Goal: Task Accomplishment & Management: Complete application form

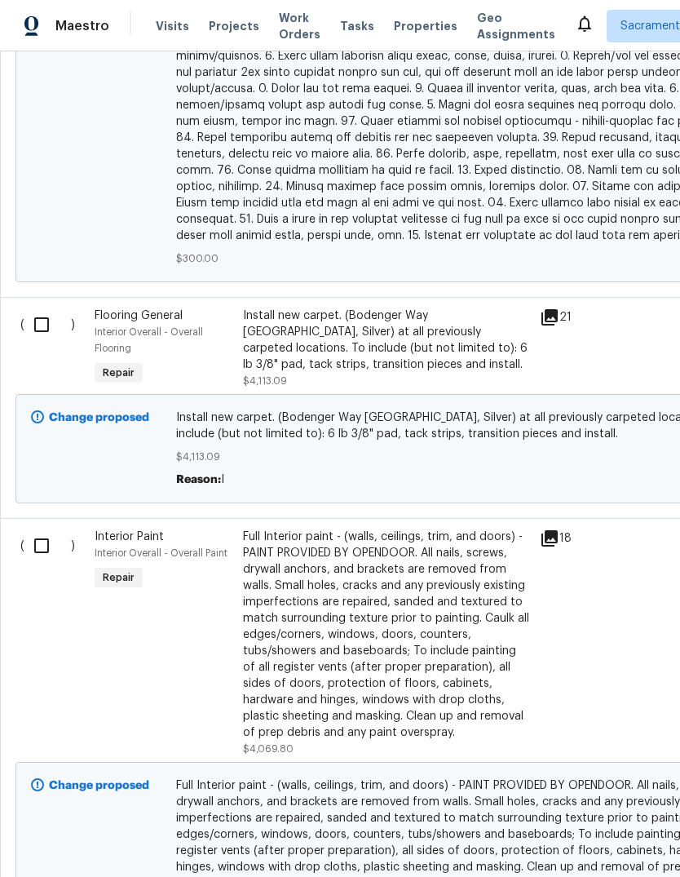
scroll to position [4043, 0]
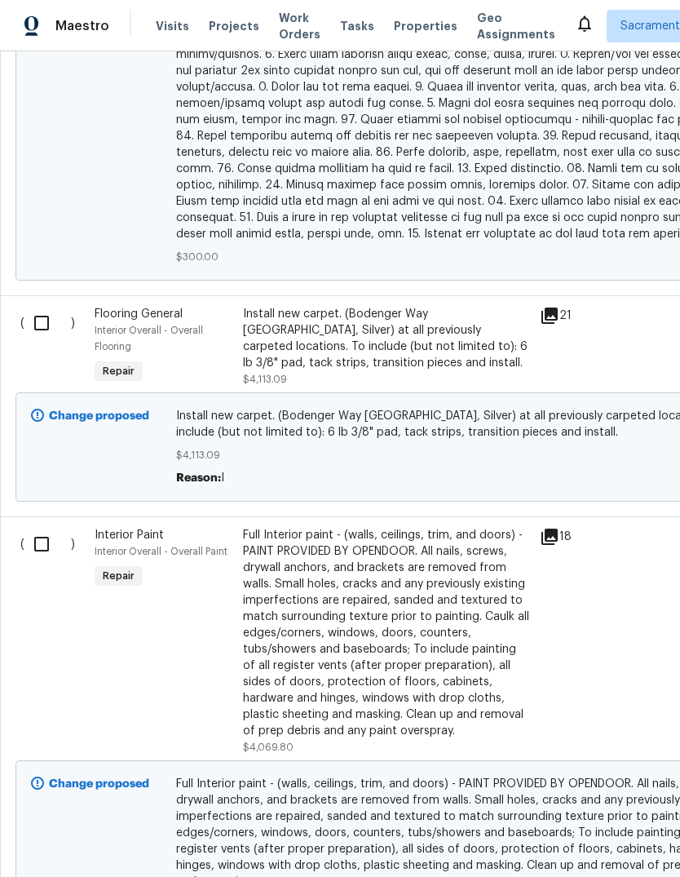
click at [32, 306] on input "checkbox" at bounding box center [47, 323] width 46 height 34
checkbox input "true"
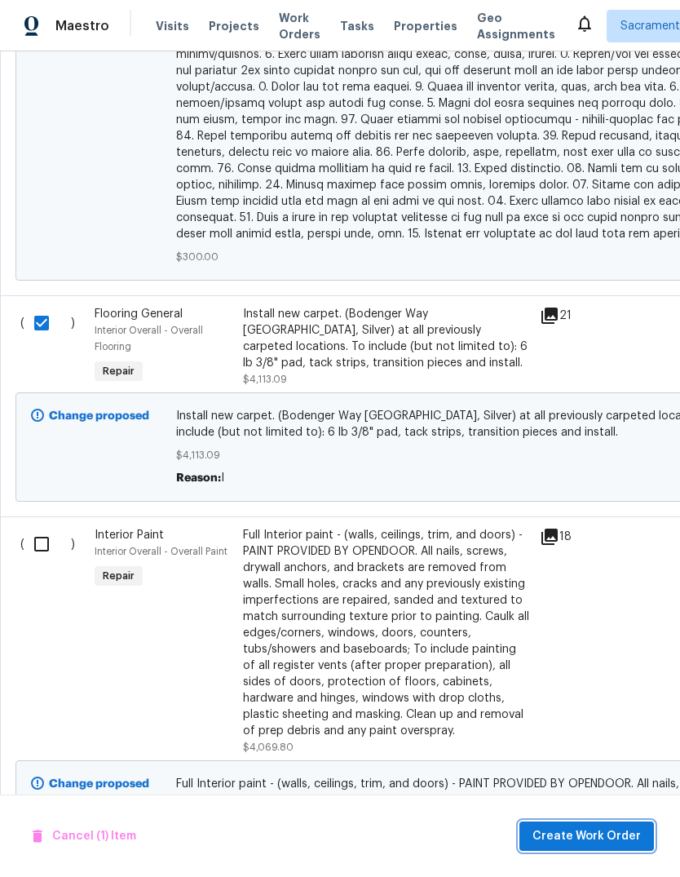
click at [608, 840] on span "Create Work Order" at bounding box center [586, 836] width 108 height 20
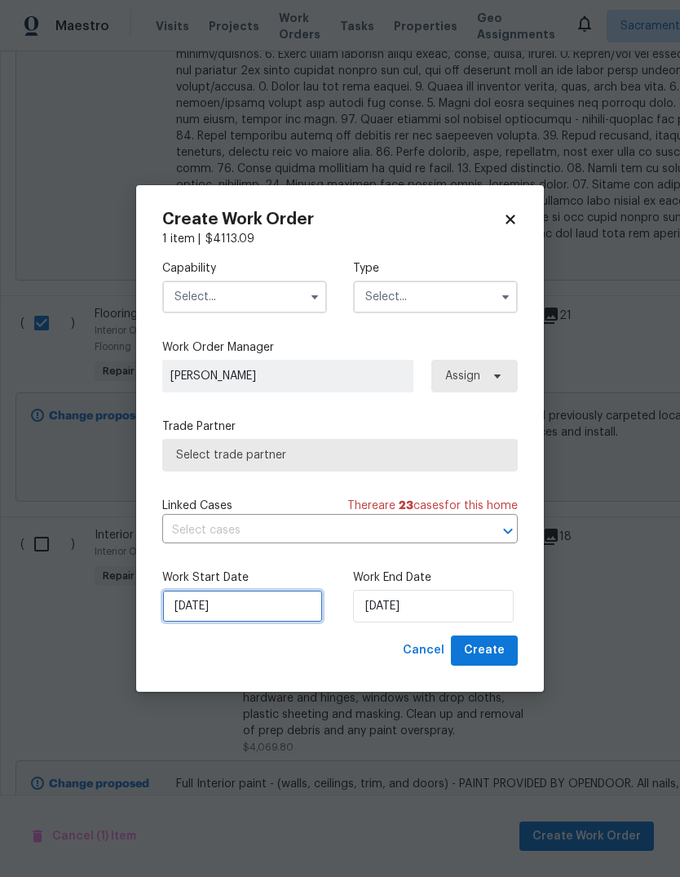
click at [276, 612] on input "10/6/2025" at bounding box center [242, 606] width 161 height 33
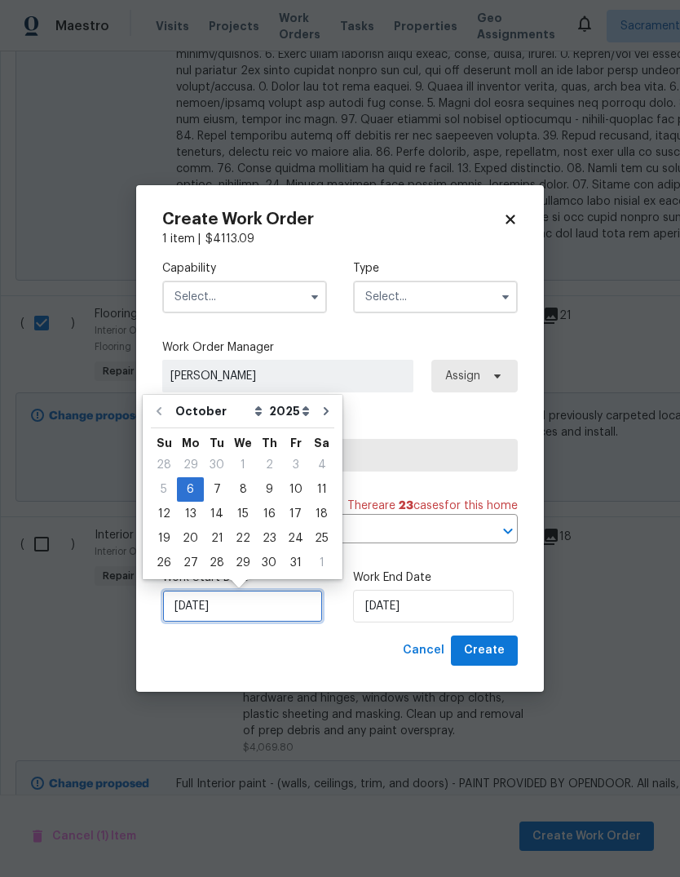
scroll to position [12, 0]
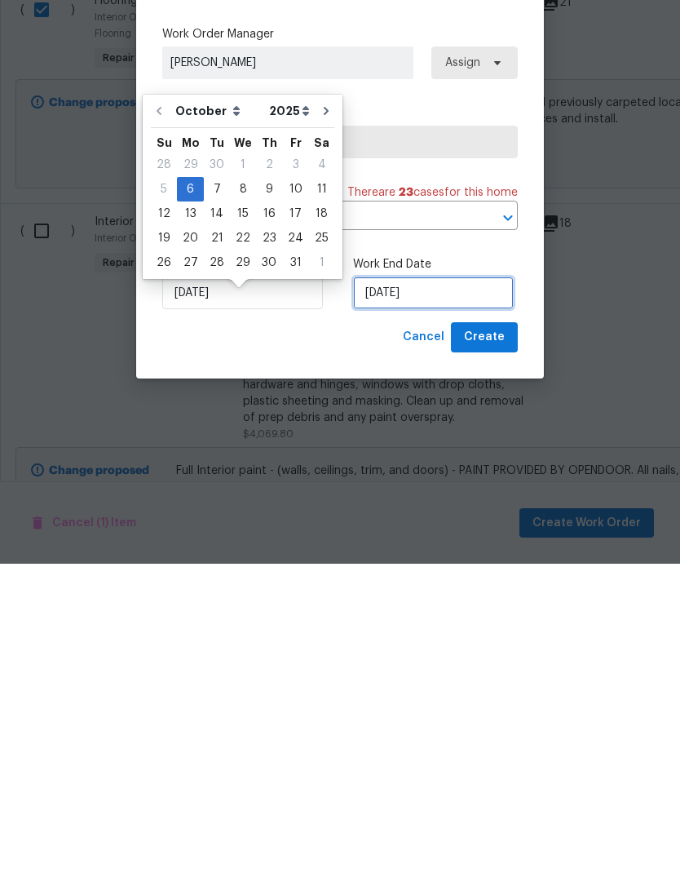
click at [449, 590] on input "10/6/2025" at bounding box center [433, 606] width 161 height 33
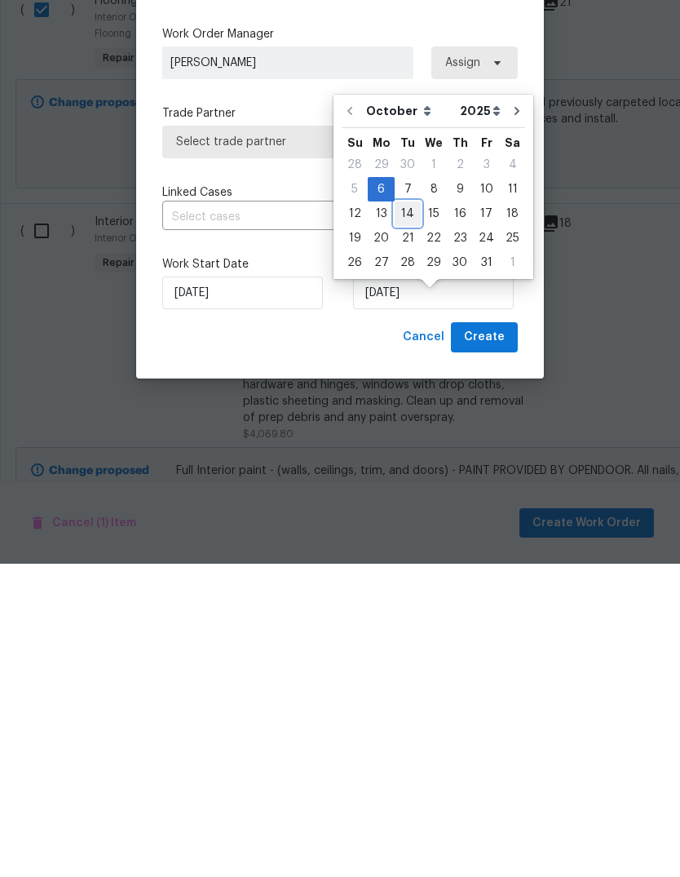
click at [407, 515] on div "14" at bounding box center [408, 526] width 26 height 23
type input "10/14/2025"
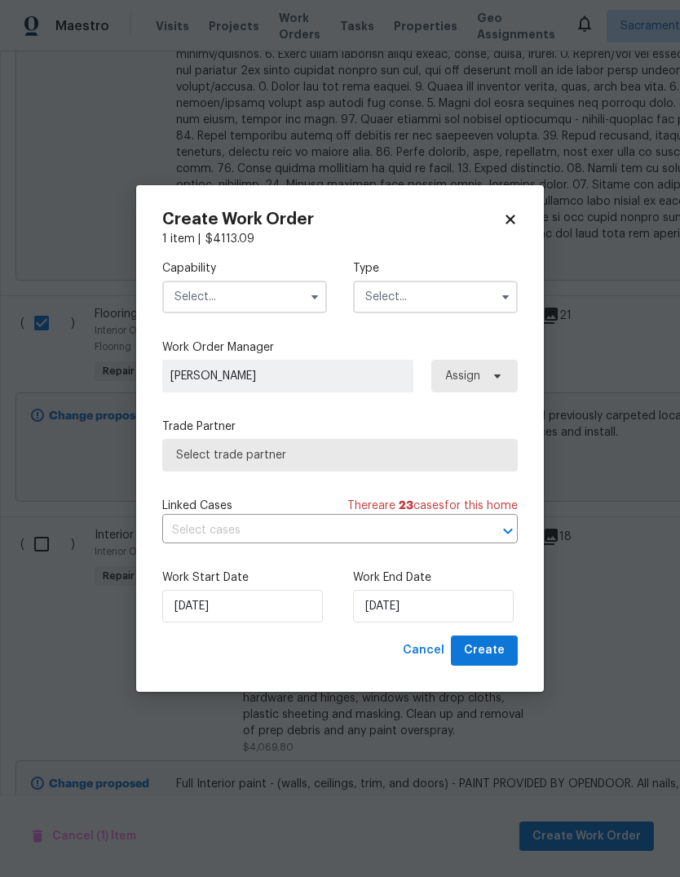
click at [281, 291] on input "text" at bounding box center [244, 296] width 165 height 33
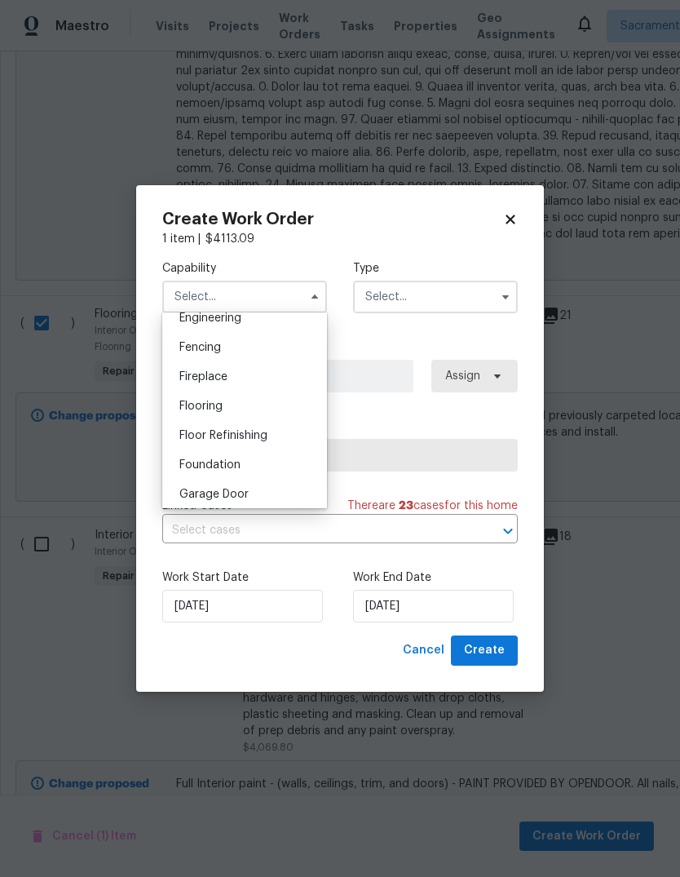
scroll to position [569, 0]
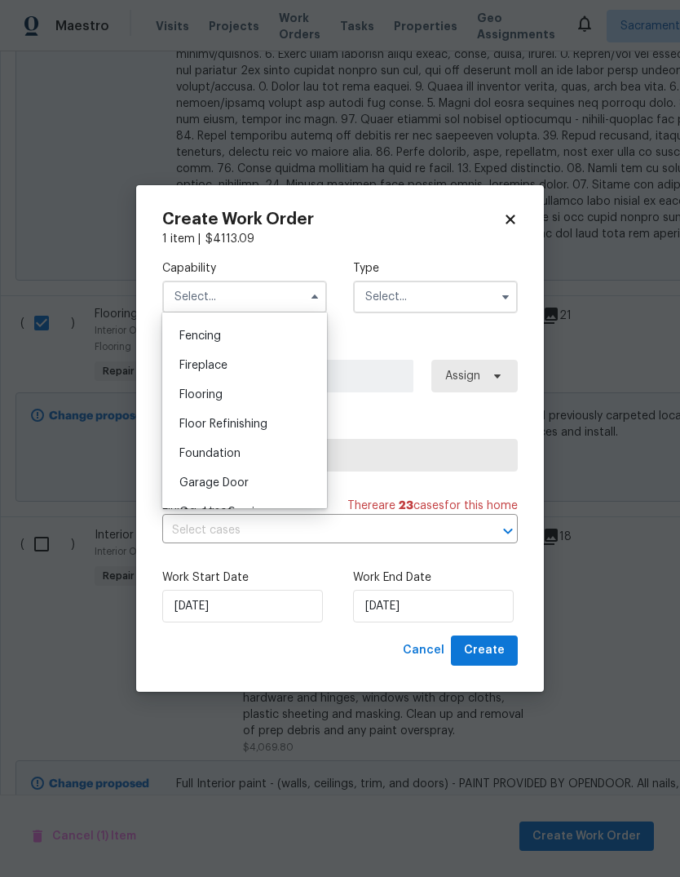
click at [248, 401] on div "Flooring" at bounding box center [244, 394] width 157 height 29
type input "Flooring"
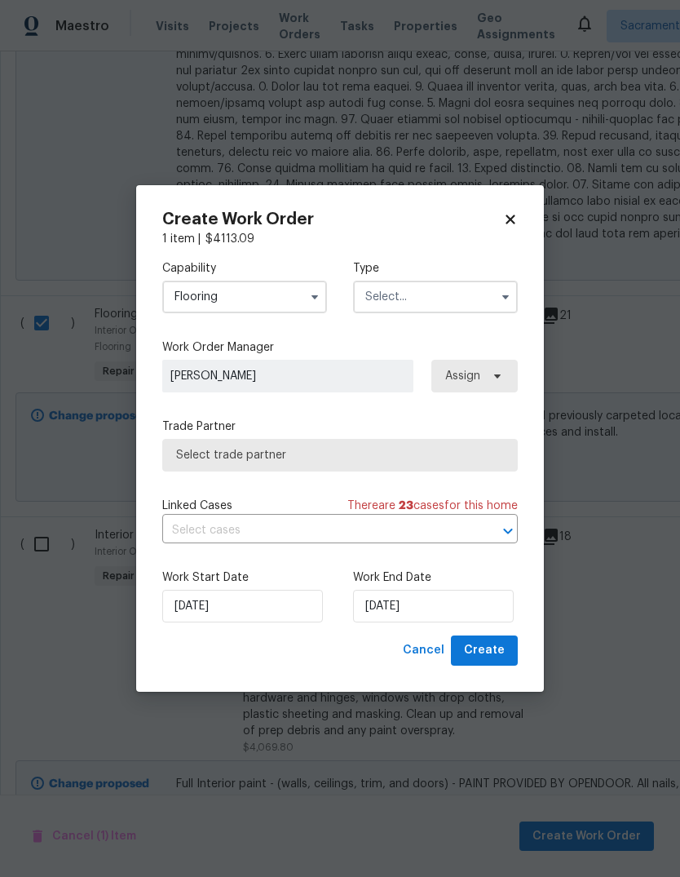
click at [475, 303] on input "text" at bounding box center [435, 296] width 165 height 33
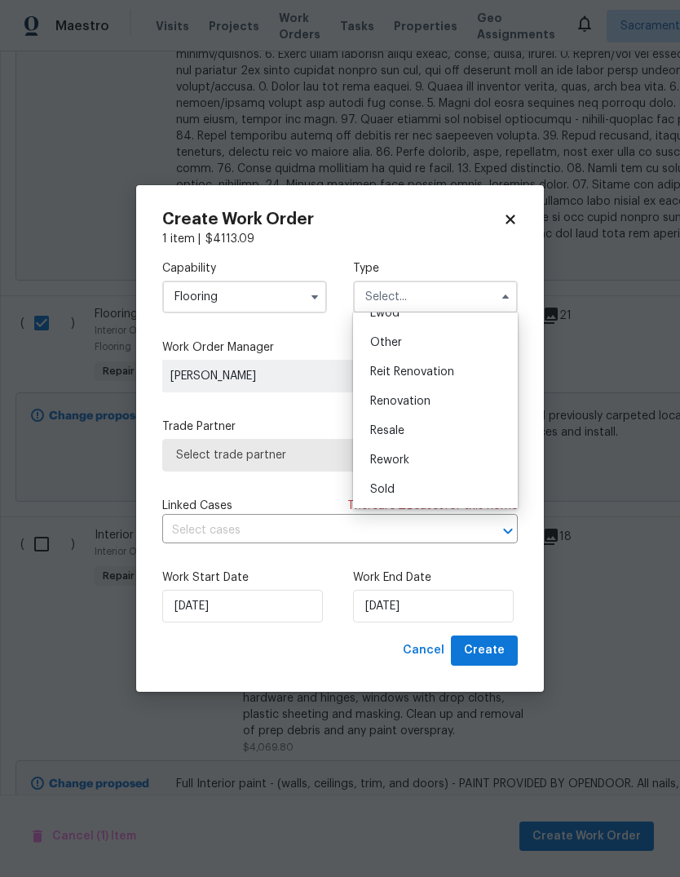
scroll to position [194, 0]
click at [466, 412] on div "Renovation" at bounding box center [435, 400] width 157 height 29
type input "Renovation"
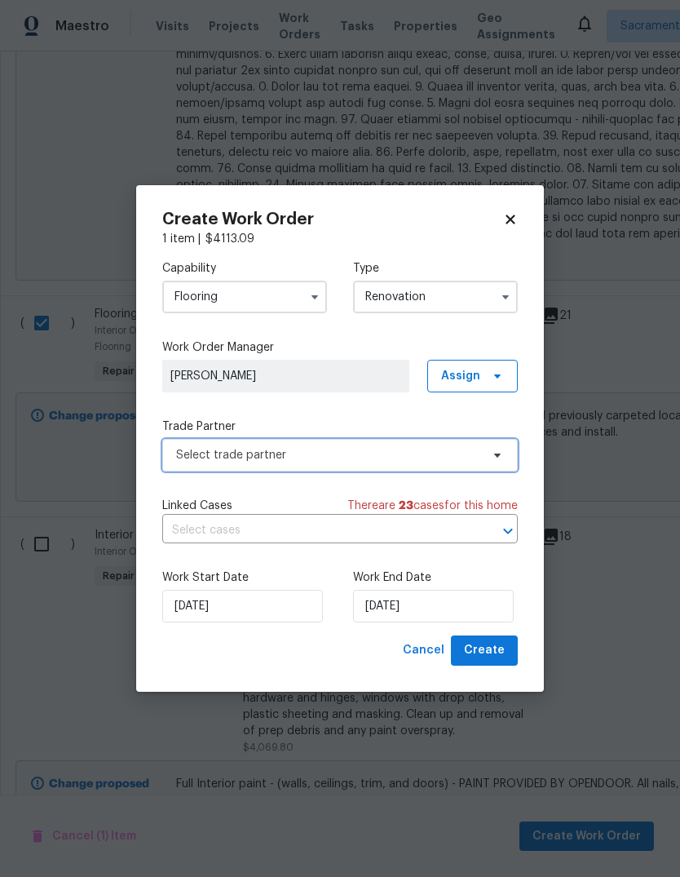
click at [373, 447] on span "Select trade partner" at bounding box center [328, 455] width 304 height 16
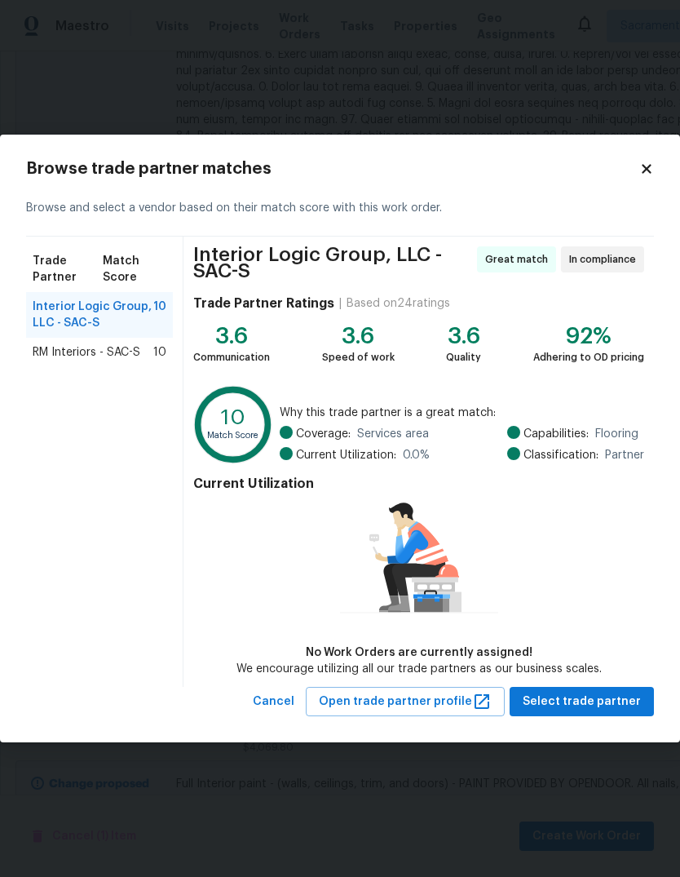
click at [68, 360] on span "RM Interiors - SAC-S" at bounding box center [87, 352] width 108 height 16
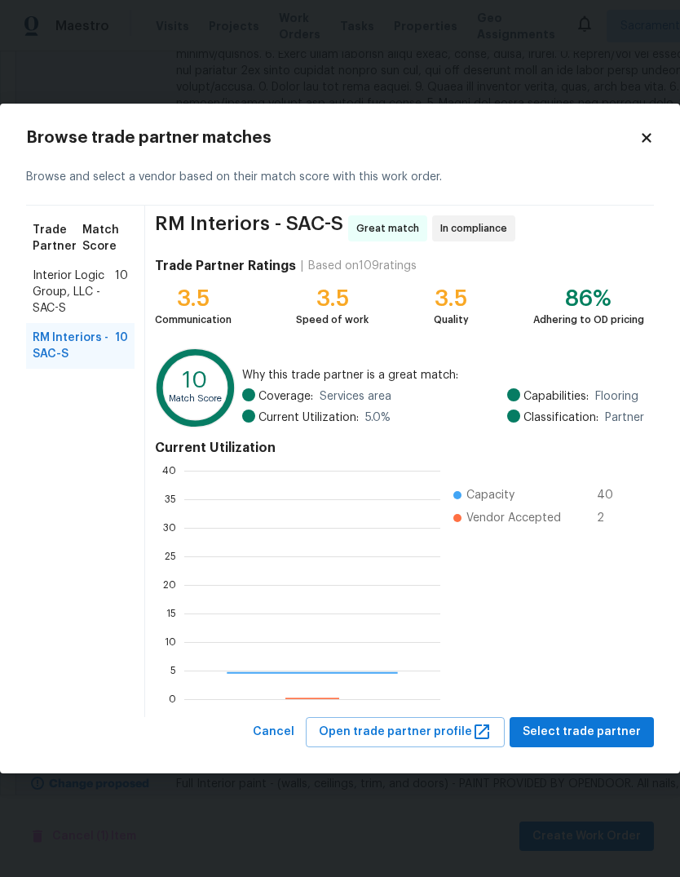
scroll to position [228, 256]
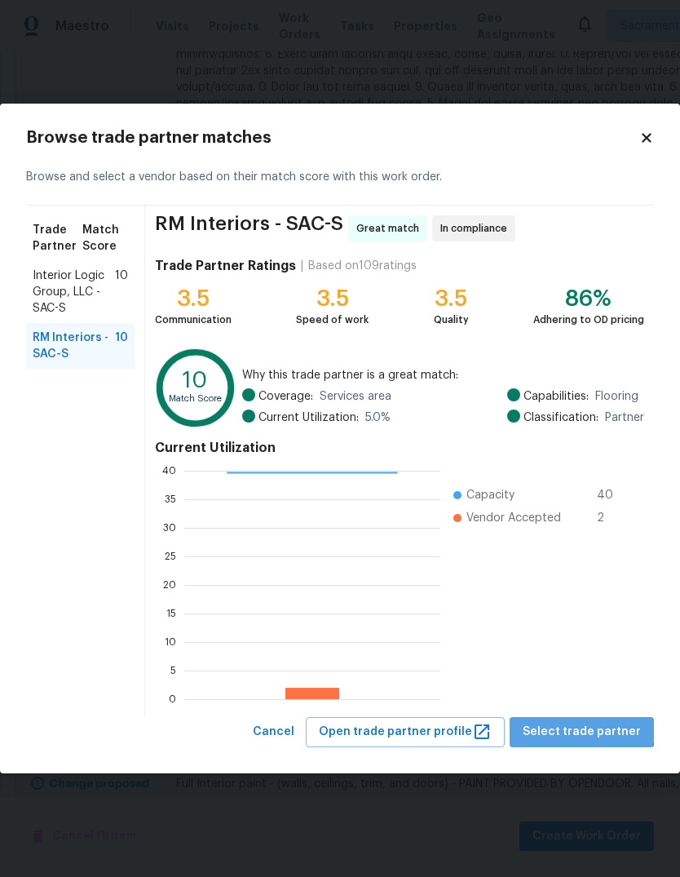
click at [590, 727] on span "Select trade partner" at bounding box center [582, 732] width 118 height 20
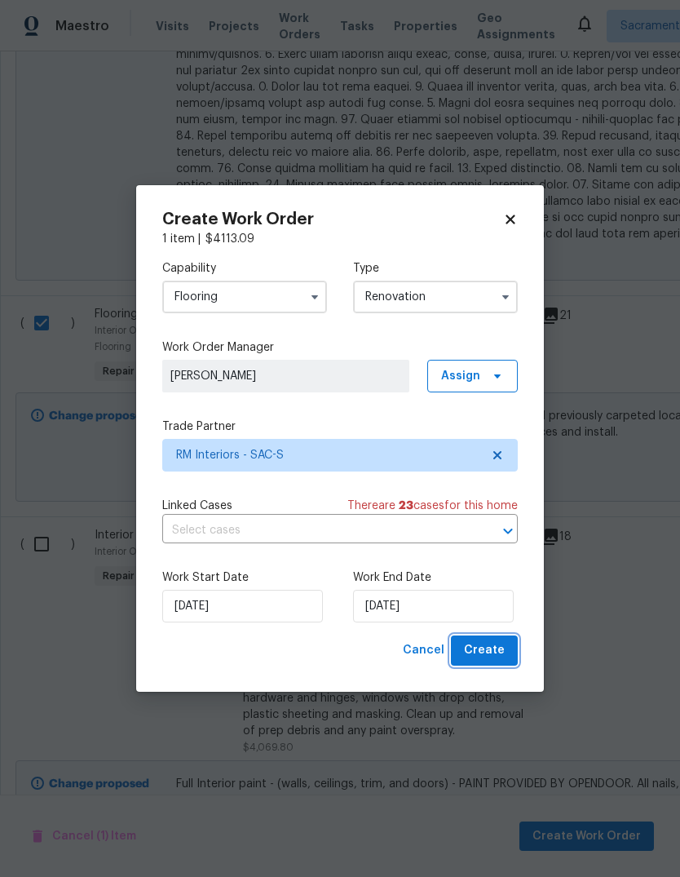
click at [496, 657] on span "Create" at bounding box center [484, 650] width 41 height 20
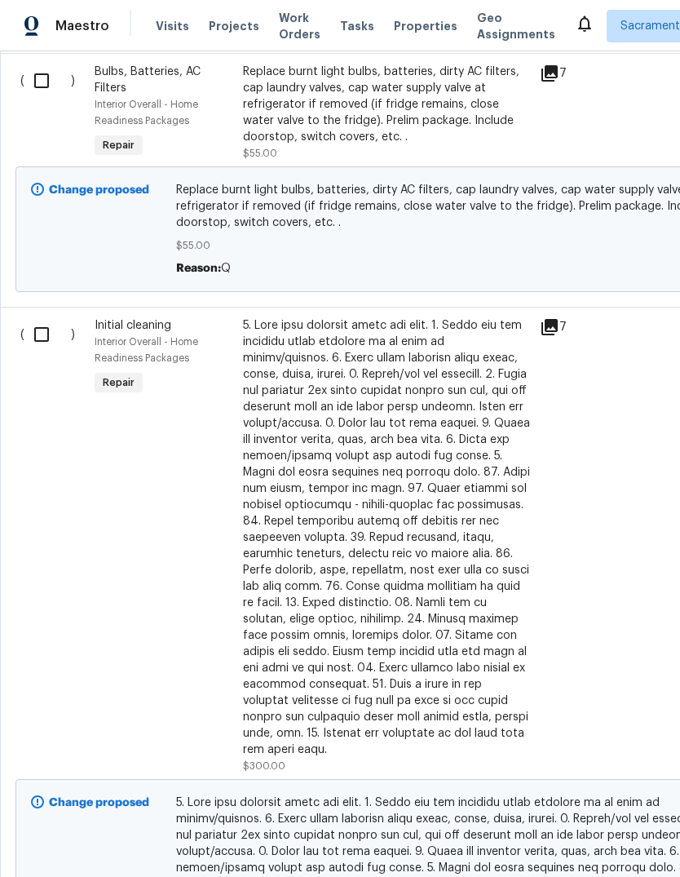
scroll to position [3322, 0]
click at [32, 317] on input "checkbox" at bounding box center [47, 334] width 46 height 34
checkbox input "true"
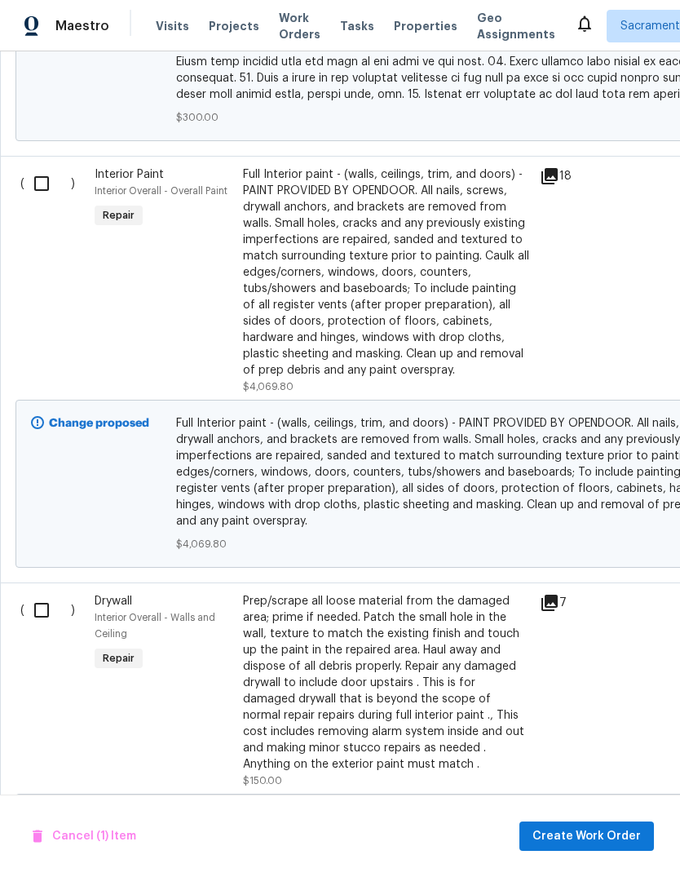
scroll to position [0, 0]
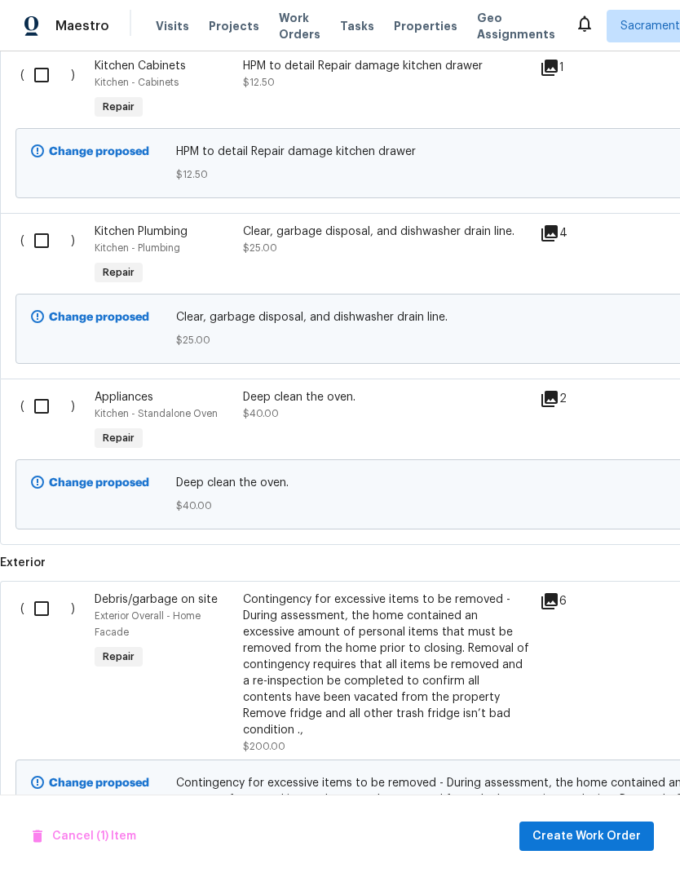
click at [38, 389] on input "checkbox" at bounding box center [47, 406] width 46 height 34
checkbox input "true"
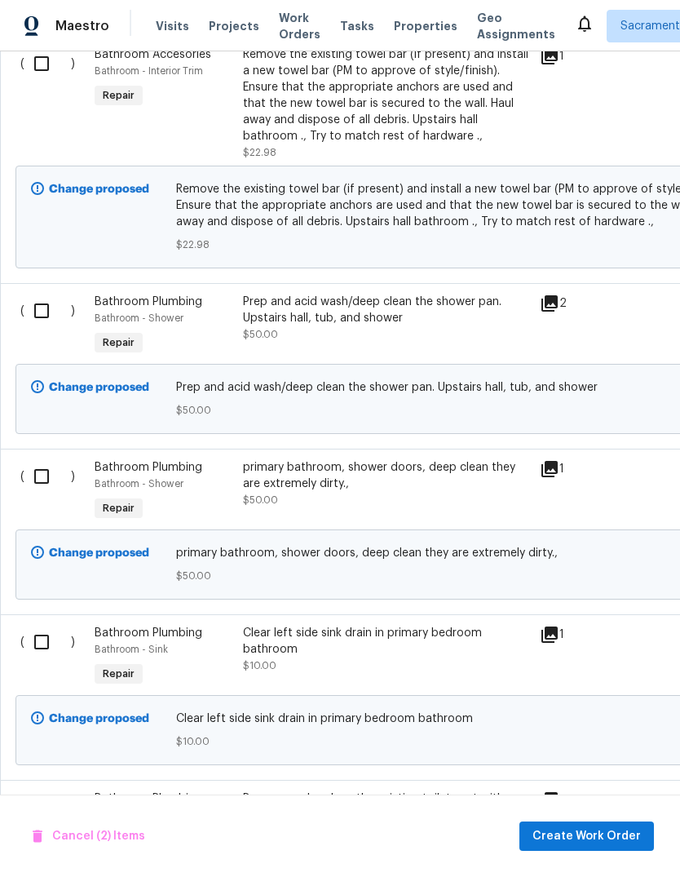
click at [33, 459] on input "checkbox" at bounding box center [47, 476] width 46 height 34
checkbox input "true"
click at [596, 824] on button "Create Work Order" at bounding box center [586, 836] width 135 height 30
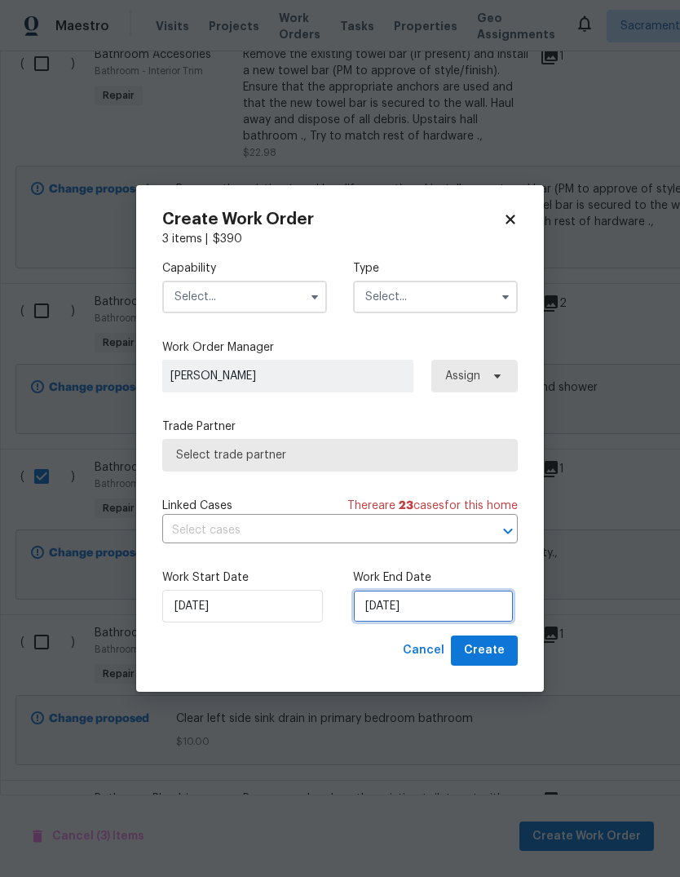
click at [448, 614] on input "10/6/2025" at bounding box center [433, 606] width 161 height 33
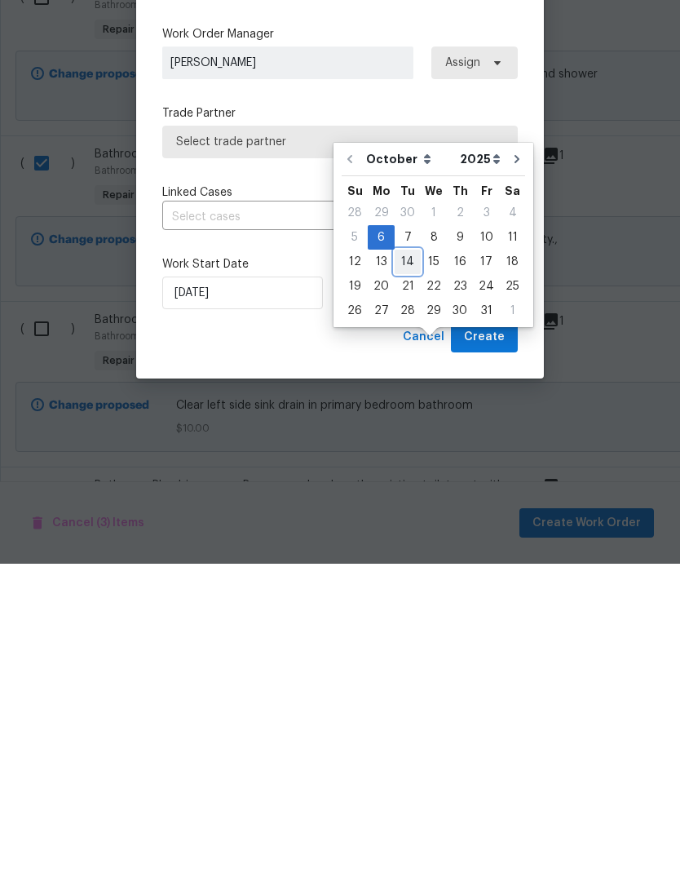
click at [411, 563] on div "14" at bounding box center [408, 574] width 26 height 23
type input "10/14/2025"
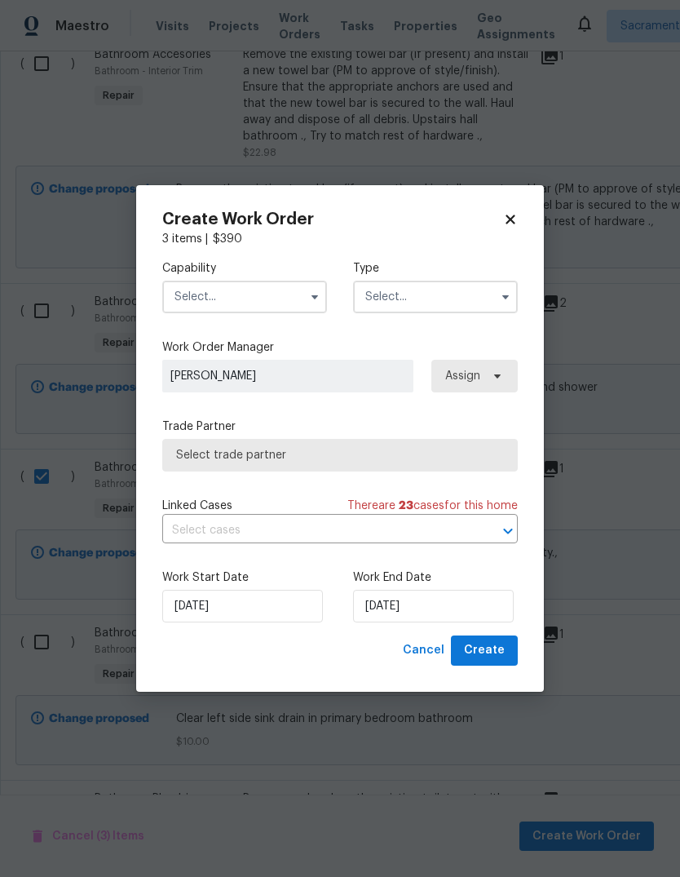
click at [300, 281] on input "text" at bounding box center [244, 296] width 165 height 33
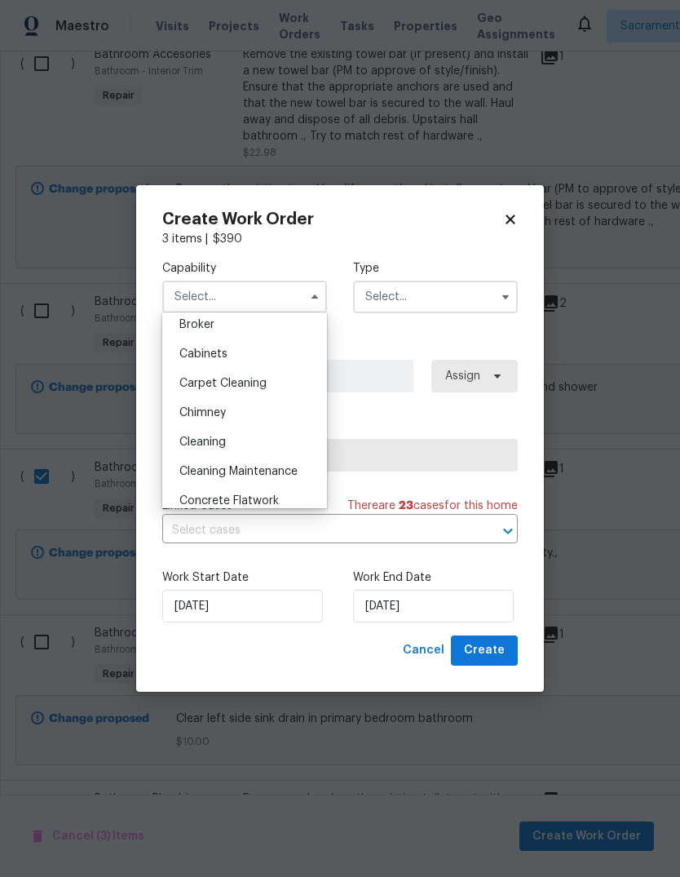
click at [252, 444] on div "Cleaning" at bounding box center [244, 441] width 157 height 29
type input "Cleaning"
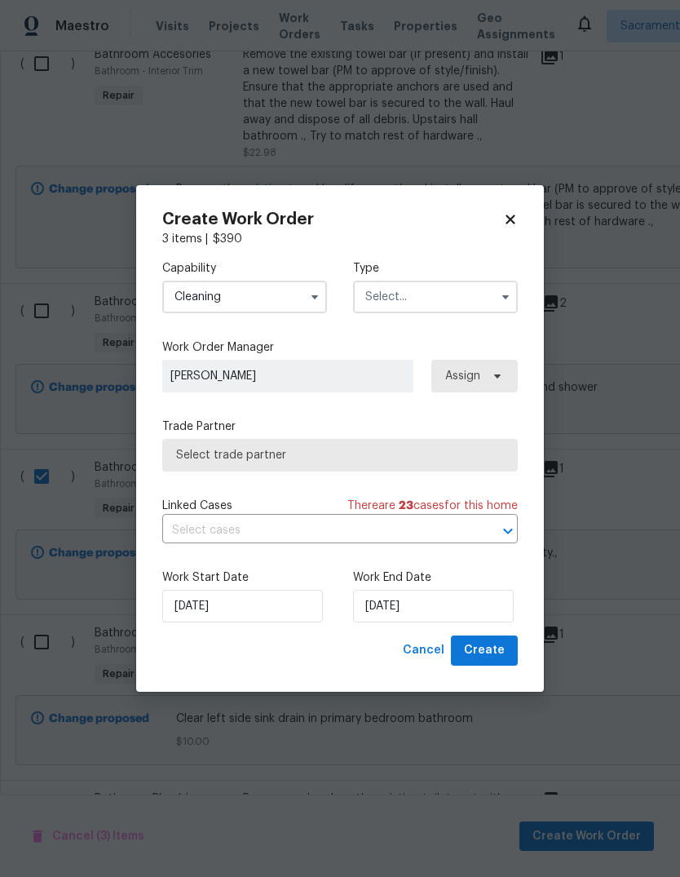
click at [462, 301] on input "text" at bounding box center [435, 296] width 165 height 33
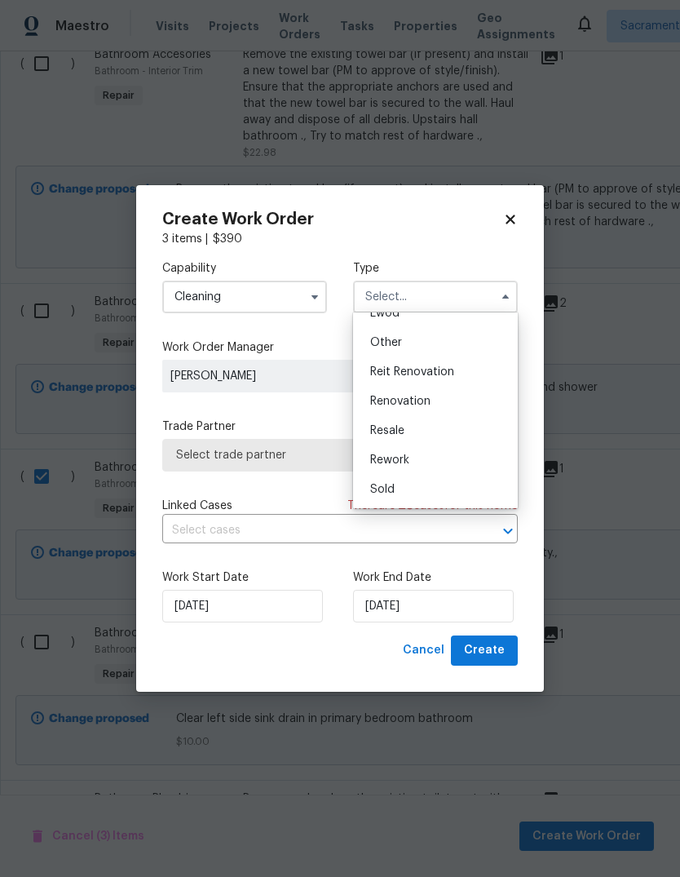
click at [441, 404] on div "Renovation" at bounding box center [435, 400] width 157 height 29
type input "Renovation"
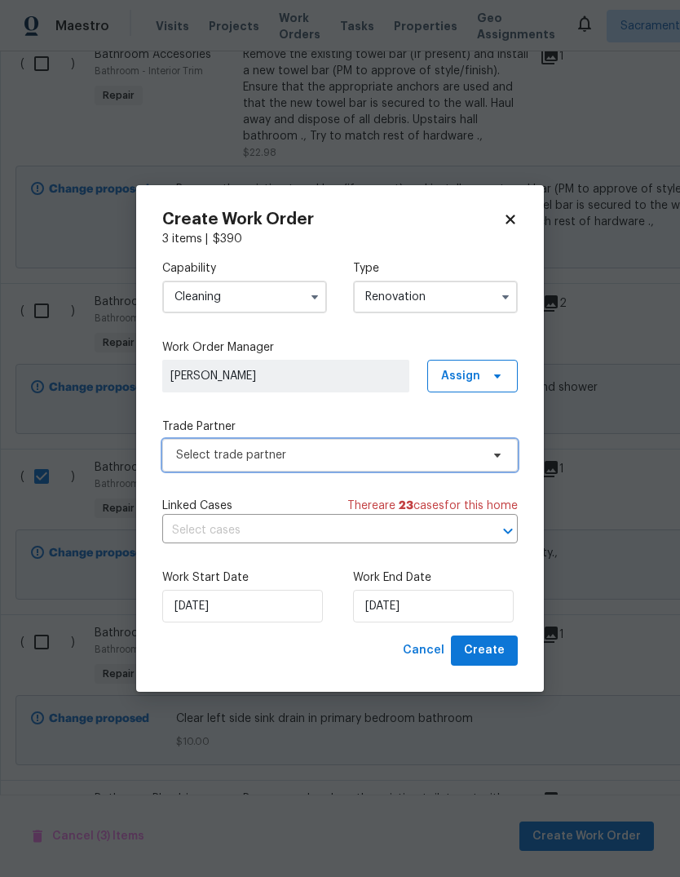
click at [366, 454] on span "Select trade partner" at bounding box center [328, 455] width 304 height 16
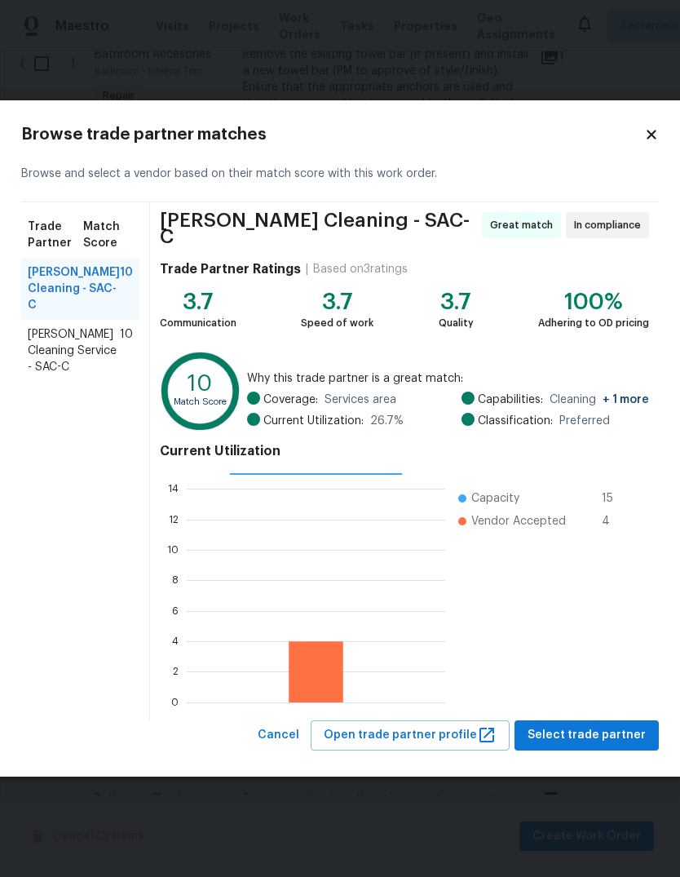
click at [58, 275] on span "Ruiz's Cleaning - SAC-C" at bounding box center [74, 288] width 92 height 49
click at [606, 734] on span "Select trade partner" at bounding box center [587, 735] width 118 height 20
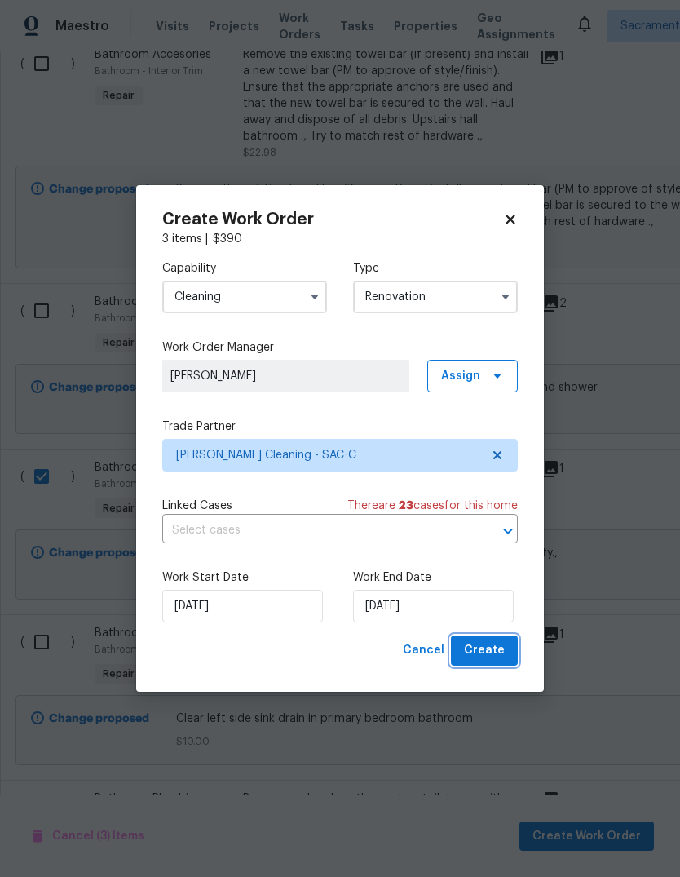
click at [494, 638] on button "Create" at bounding box center [484, 650] width 67 height 30
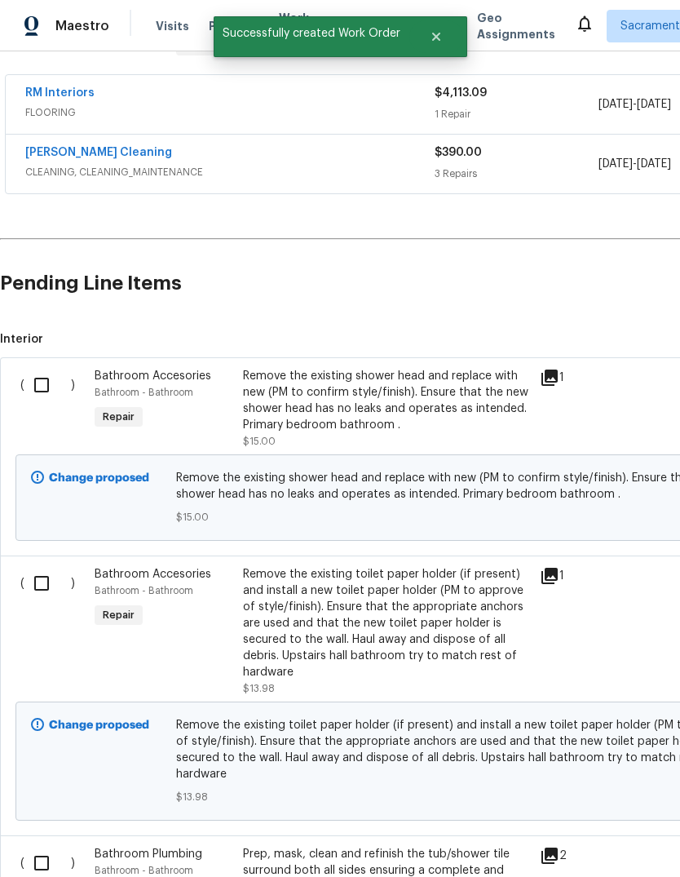
click at [29, 368] on input "checkbox" at bounding box center [47, 385] width 46 height 34
checkbox input "true"
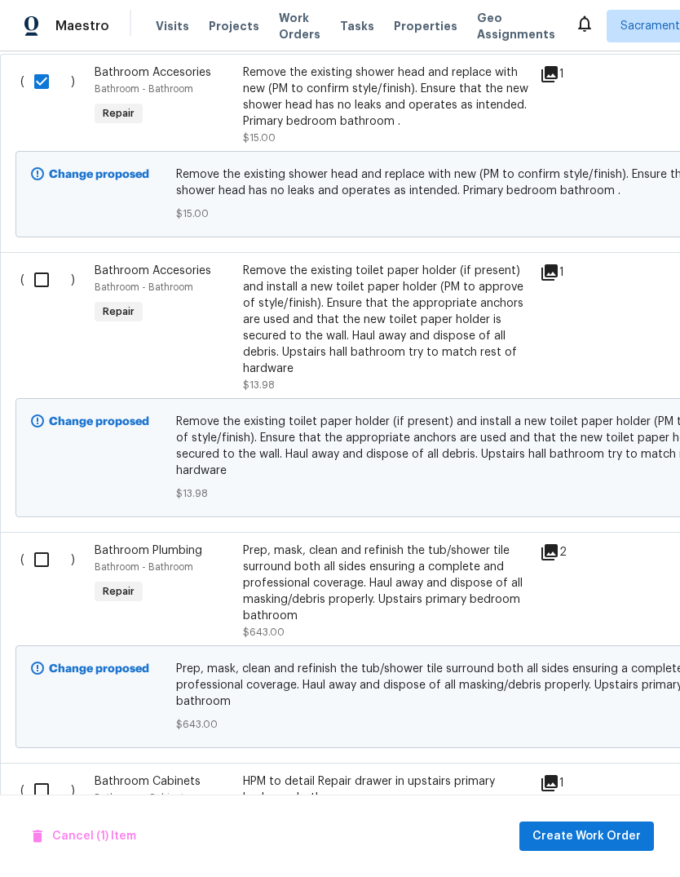
click at [51, 263] on input "checkbox" at bounding box center [47, 280] width 46 height 34
checkbox input "true"
click at [49, 542] on input "checkbox" at bounding box center [47, 559] width 46 height 34
checkbox input "true"
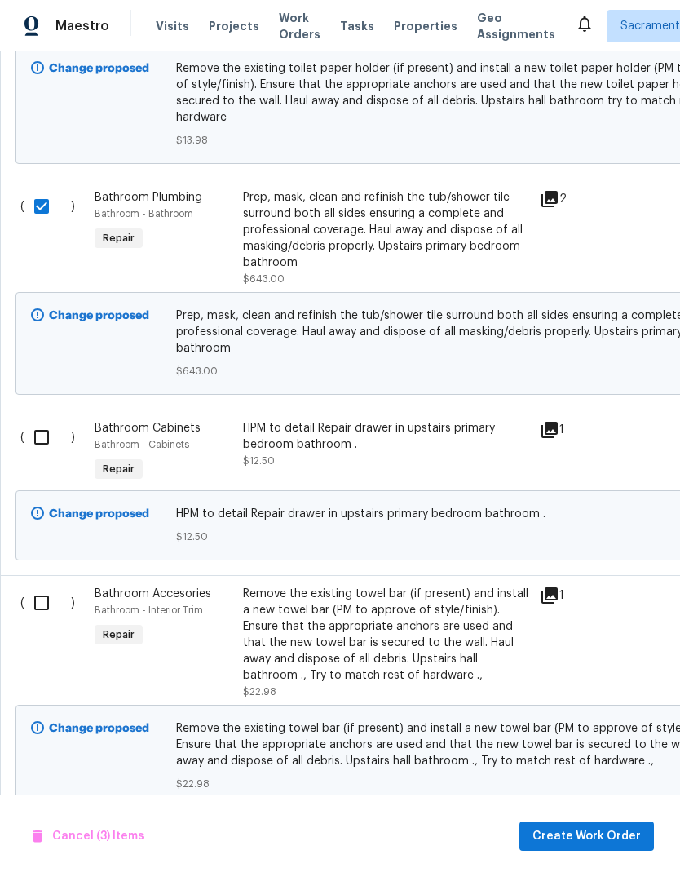
click at [39, 420] on input "checkbox" at bounding box center [47, 437] width 46 height 34
checkbox input "true"
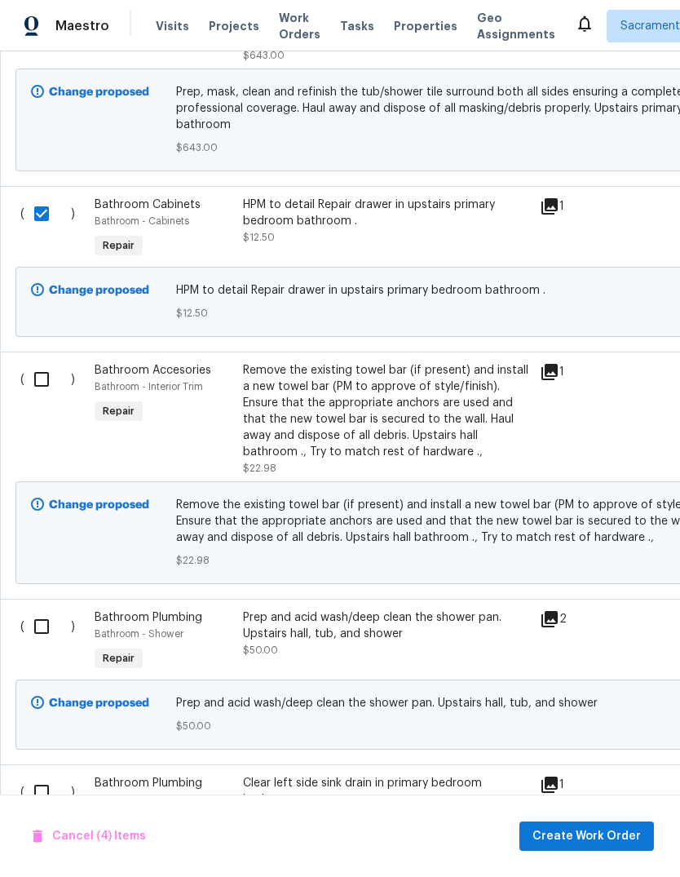
click at [31, 362] on input "checkbox" at bounding box center [47, 379] width 46 height 34
checkbox input "true"
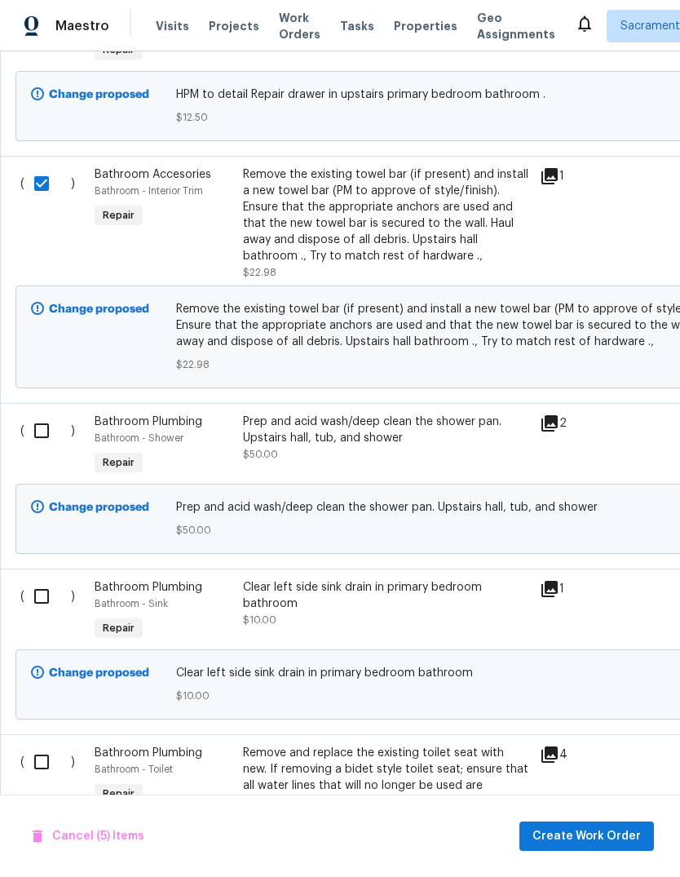
click at [34, 413] on input "checkbox" at bounding box center [47, 430] width 46 height 34
checkbox input "true"
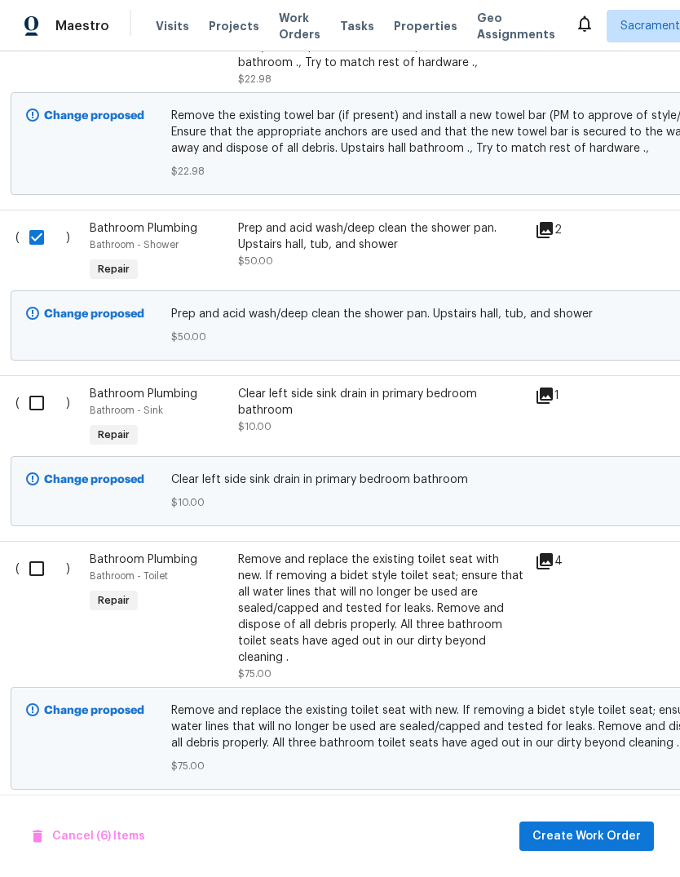
click at [30, 386] on input "checkbox" at bounding box center [43, 403] width 46 height 34
checkbox input "true"
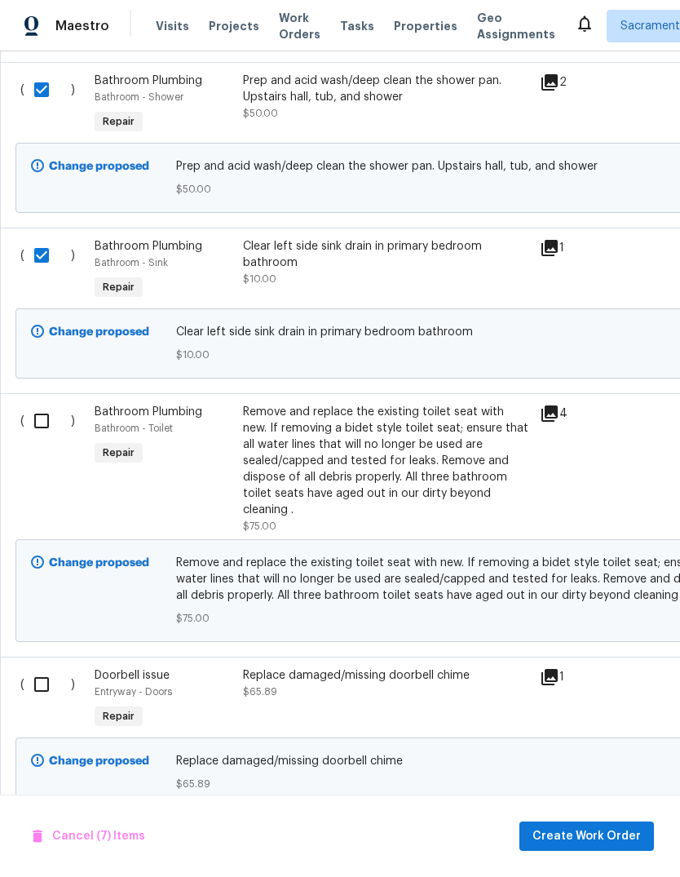
click at [37, 404] on input "checkbox" at bounding box center [47, 421] width 46 height 34
checkbox input "true"
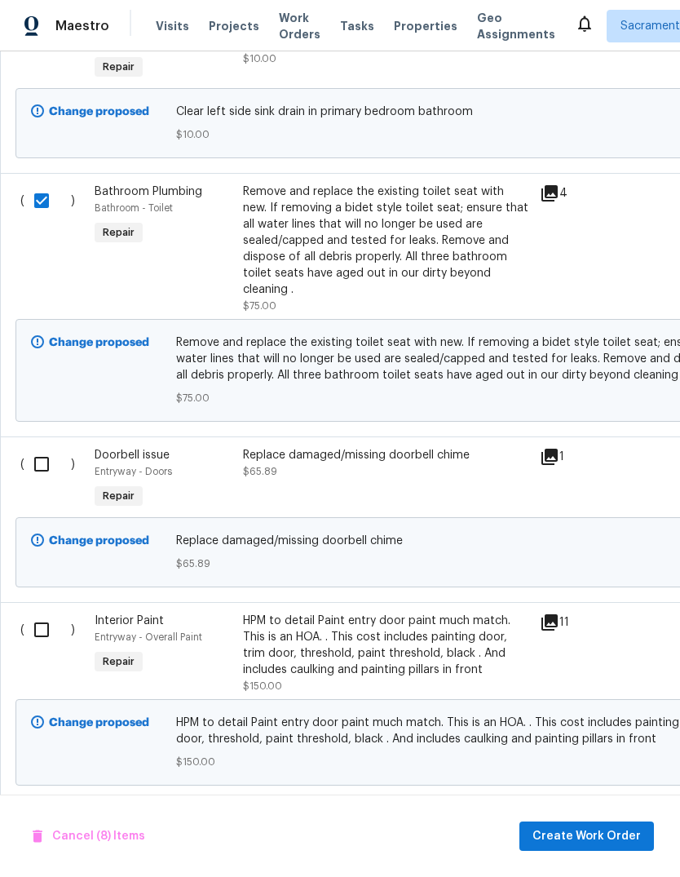
click at [36, 447] on input "checkbox" at bounding box center [47, 464] width 46 height 34
checkbox input "true"
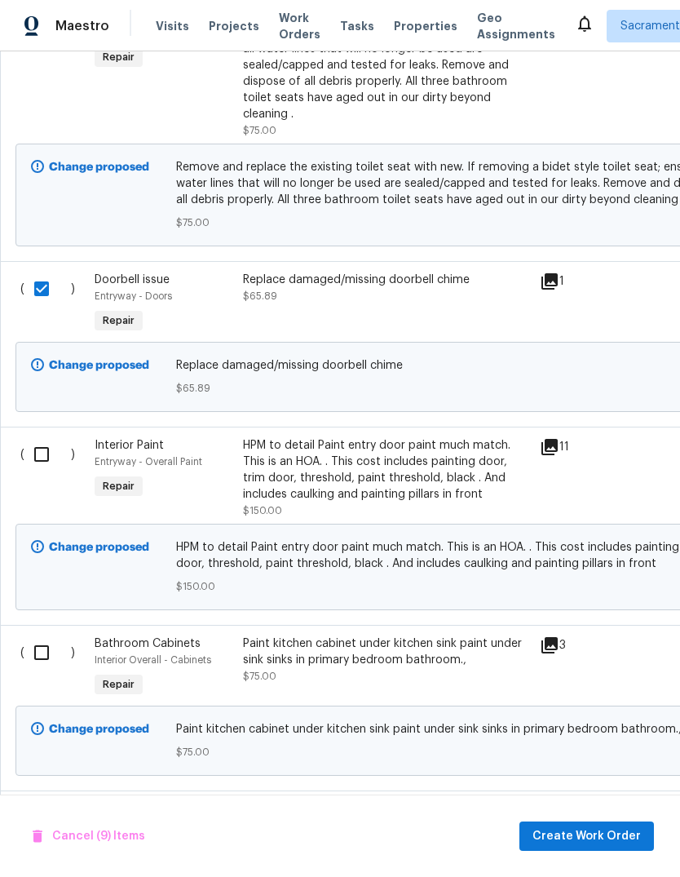
click at [33, 437] on input "checkbox" at bounding box center [47, 454] width 46 height 34
checkbox input "true"
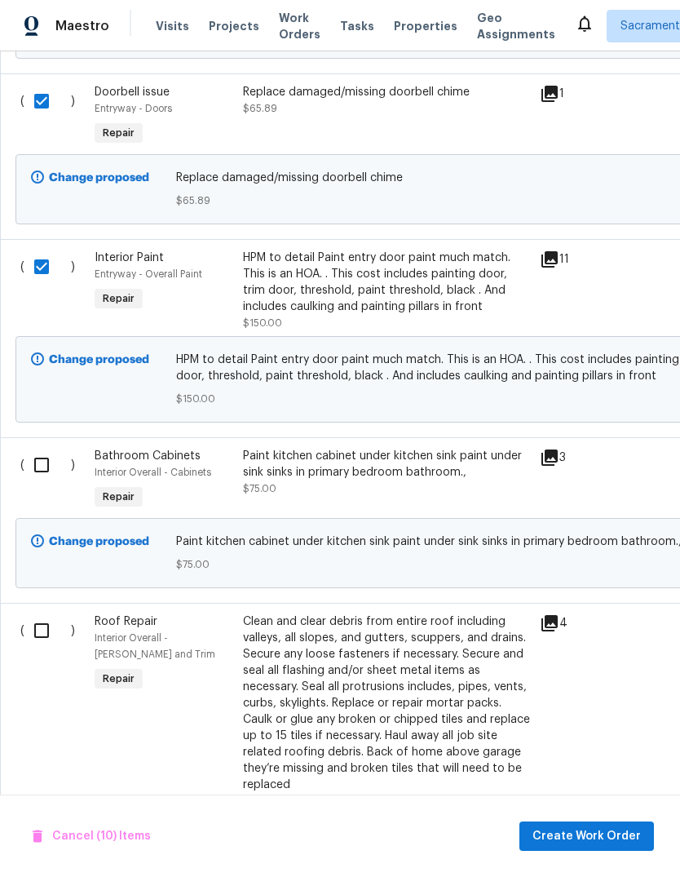
click at [32, 448] on input "checkbox" at bounding box center [47, 465] width 46 height 34
checkbox input "true"
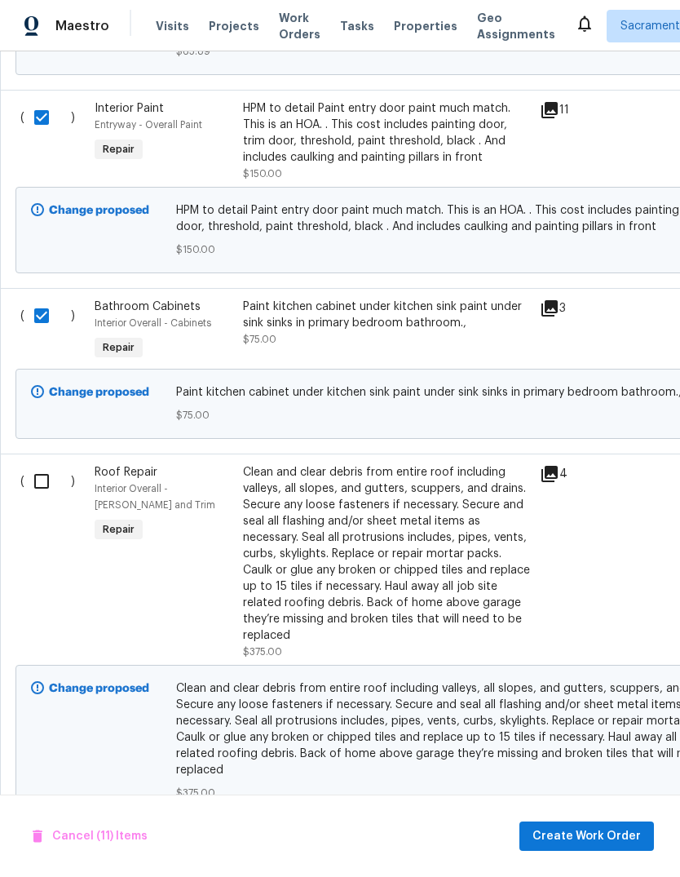
click at [29, 464] on input "checkbox" at bounding box center [47, 481] width 46 height 34
checkbox input "true"
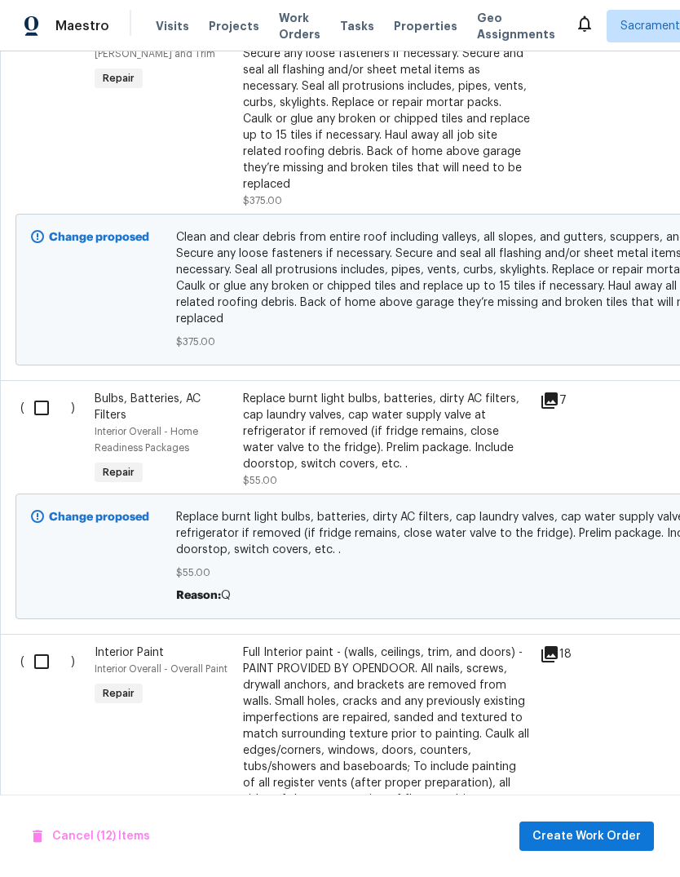
click at [33, 391] on input "checkbox" at bounding box center [47, 408] width 46 height 34
checkbox input "true"
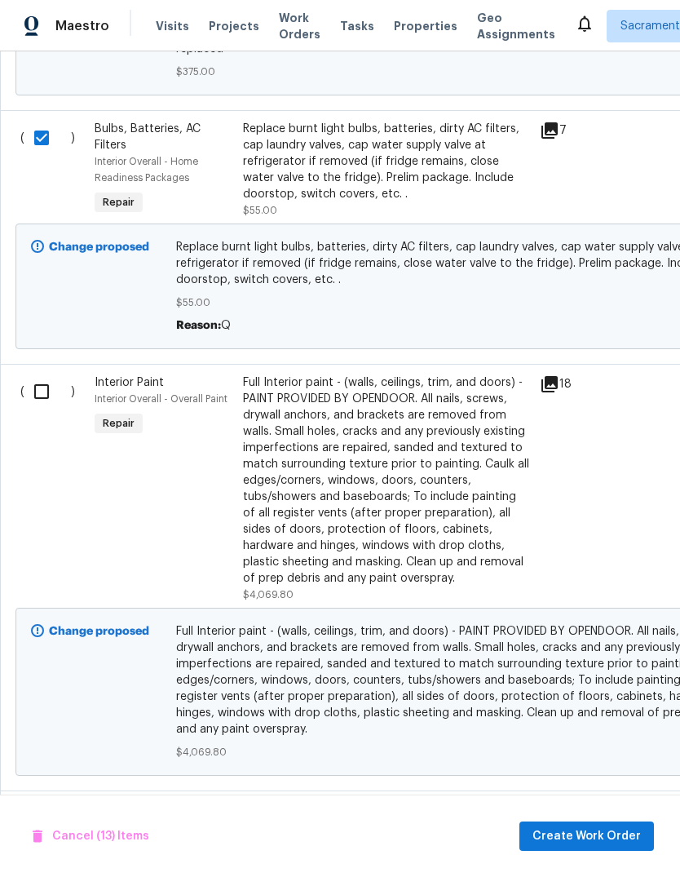
click at [30, 374] on input "checkbox" at bounding box center [47, 391] width 46 height 34
checkbox input "true"
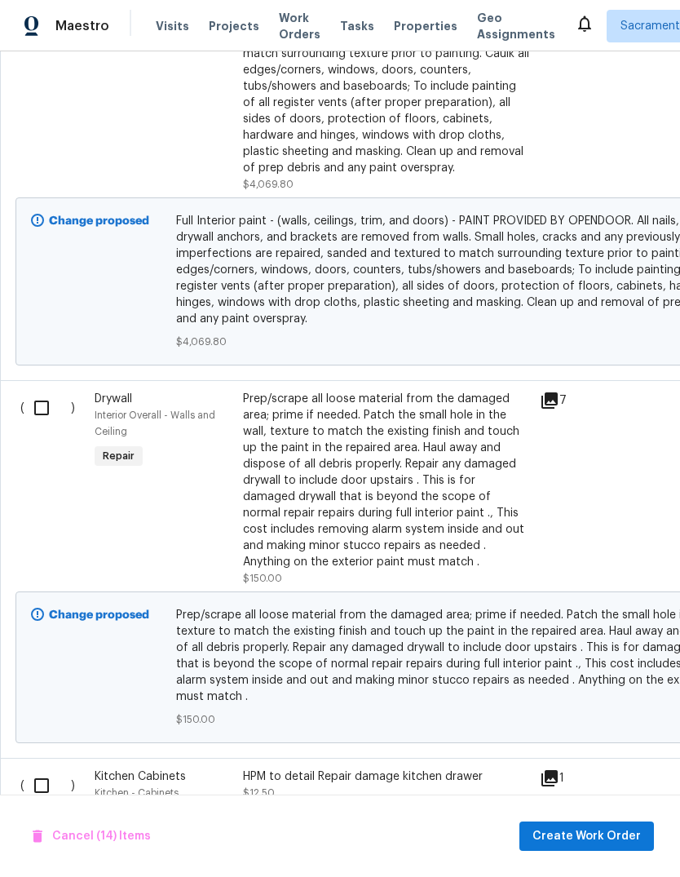
click at [30, 391] on input "checkbox" at bounding box center [47, 408] width 46 height 34
checkbox input "true"
click at [27, 768] on input "checkbox" at bounding box center [47, 785] width 46 height 34
checkbox input "true"
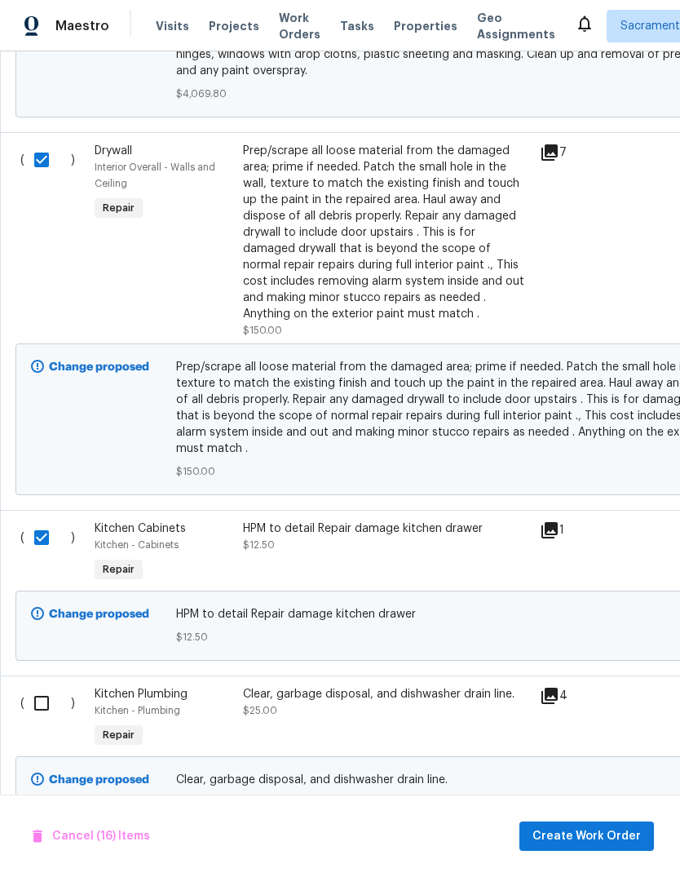
click at [40, 686] on input "checkbox" at bounding box center [47, 703] width 46 height 34
checkbox input "true"
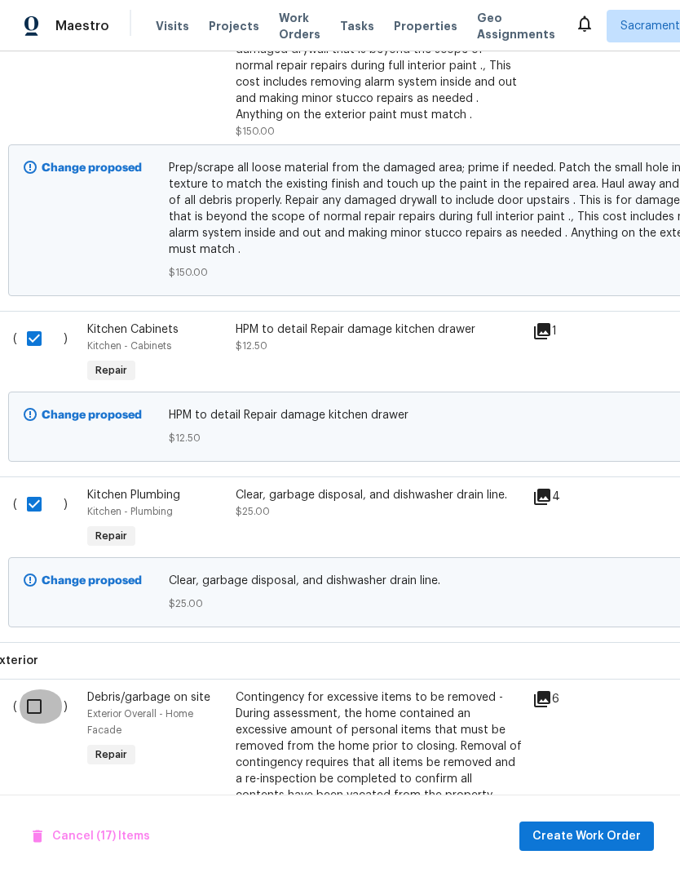
click at [25, 689] on input "checkbox" at bounding box center [40, 706] width 46 height 34
checkbox input "true"
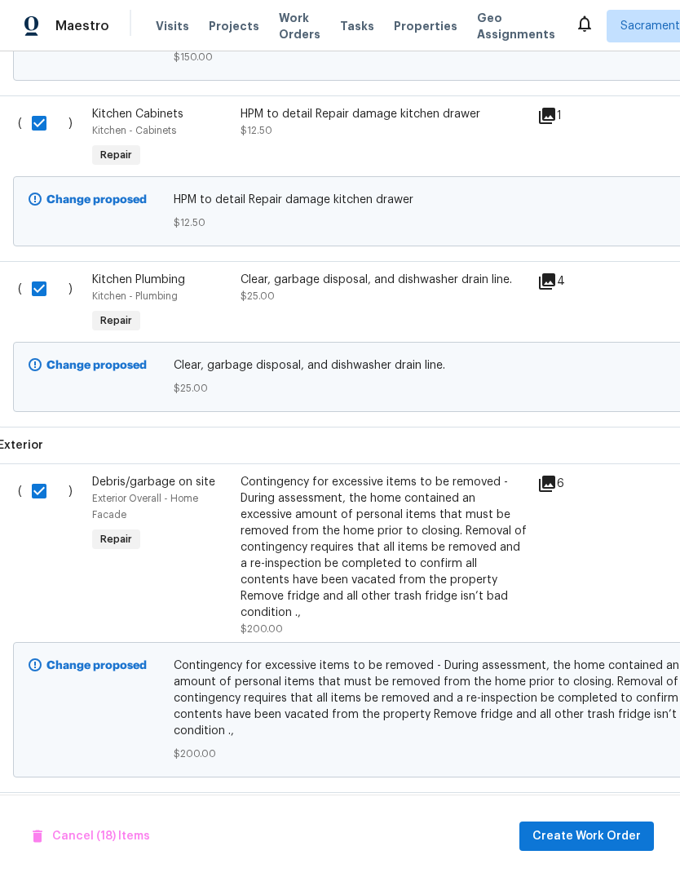
click at [24, 802] on input "checkbox" at bounding box center [45, 819] width 46 height 34
checkbox input "true"
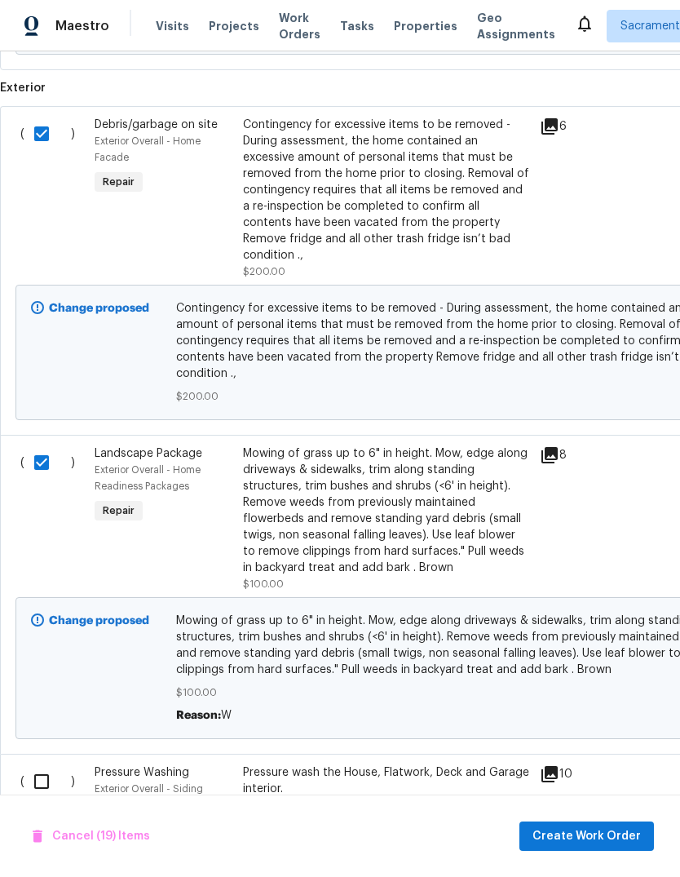
click at [32, 764] on input "checkbox" at bounding box center [47, 781] width 46 height 34
checkbox input "true"
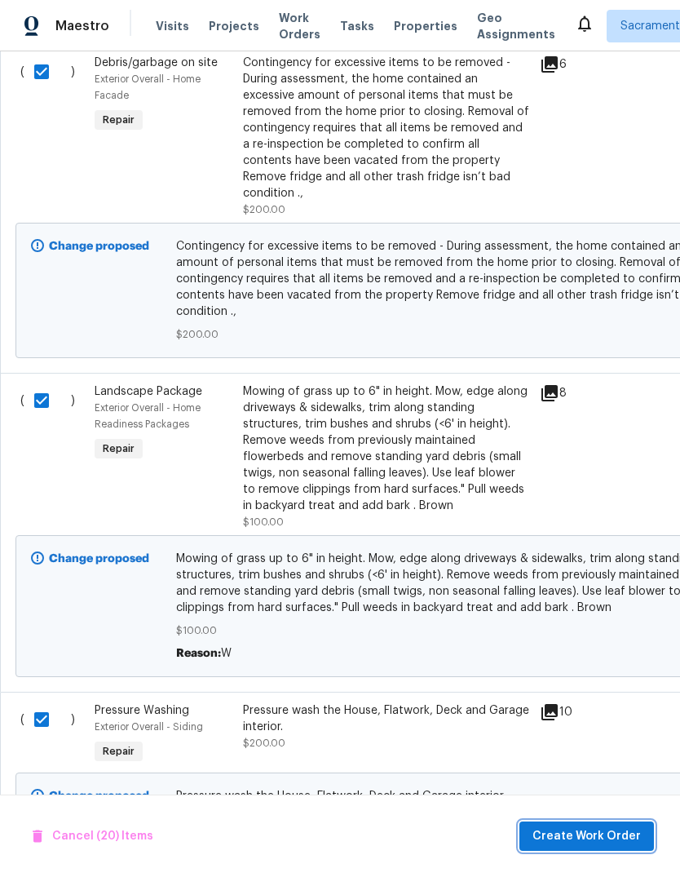
click at [597, 841] on span "Create Work Order" at bounding box center [586, 836] width 108 height 20
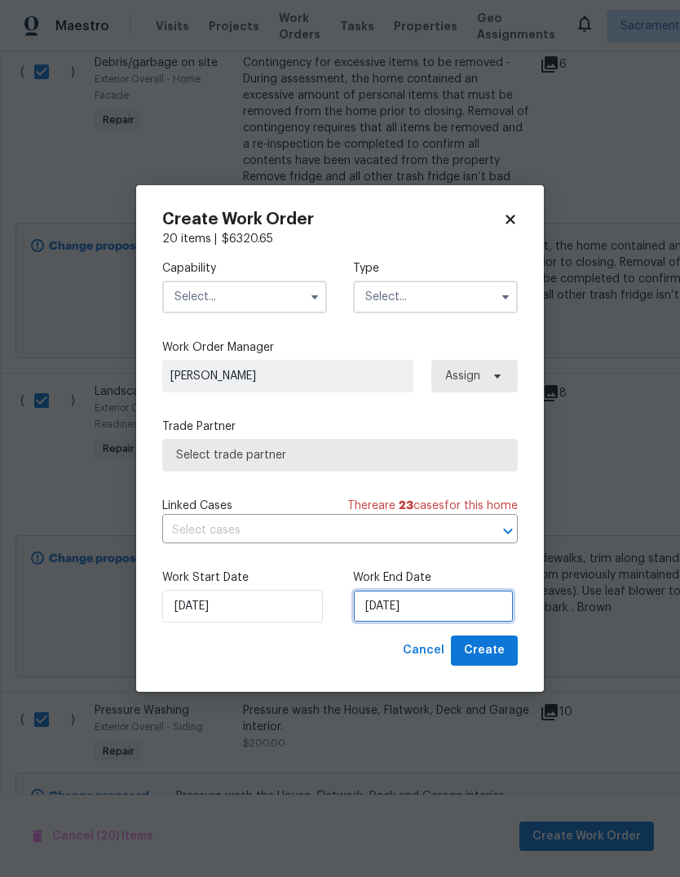
click at [467, 611] on input "10/6/2025" at bounding box center [433, 606] width 161 height 33
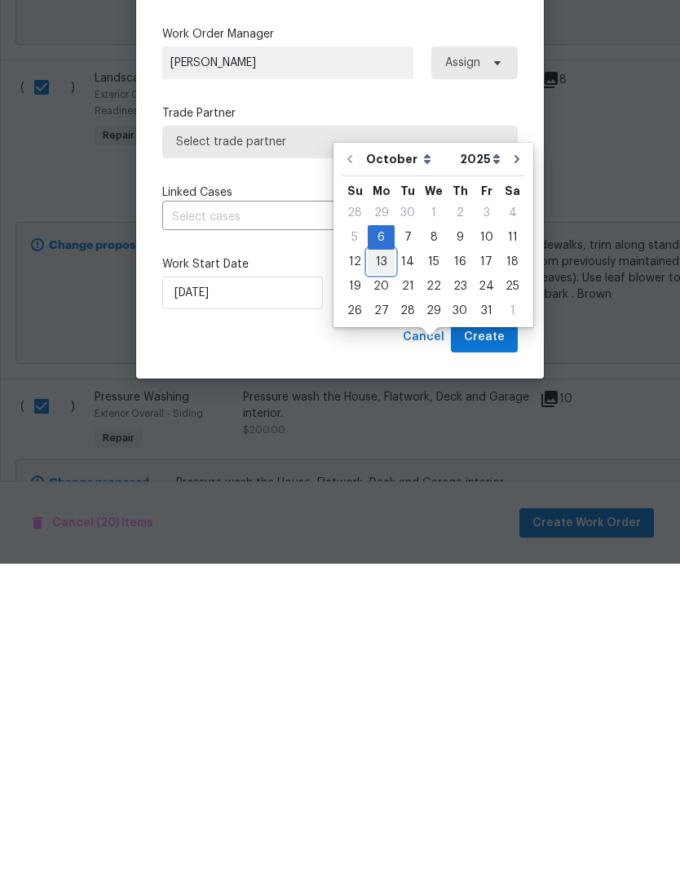
click at [378, 563] on div "13" at bounding box center [381, 574] width 27 height 23
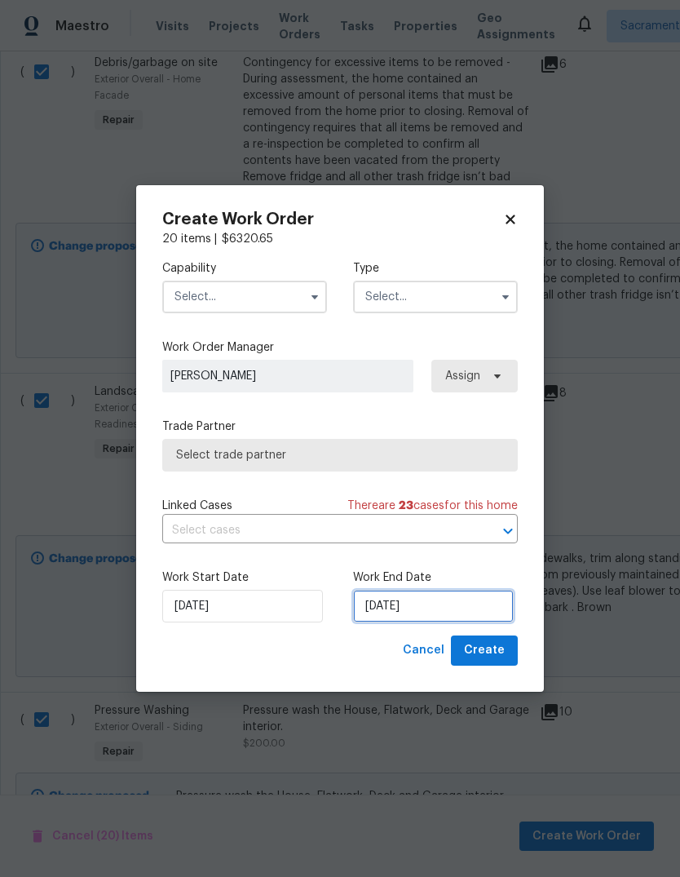
click at [451, 607] on input "10/13/2025" at bounding box center [433, 606] width 161 height 33
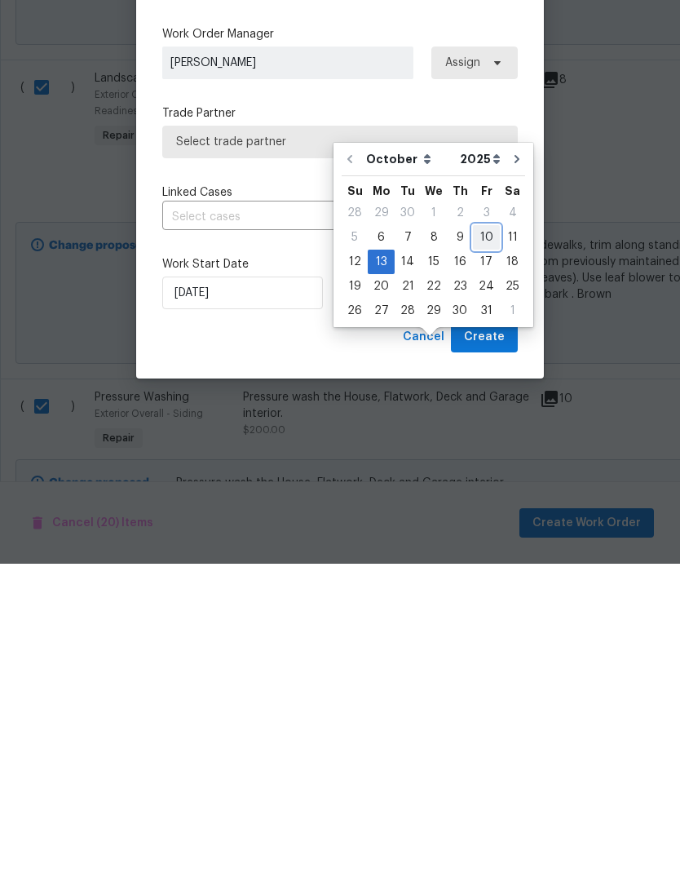
click at [485, 539] on div "10" at bounding box center [486, 550] width 27 height 23
type input "10/10/2025"
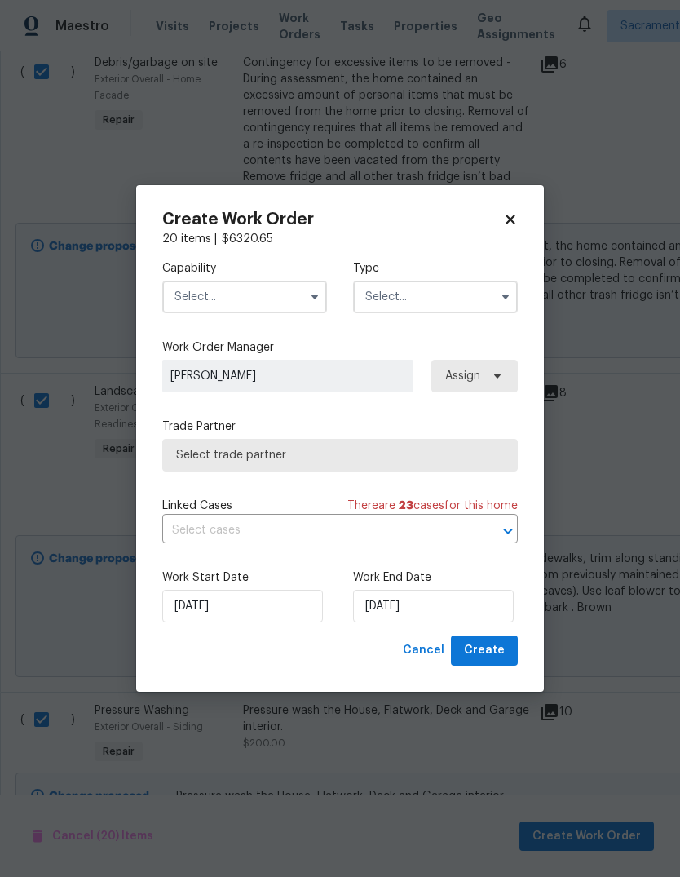
click at [316, 293] on icon "button" at bounding box center [314, 296] width 13 height 13
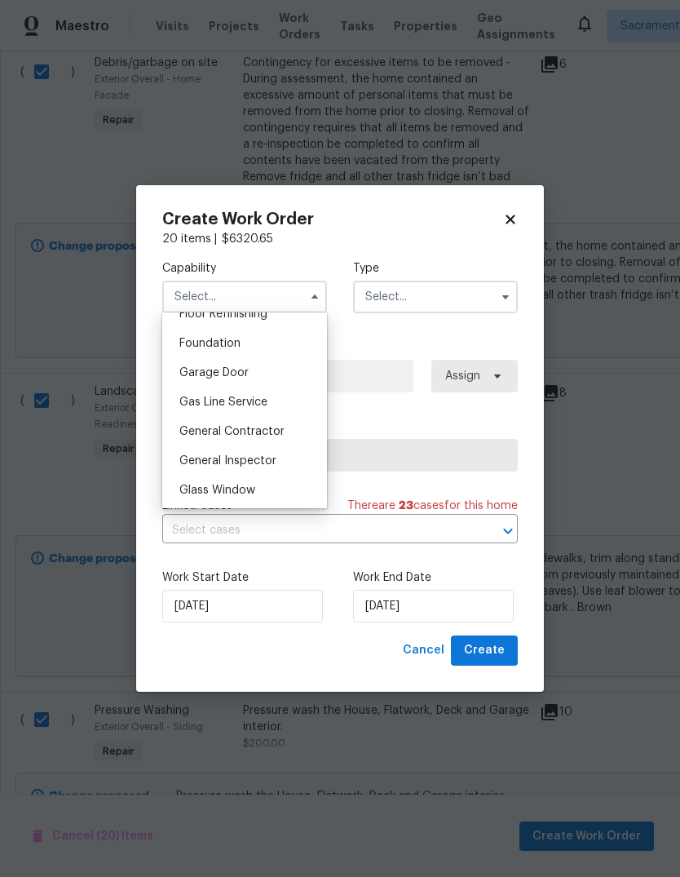
scroll to position [691, 0]
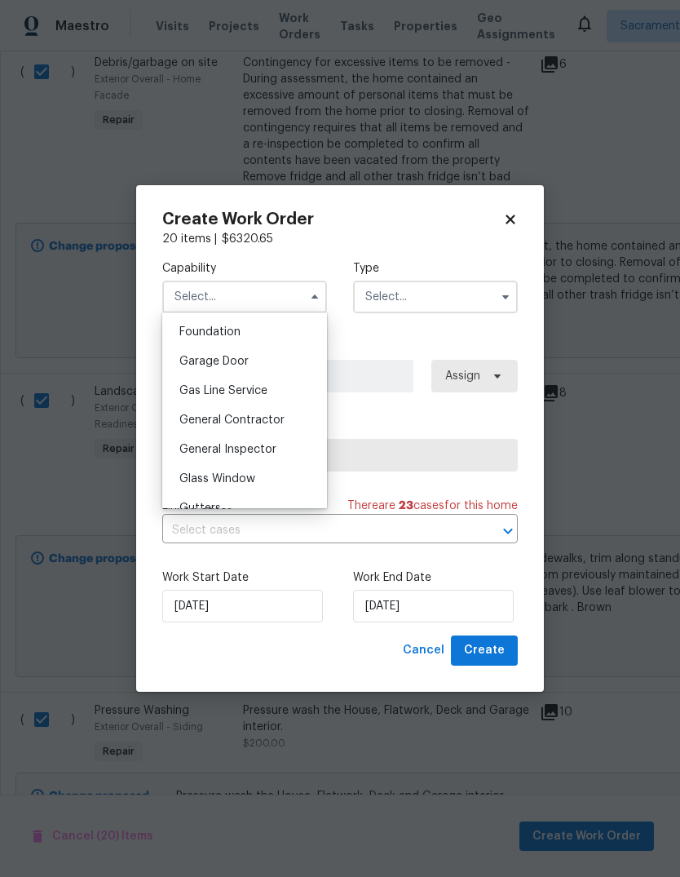
click at [278, 427] on div "General Contractor" at bounding box center [244, 419] width 157 height 29
type input "General Contractor"
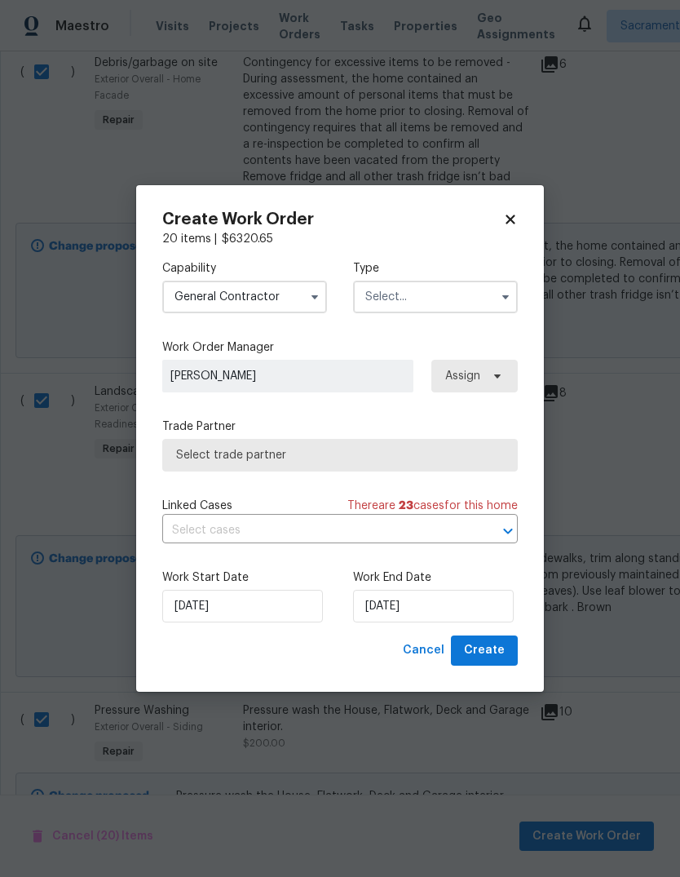
click at [482, 307] on input "text" at bounding box center [435, 296] width 165 height 33
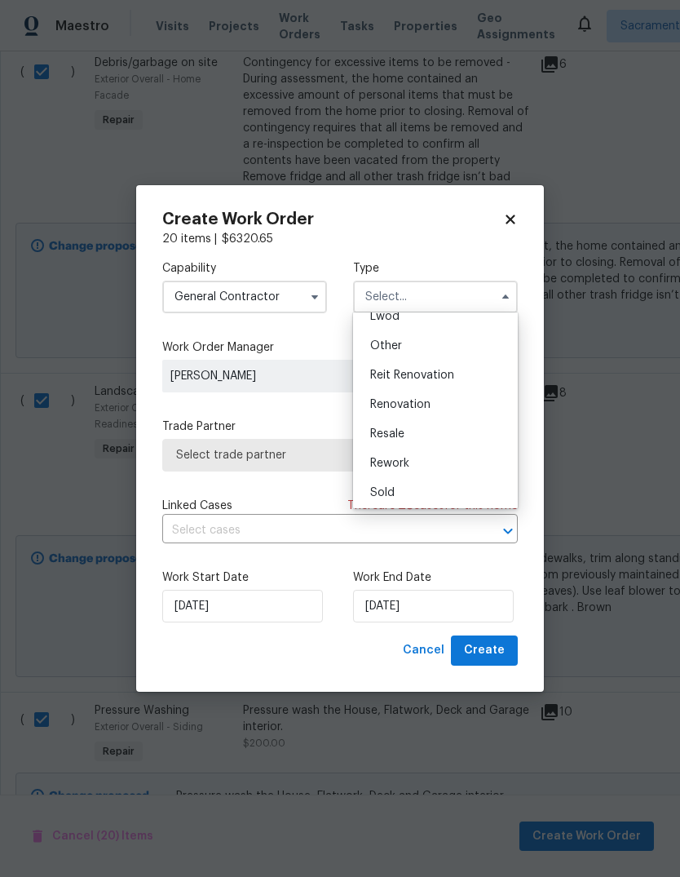
scroll to position [192, 0]
click at [453, 409] on div "Renovation" at bounding box center [435, 403] width 157 height 29
type input "Renovation"
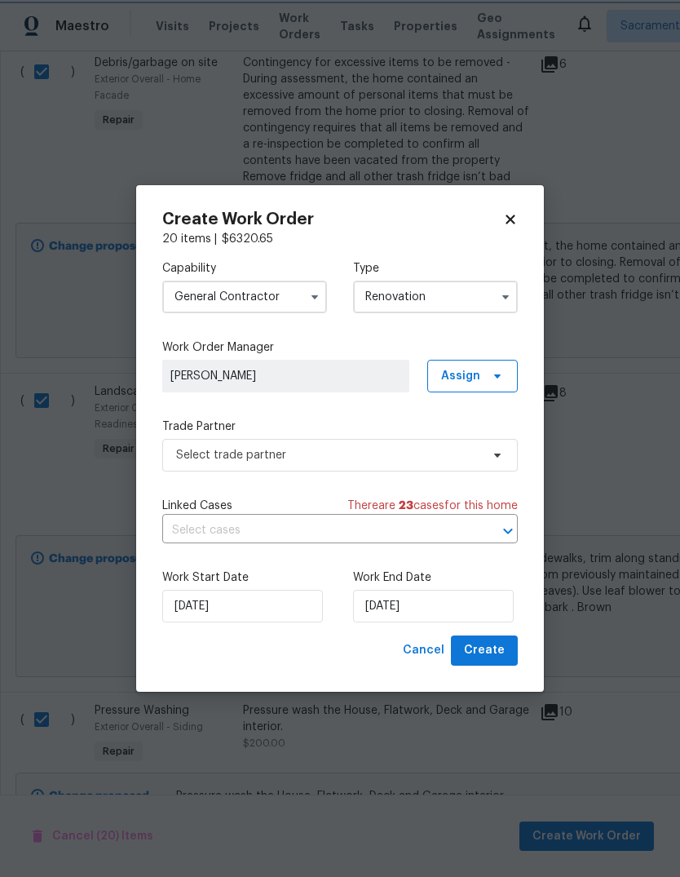
scroll to position [0, 0]
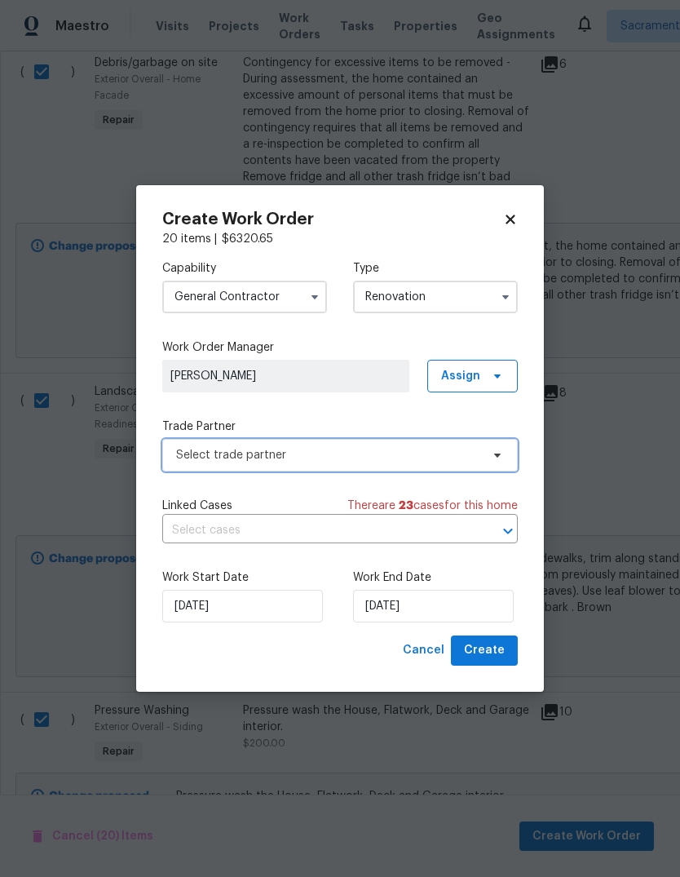
click at [426, 460] on span "Select trade partner" at bounding box center [328, 455] width 304 height 16
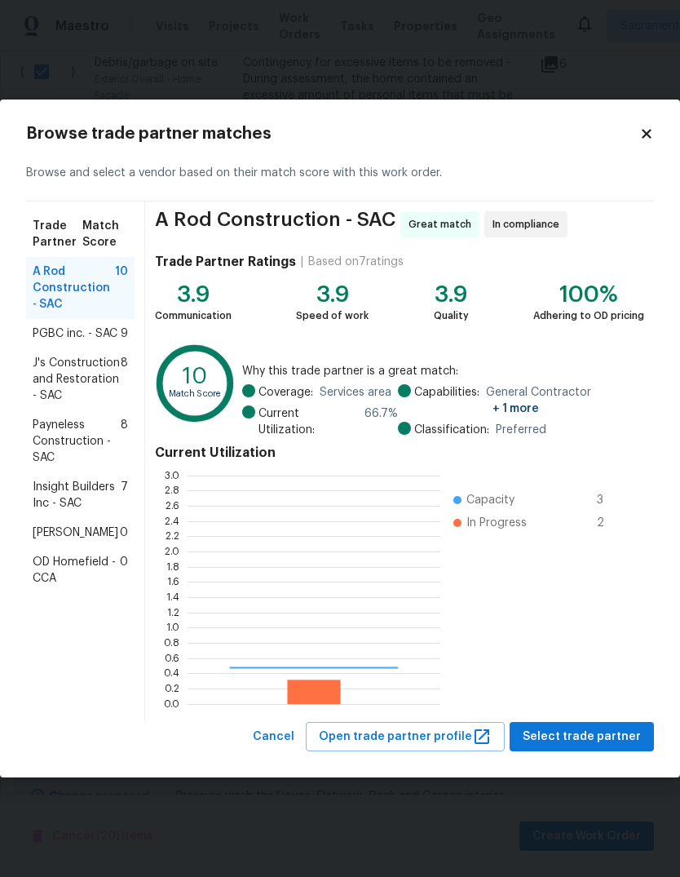
scroll to position [228, 253]
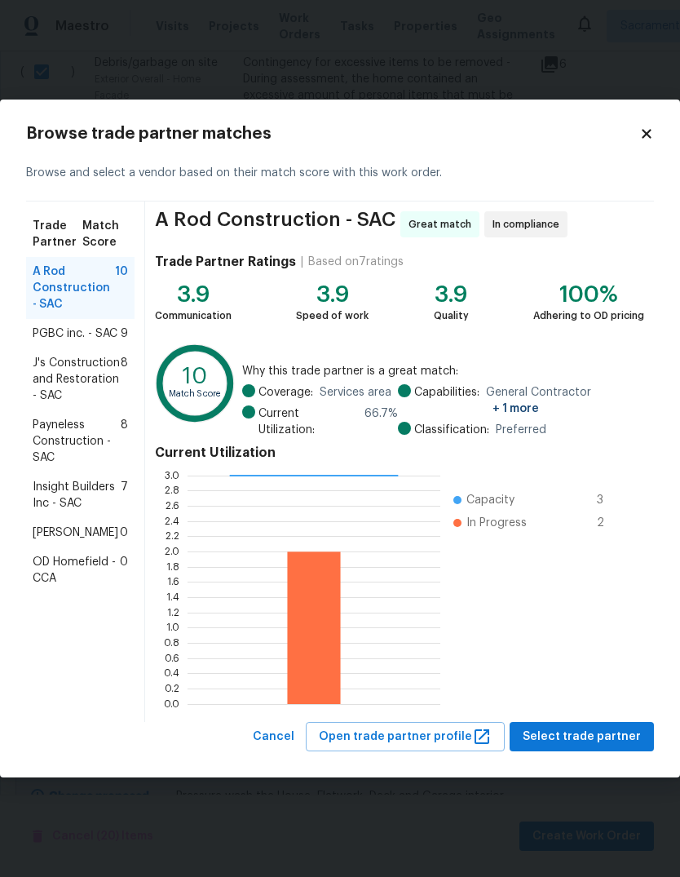
click at [50, 434] on span "Payneless Construction - SAC" at bounding box center [77, 441] width 88 height 49
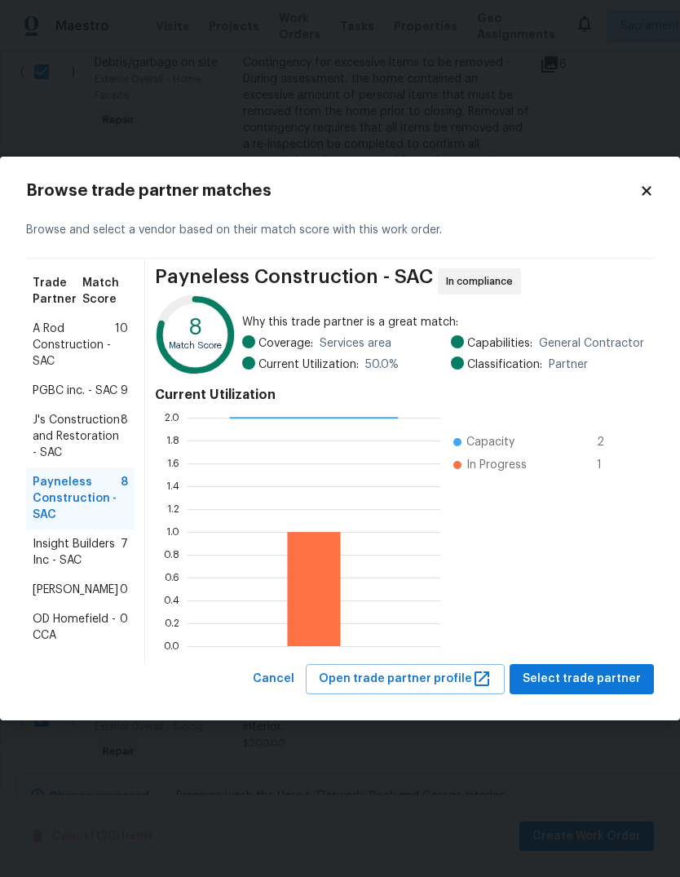
click at [587, 687] on span "Select trade partner" at bounding box center [582, 679] width 118 height 20
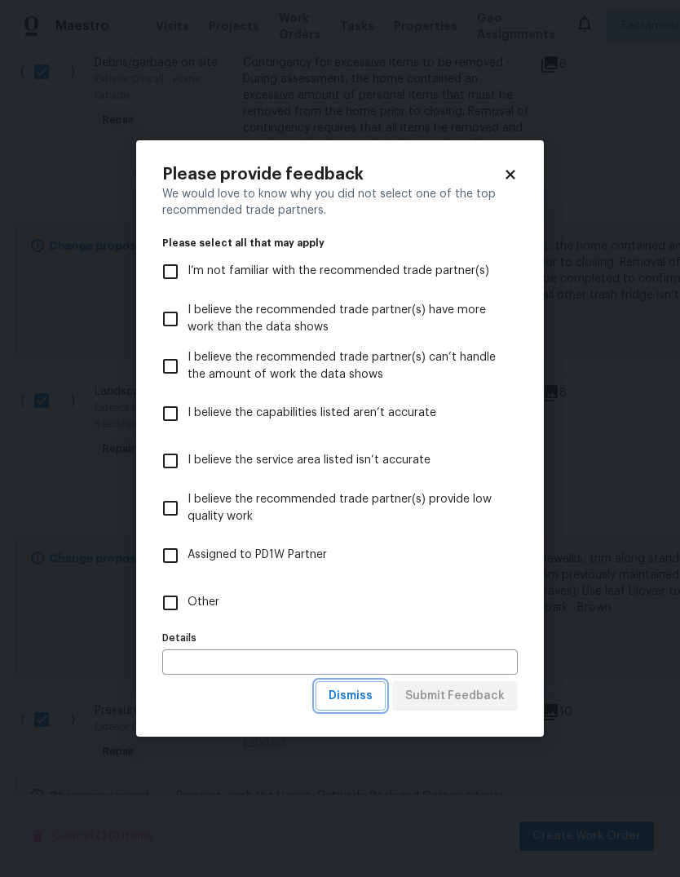
click at [364, 702] on span "Dismiss" at bounding box center [351, 696] width 44 height 20
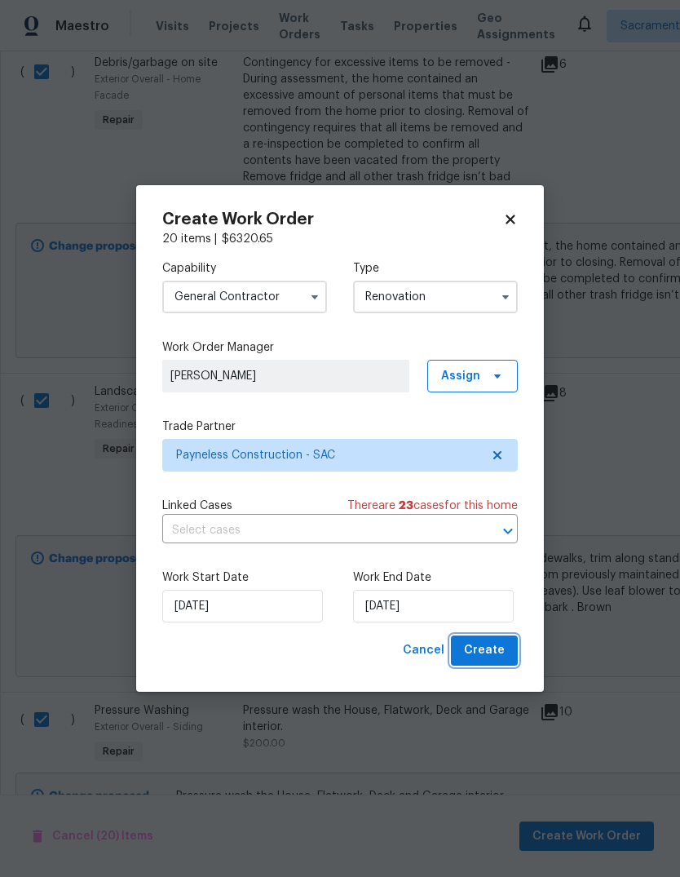
click at [495, 652] on span "Create" at bounding box center [484, 650] width 41 height 20
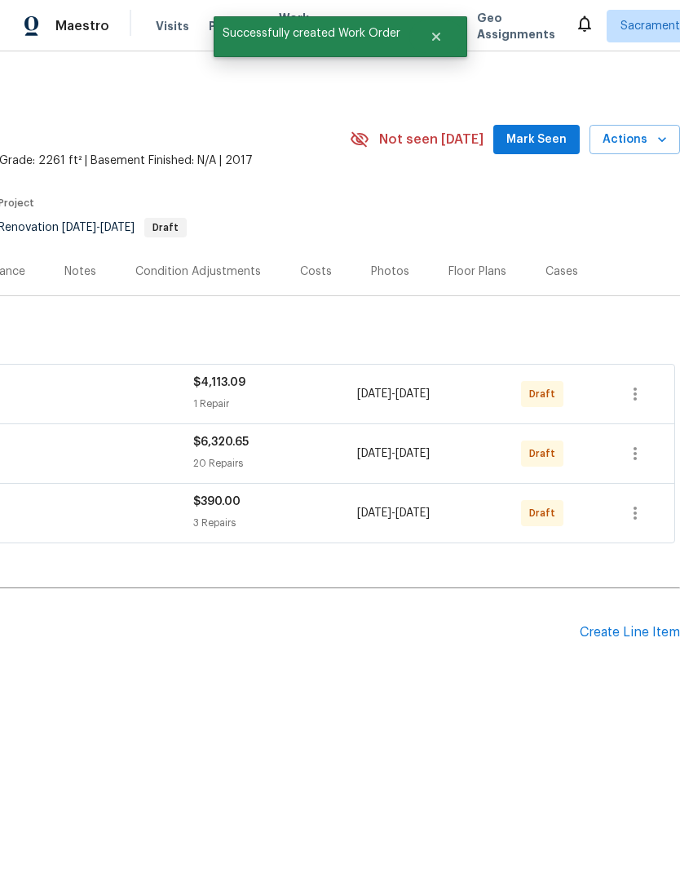
scroll to position [0, 241]
click at [632, 393] on icon "button" at bounding box center [635, 394] width 20 height 20
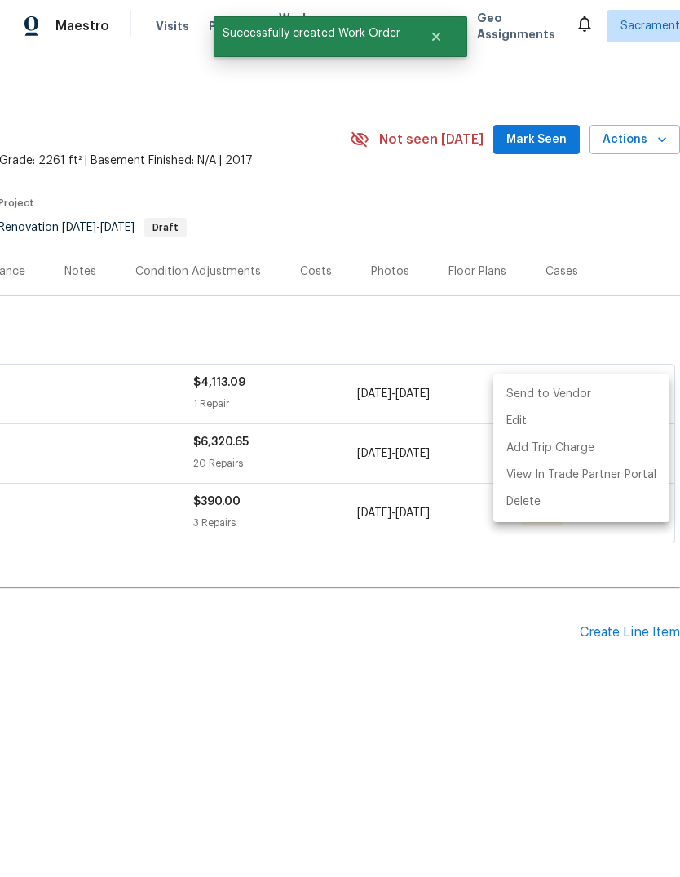
click at [581, 392] on li "Send to Vendor" at bounding box center [581, 394] width 176 height 27
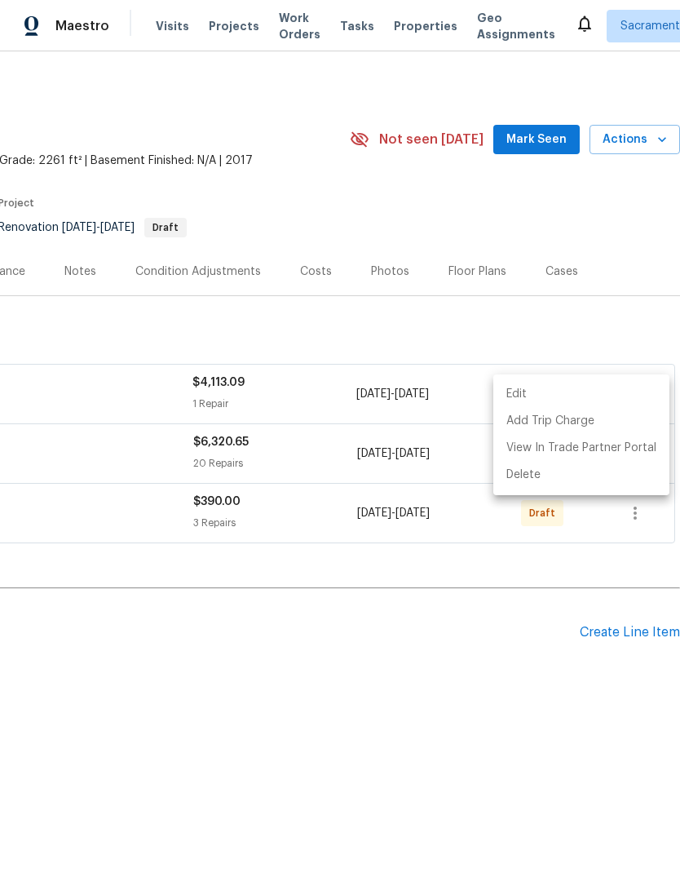
click at [566, 644] on div at bounding box center [340, 438] width 680 height 877
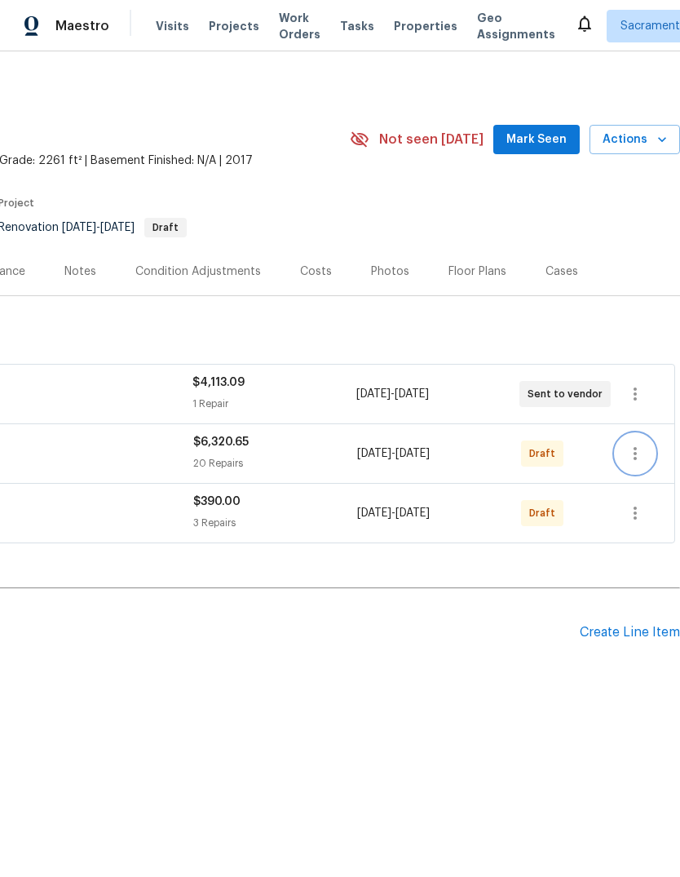
click at [626, 453] on icon "button" at bounding box center [635, 454] width 20 height 20
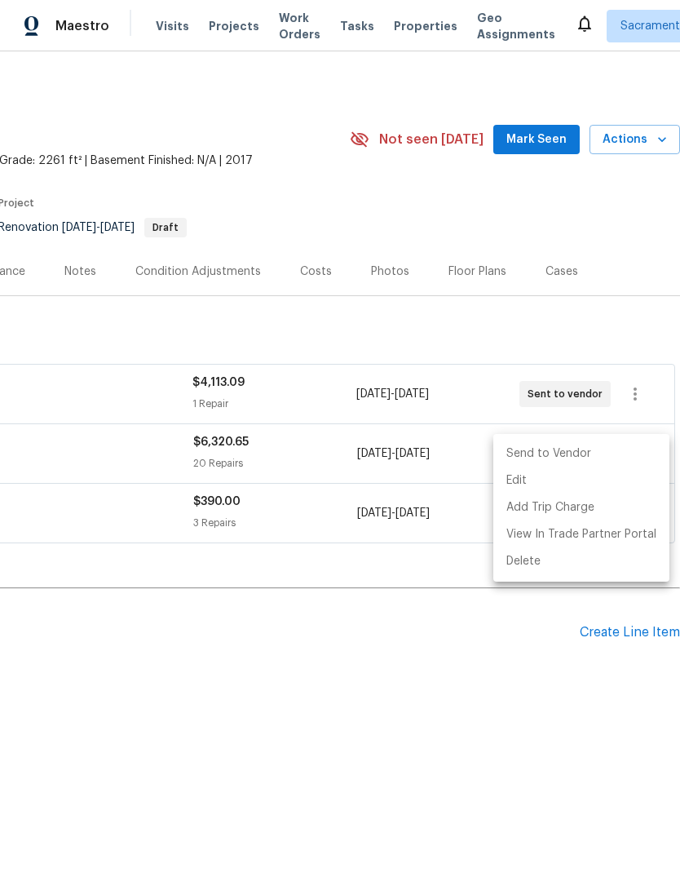
click at [601, 450] on li "Send to Vendor" at bounding box center [581, 453] width 176 height 27
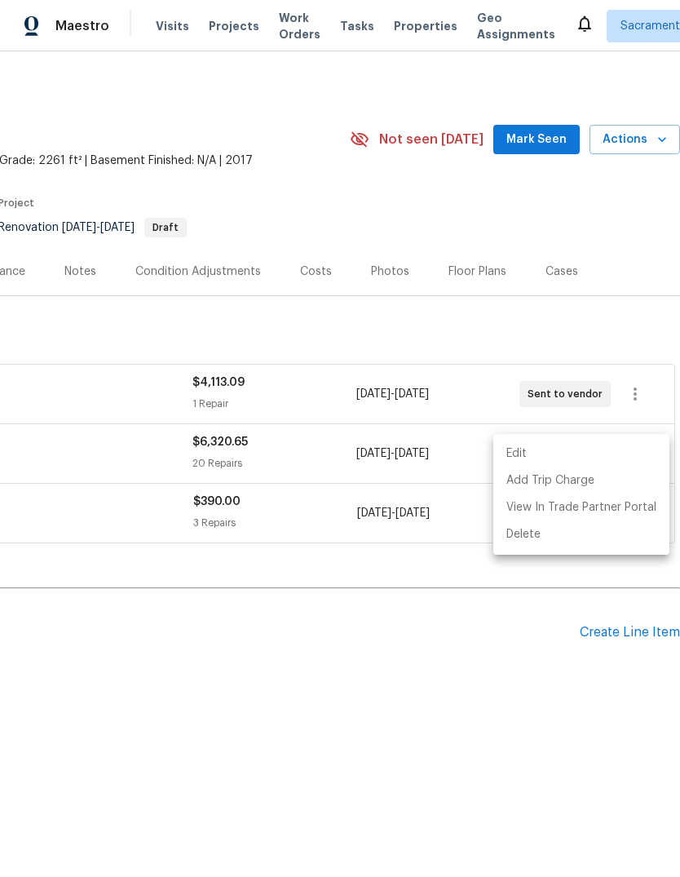
click at [535, 683] on div at bounding box center [340, 438] width 680 height 877
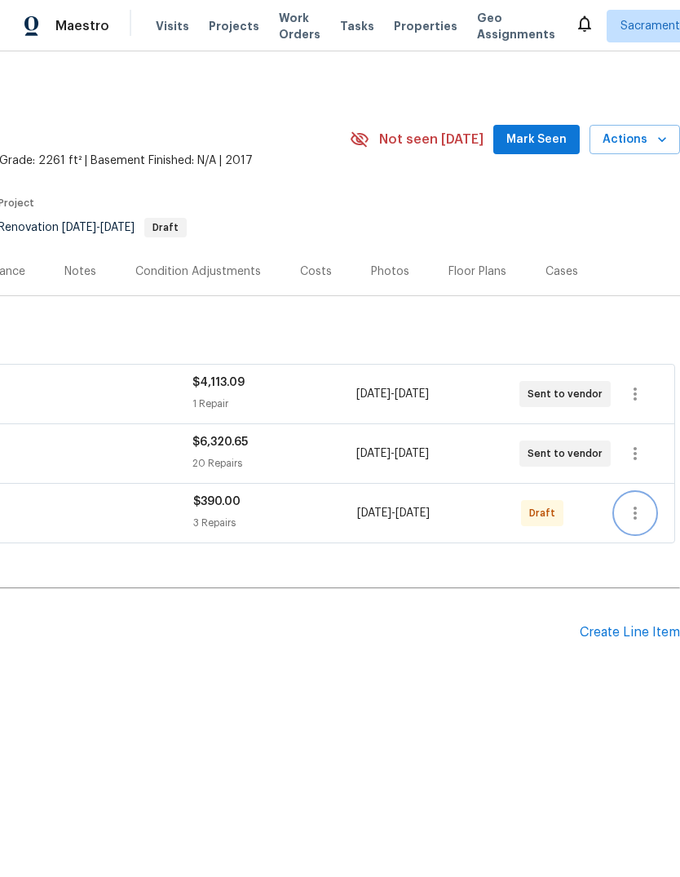
click at [621, 510] on button "button" at bounding box center [635, 512] width 39 height 39
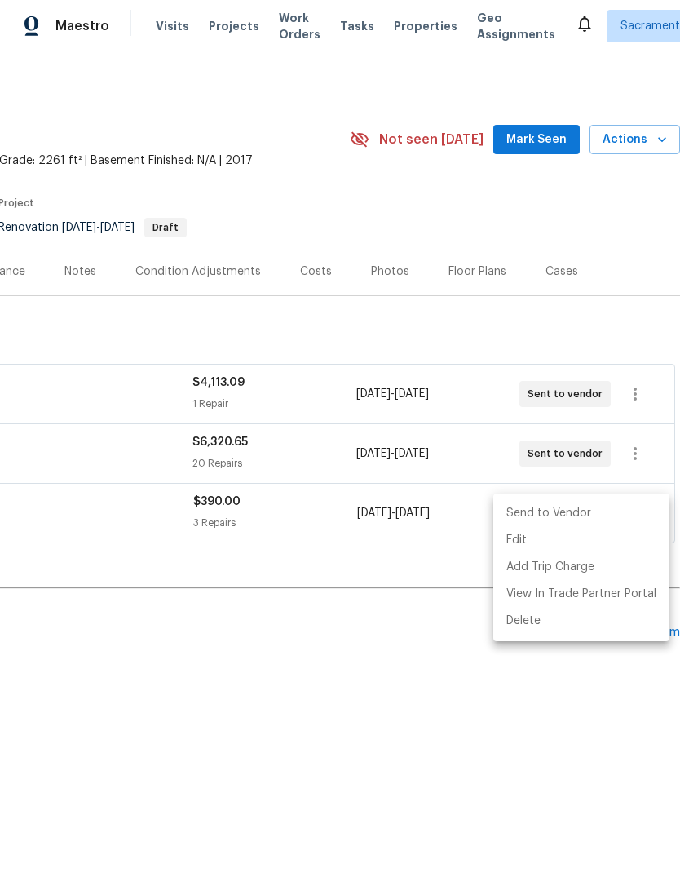
click at [595, 512] on li "Send to Vendor" at bounding box center [581, 513] width 176 height 27
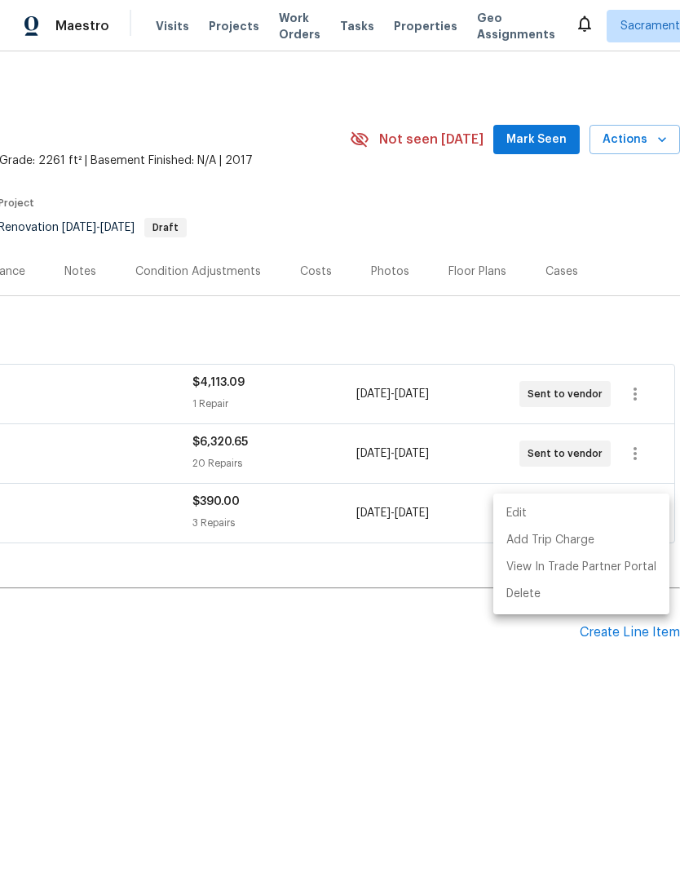
click at [453, 716] on div at bounding box center [340, 438] width 680 height 877
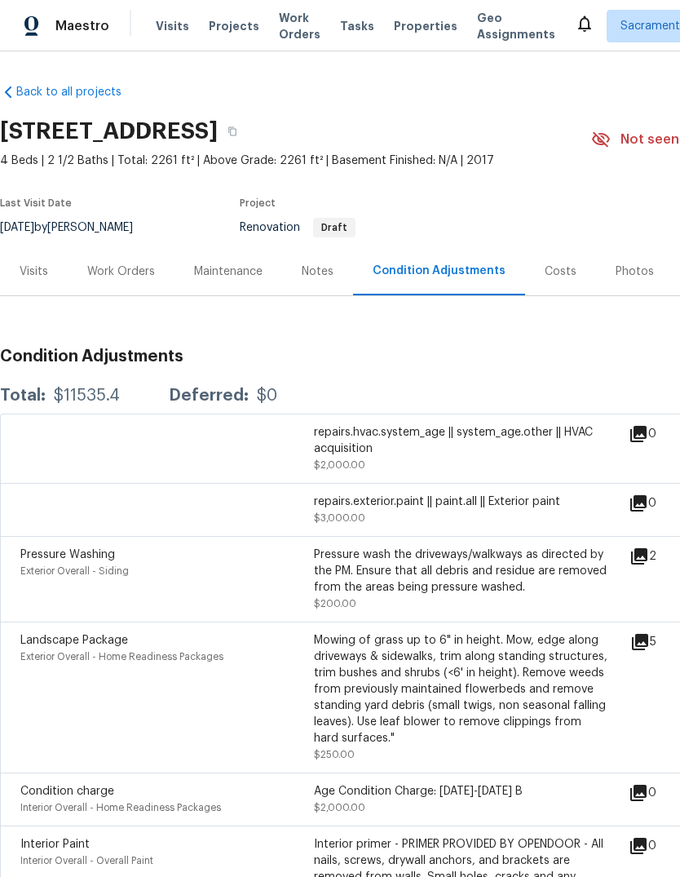
click at [317, 273] on div "Notes" at bounding box center [318, 271] width 32 height 16
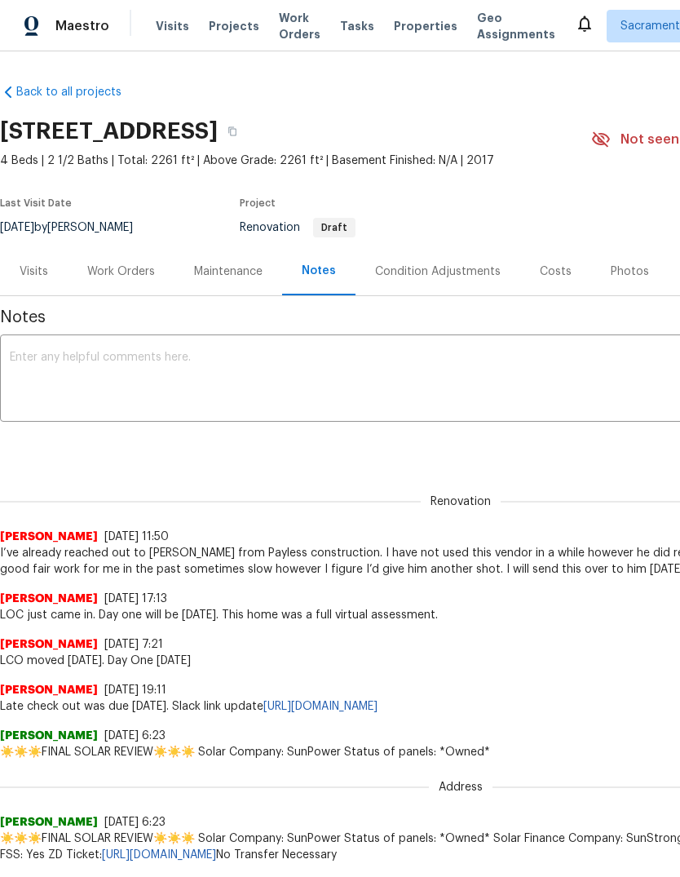
click at [558, 266] on div "Costs" at bounding box center [556, 271] width 32 height 16
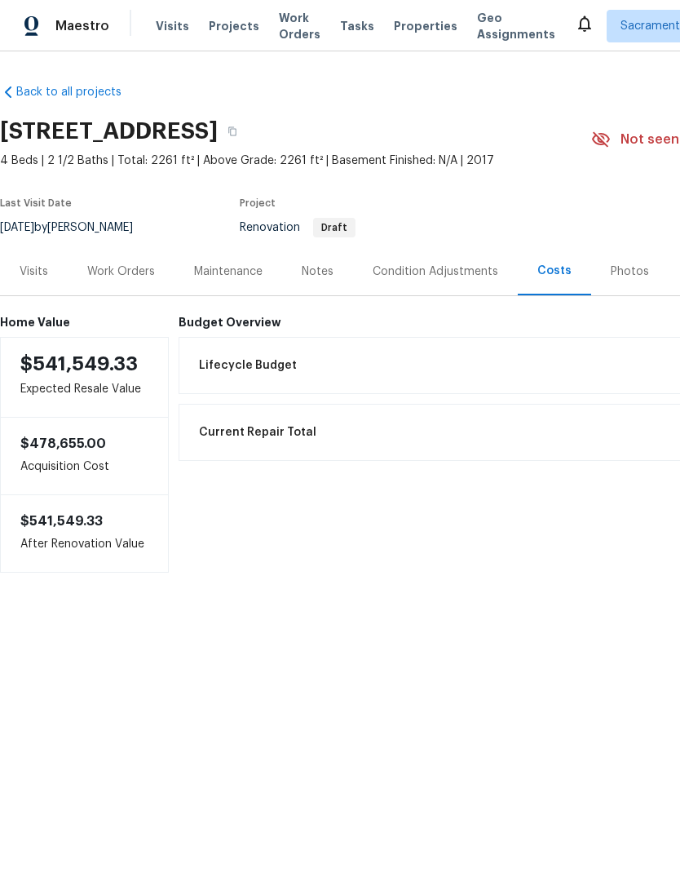
click at [209, 326] on h6 "Budget Overview" at bounding box center [551, 322] width 744 height 13
click at [254, 359] on span "Lifecycle Budget" at bounding box center [248, 365] width 98 height 16
click at [318, 264] on div "Notes" at bounding box center [318, 271] width 32 height 16
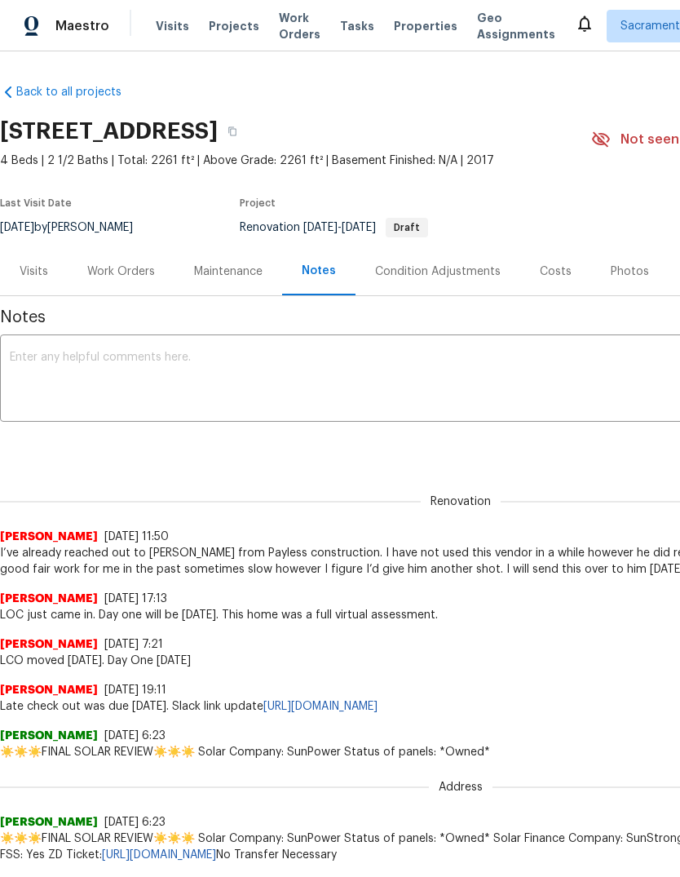
click at [554, 267] on div "Costs" at bounding box center [556, 271] width 32 height 16
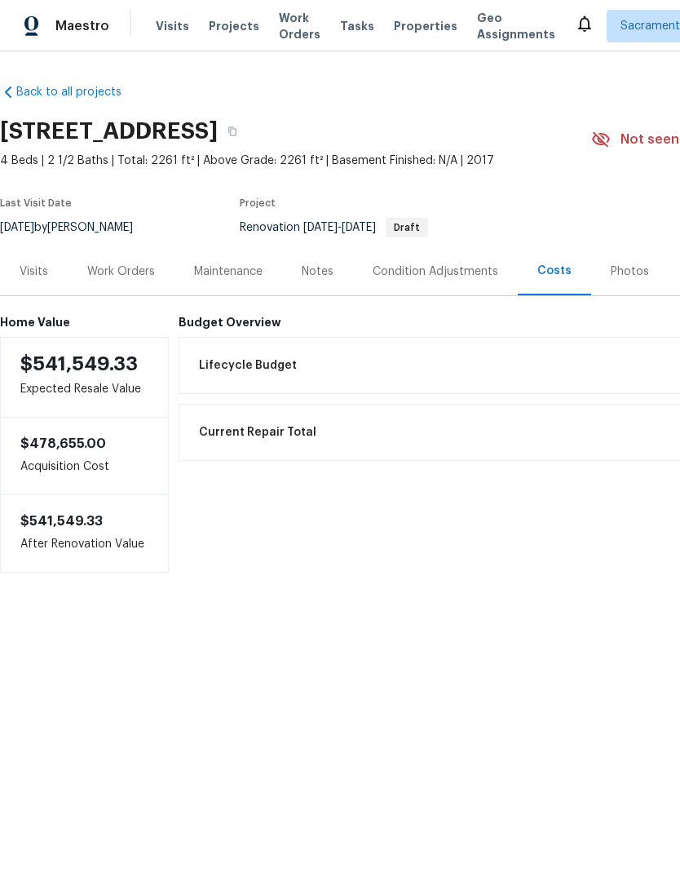
click at [255, 353] on div "Lifecycle Budget $11,535.40" at bounding box center [550, 365] width 722 height 36
click at [319, 267] on div "Notes" at bounding box center [318, 271] width 32 height 16
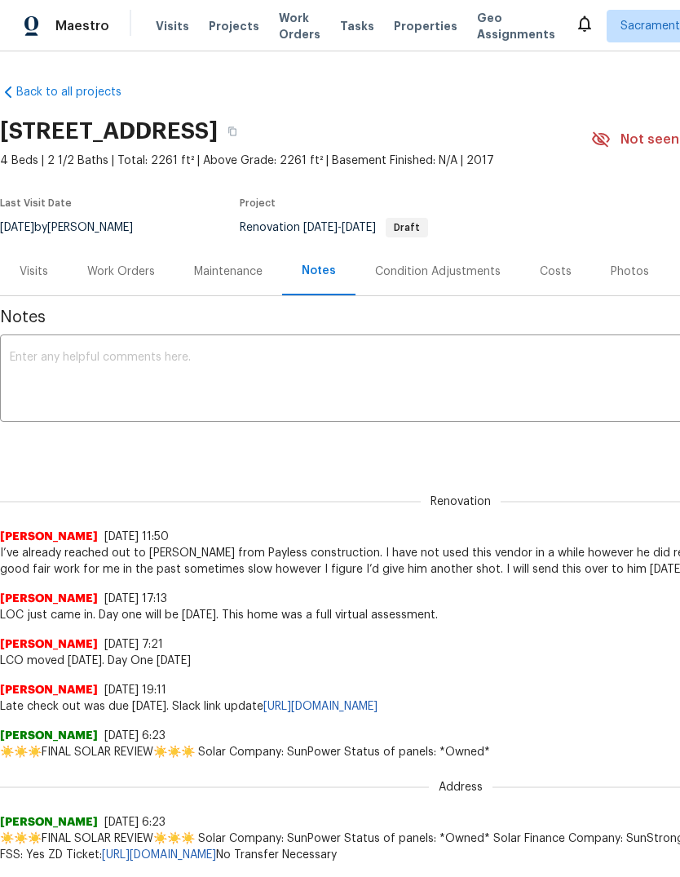
click at [78, 366] on textarea at bounding box center [461, 379] width 902 height 57
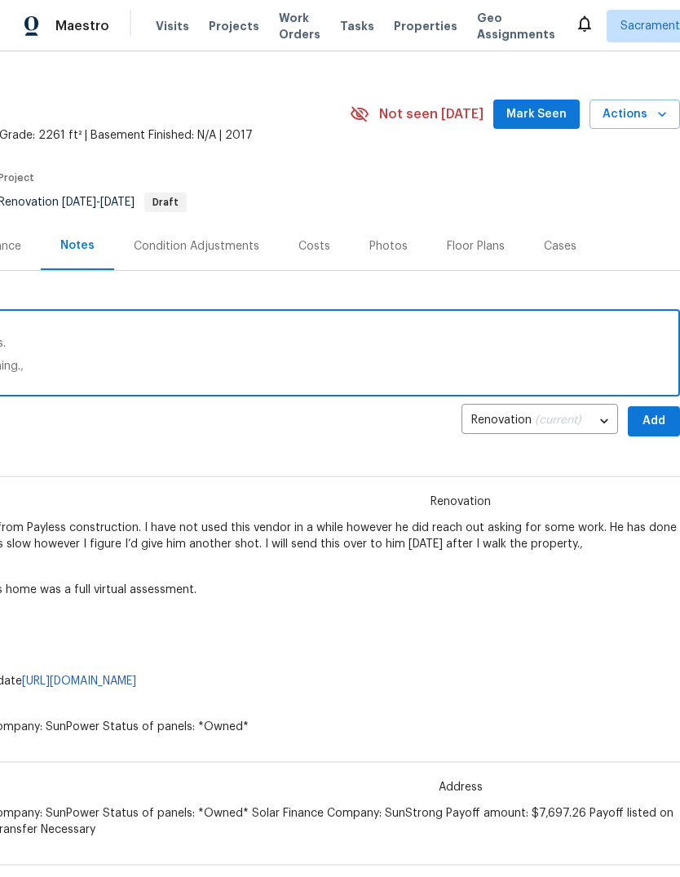
scroll to position [26, 241]
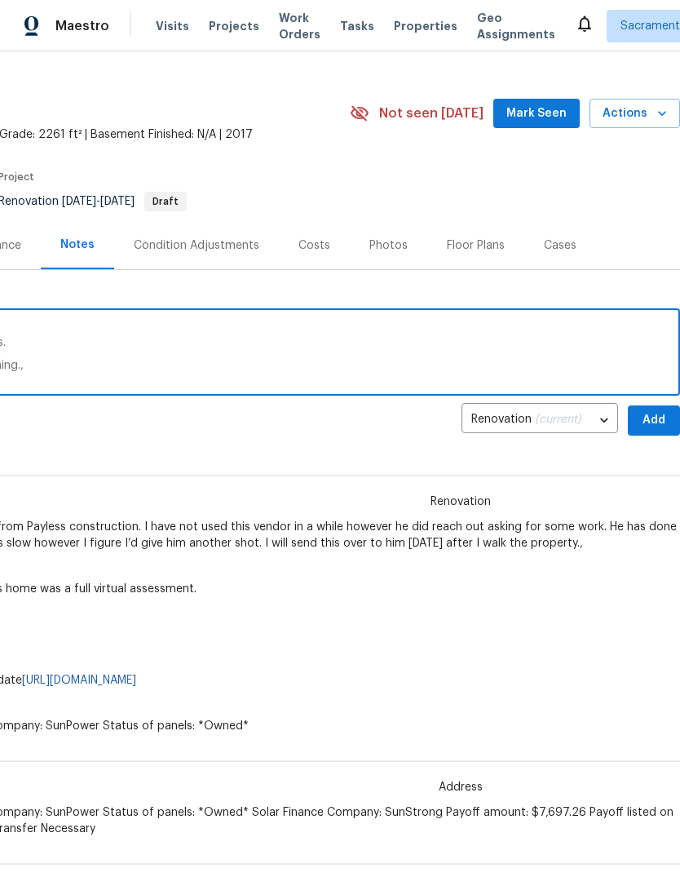
type textarea "Day one has been completed. Work orders have been sent out to vendors. Paint ha…"
click at [651, 413] on span "Add" at bounding box center [654, 420] width 26 height 20
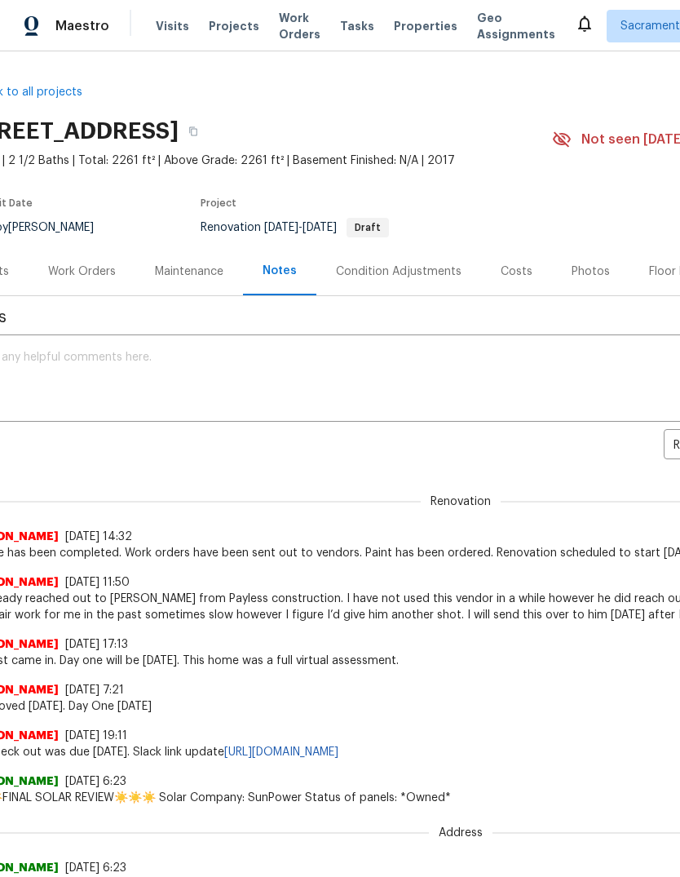
scroll to position [0, 38]
click at [73, 271] on div "Work Orders" at bounding box center [84, 271] width 68 height 16
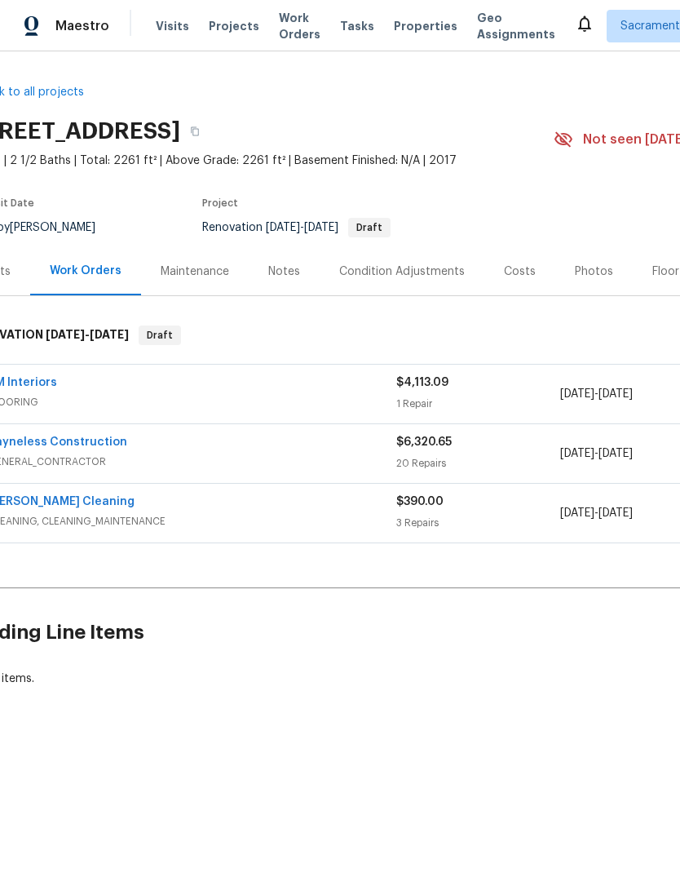
click at [23, 385] on link "RM Interiors" at bounding box center [22, 382] width 69 height 11
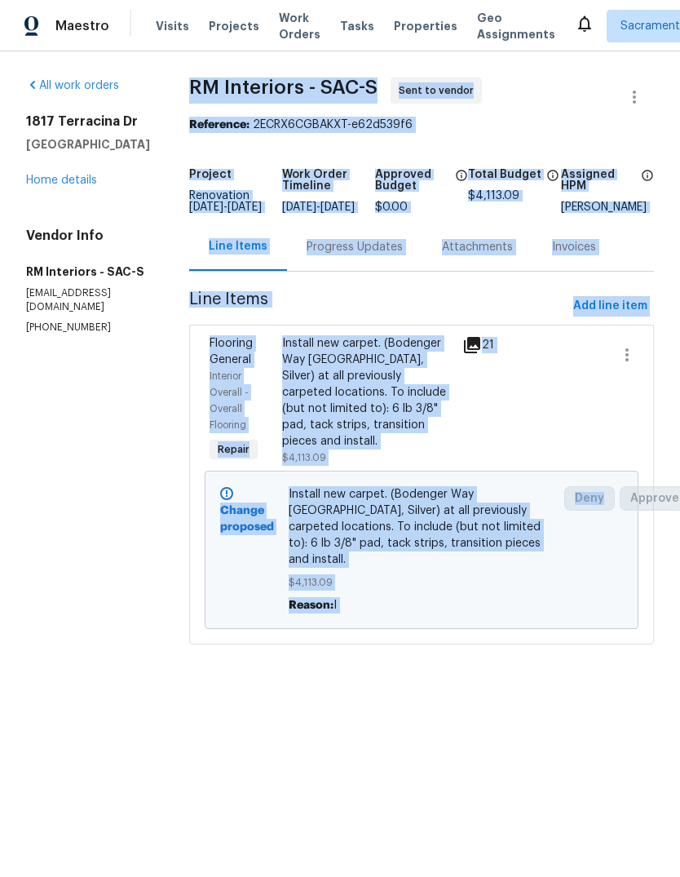
click at [93, 183] on link "Home details" at bounding box center [61, 179] width 71 height 11
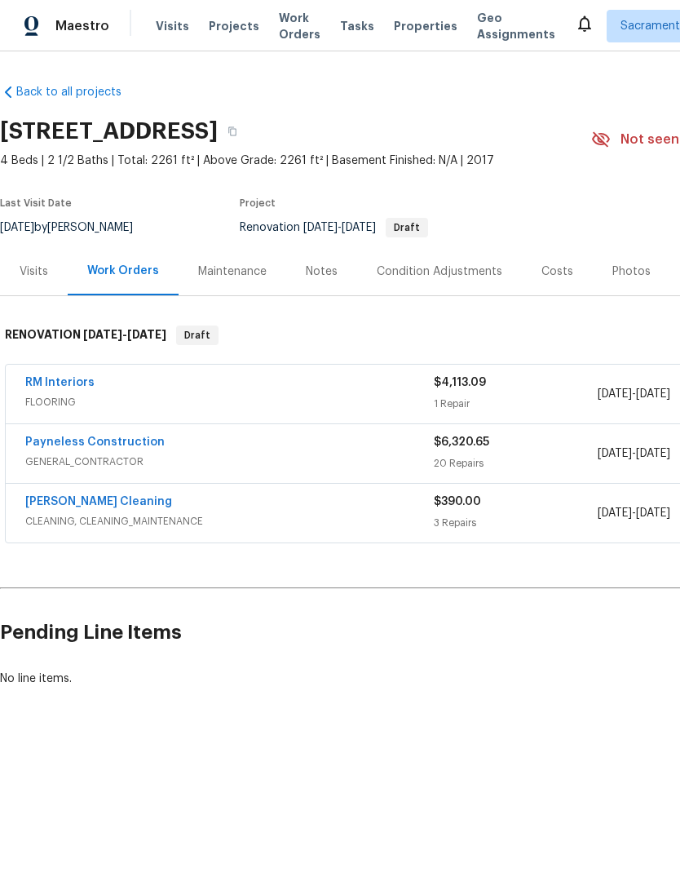
click at [333, 265] on div "Notes" at bounding box center [322, 271] width 32 height 16
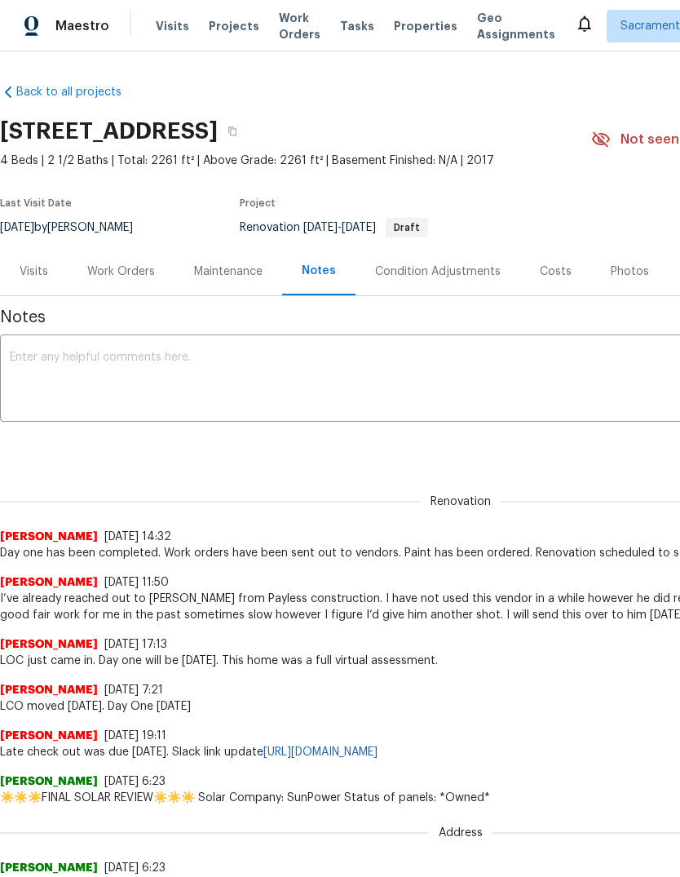
click at [79, 355] on textarea at bounding box center [461, 379] width 902 height 57
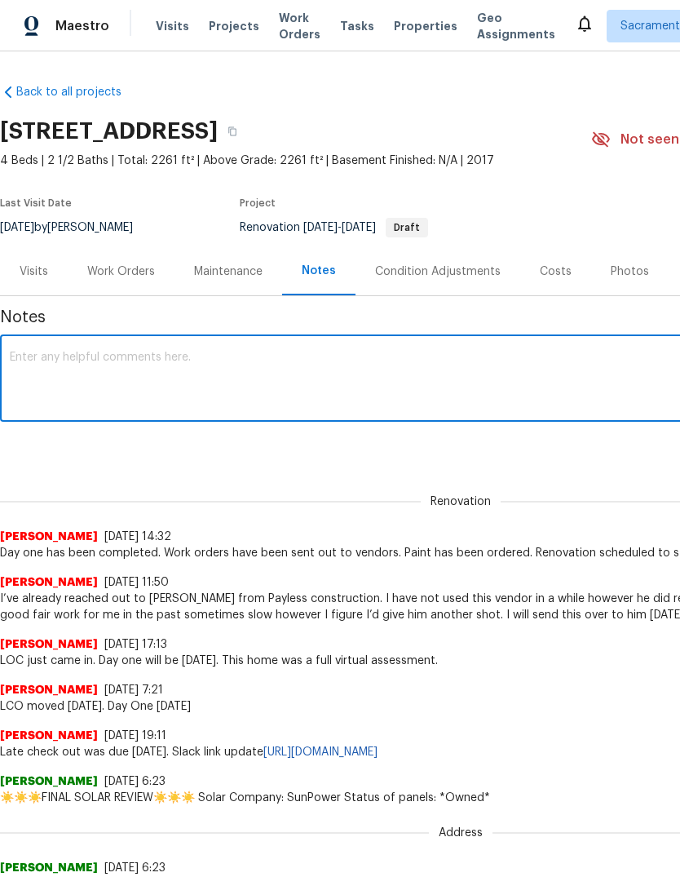
click at [87, 363] on textarea at bounding box center [461, 379] width 902 height 57
paste textarea "RM Interiors - SAC-S Sent to vendor Reference: 2ECRX6CGBAKXT-e62d539f6 Project …"
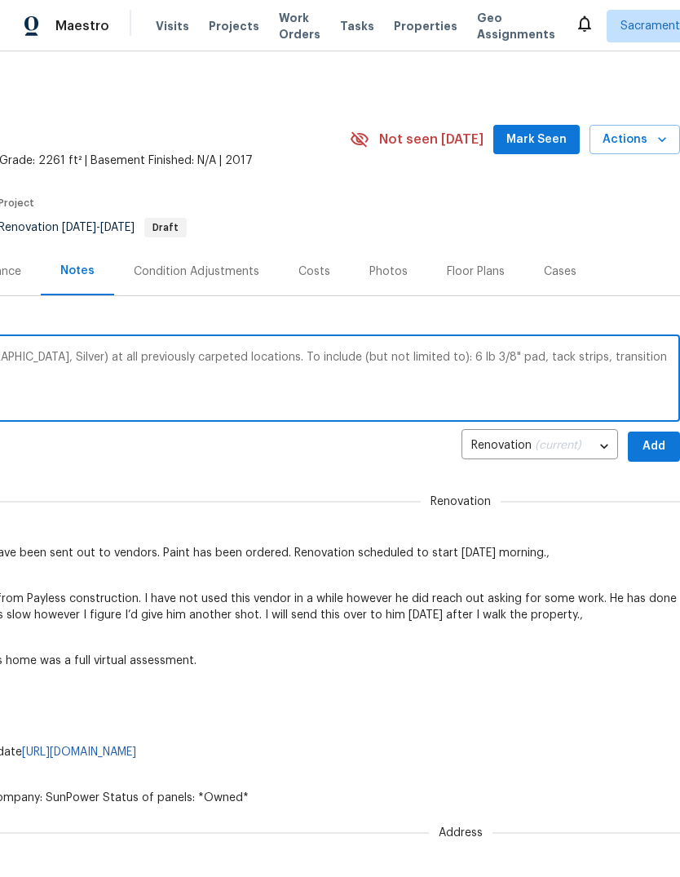
scroll to position [0, 241]
type textarea "RM Interiors - SAC-S Sent to vendor Reference: 2ECRX6CGBAKXT-e62d539f6 Project …"
click at [643, 441] on span "Add" at bounding box center [654, 446] width 26 height 20
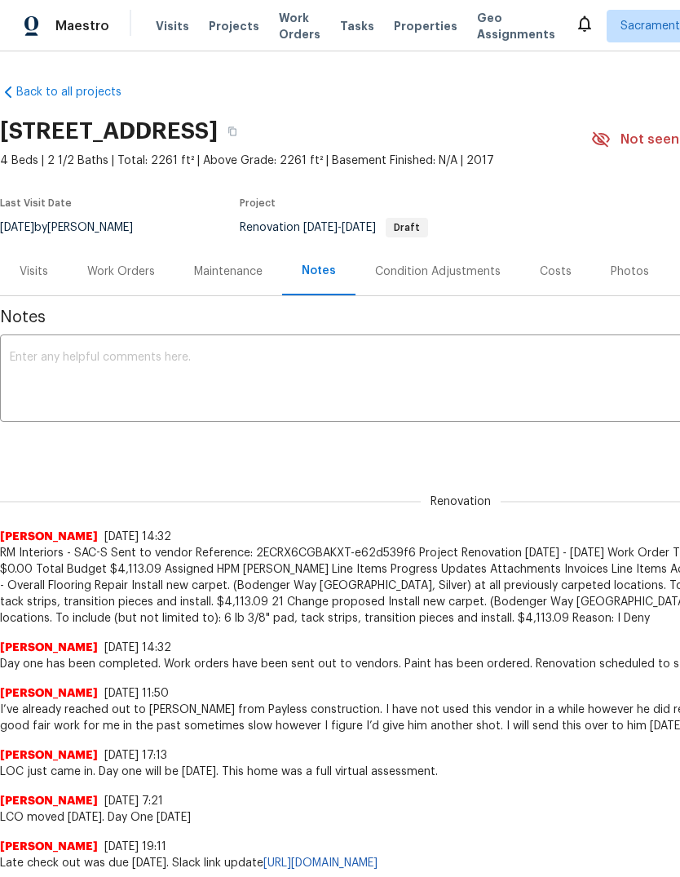
scroll to position [0, 0]
click at [126, 269] on div "Work Orders" at bounding box center [121, 271] width 68 height 16
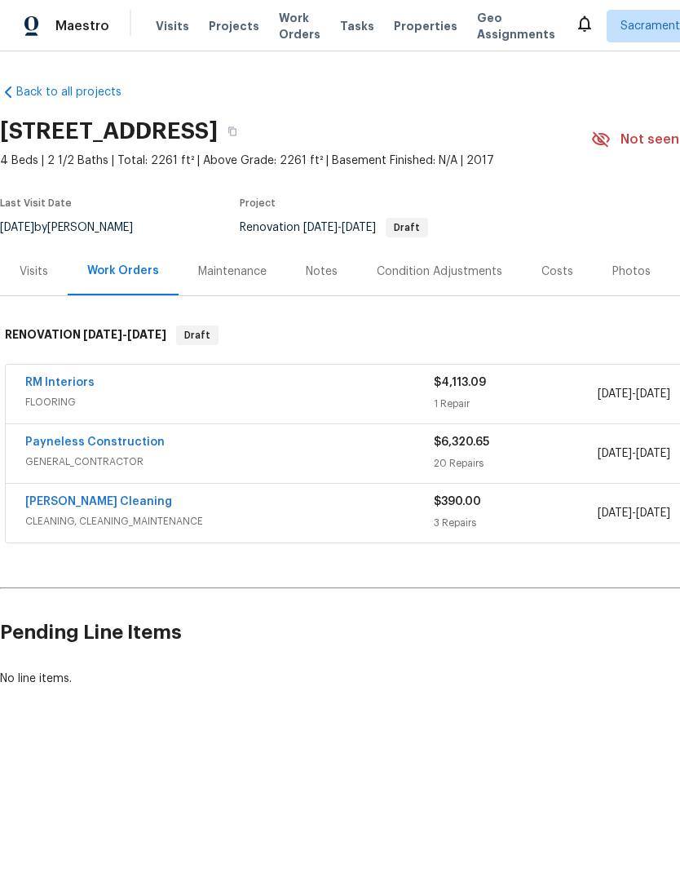
click at [128, 457] on span "GENERAL_CONTRACTOR" at bounding box center [229, 461] width 409 height 16
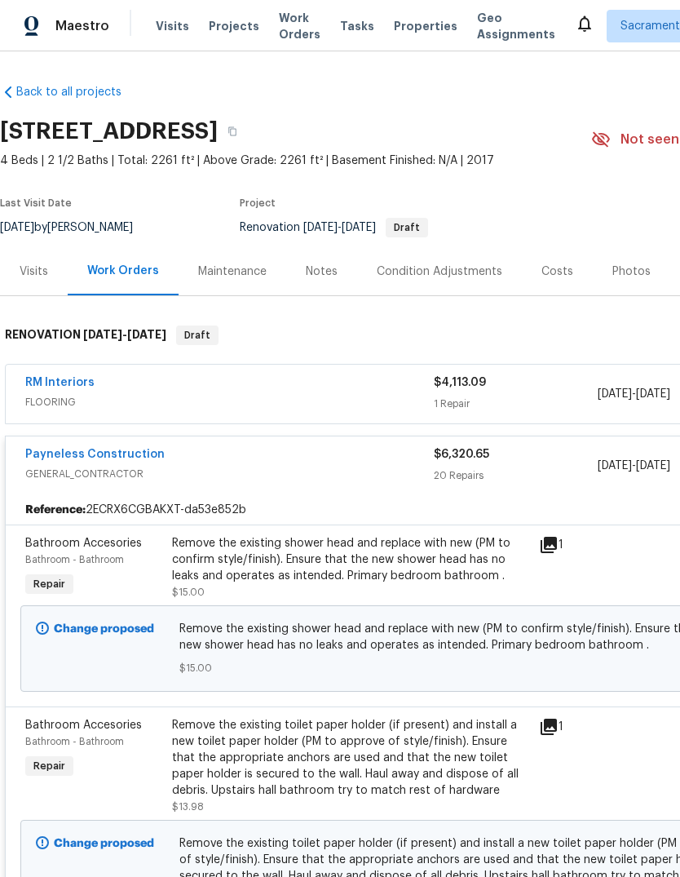
click at [99, 454] on link "Payneless Construction" at bounding box center [94, 453] width 139 height 11
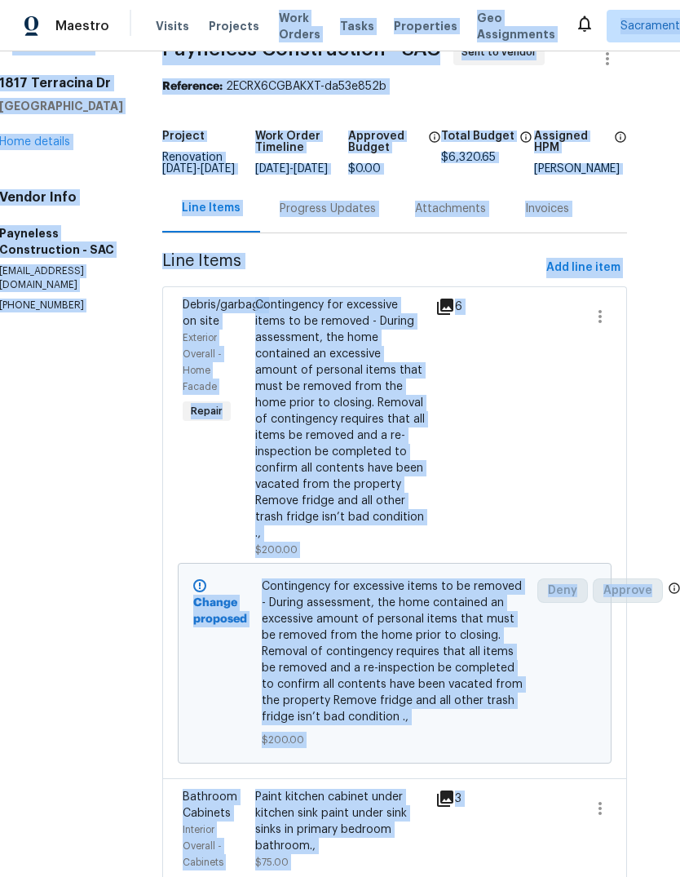
scroll to position [0, 27]
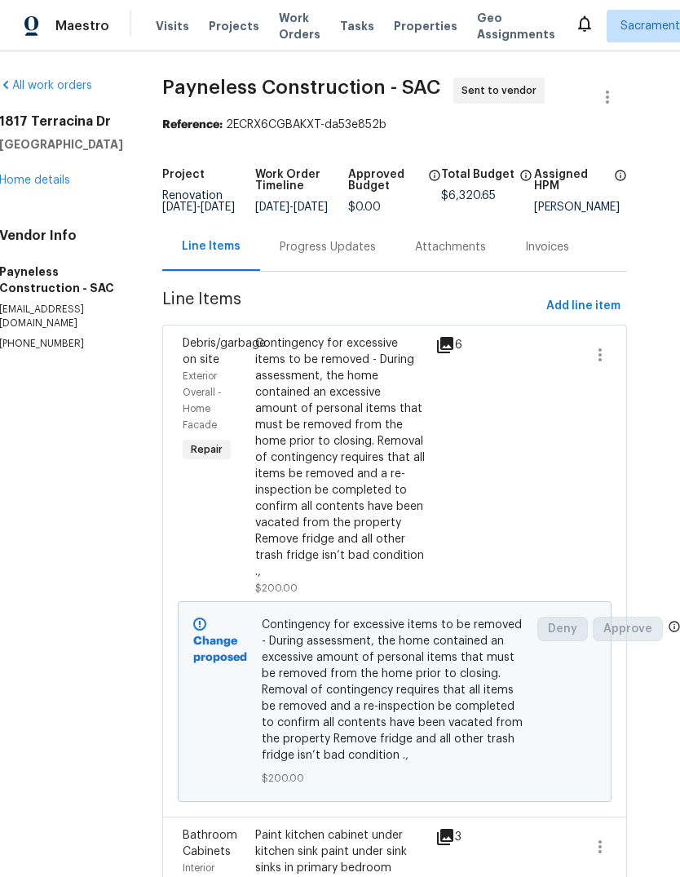
click at [83, 190] on div "All work orders 1817 Terracina Dr Sacramento, CA 95834 Home details Vendor Info…" at bounding box center [61, 213] width 124 height 273
click at [66, 176] on link "Home details" at bounding box center [34, 179] width 71 height 11
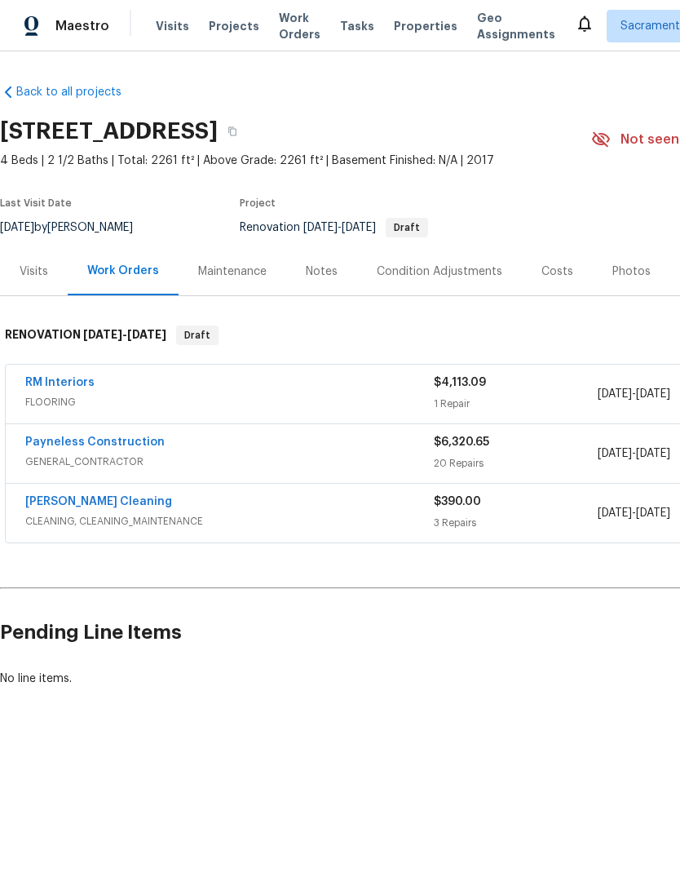
click at [333, 270] on div "Notes" at bounding box center [322, 271] width 32 height 16
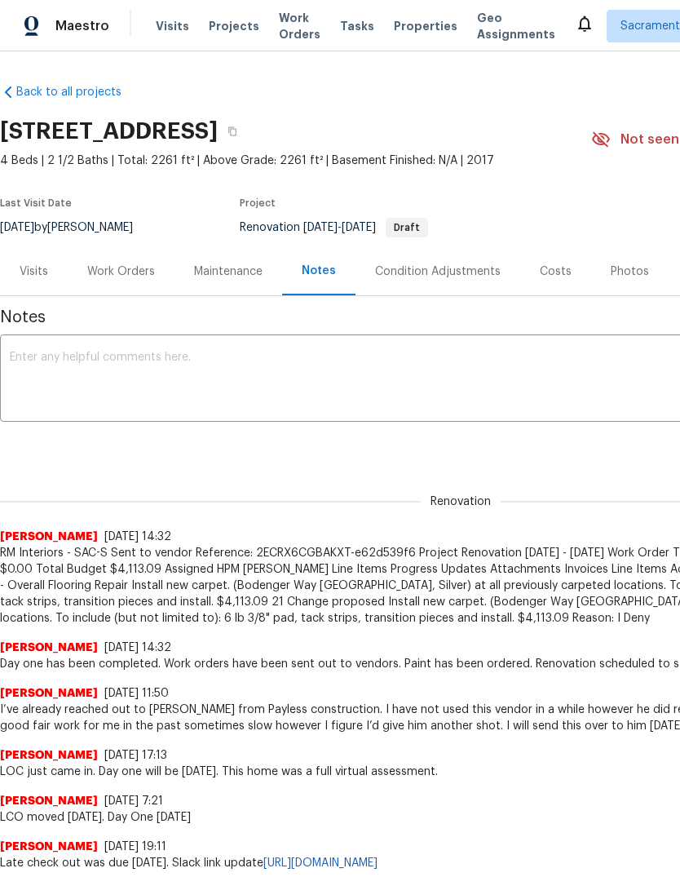
click at [150, 353] on textarea at bounding box center [461, 379] width 902 height 57
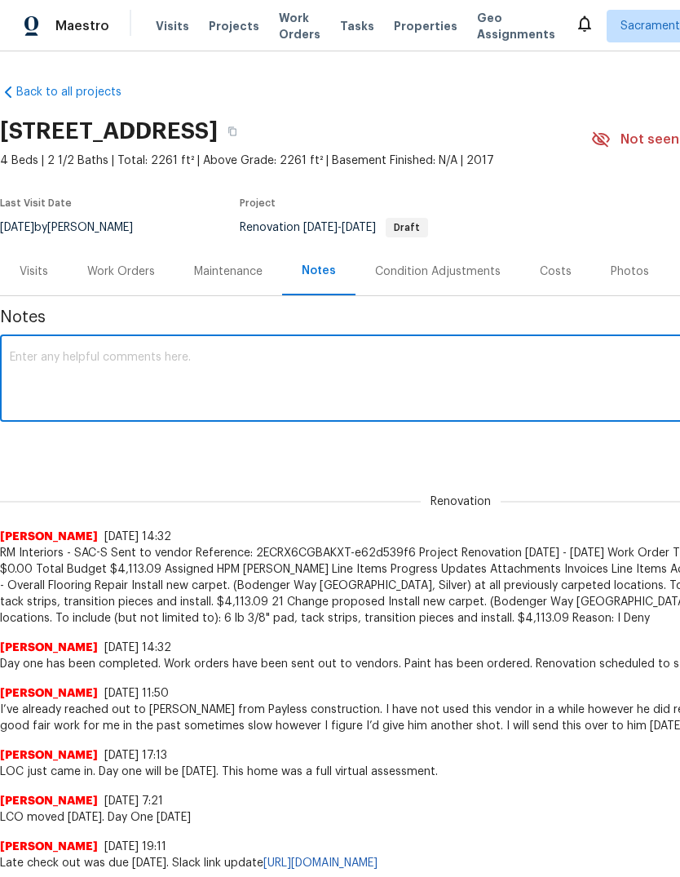
click at [132, 359] on textarea at bounding box center [461, 379] width 902 height 57
paste textarea "Work Orders Tasks Properties Geo Assignments Sacramento + 2 Douglass Noblett Al…"
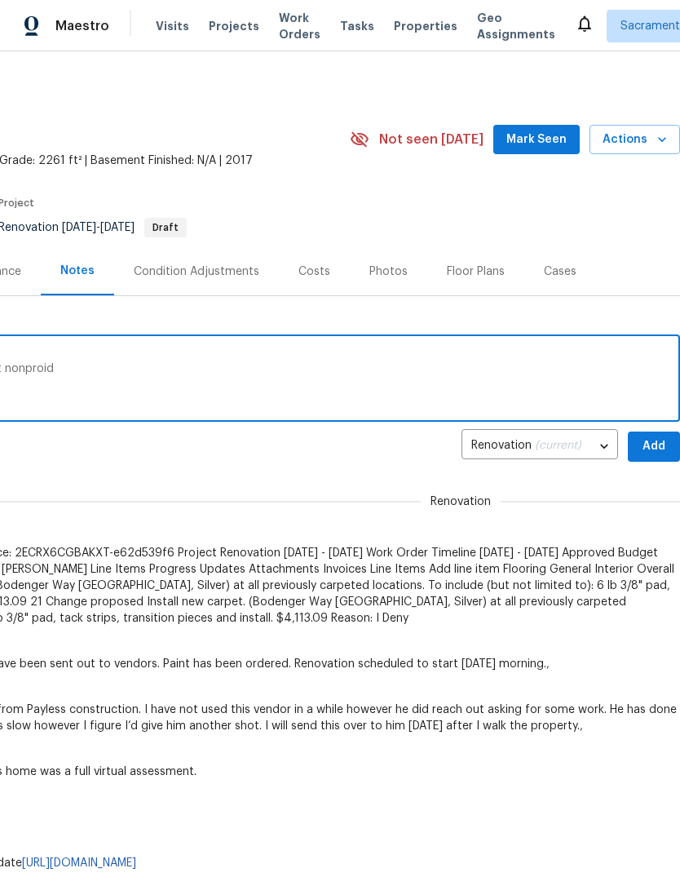
scroll to position [0, 241]
type textarea "Work Orders Tasks Properties Geo Assignments Sacramento + 2 Douglass Noblett Al…"
click at [654, 443] on span "Add" at bounding box center [654, 446] width 26 height 20
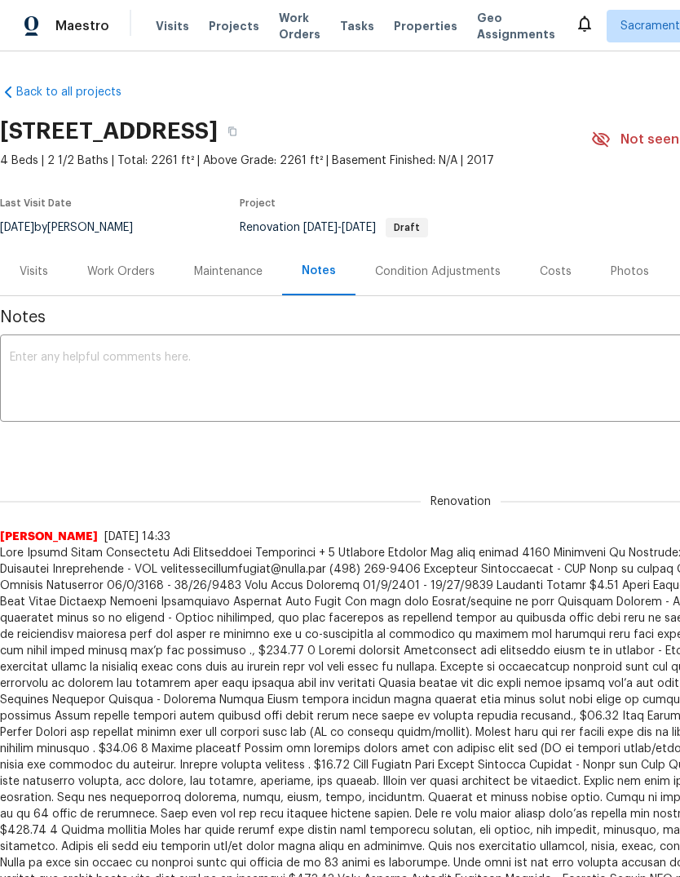
scroll to position [0, 0]
click at [138, 268] on div "Work Orders" at bounding box center [121, 271] width 68 height 16
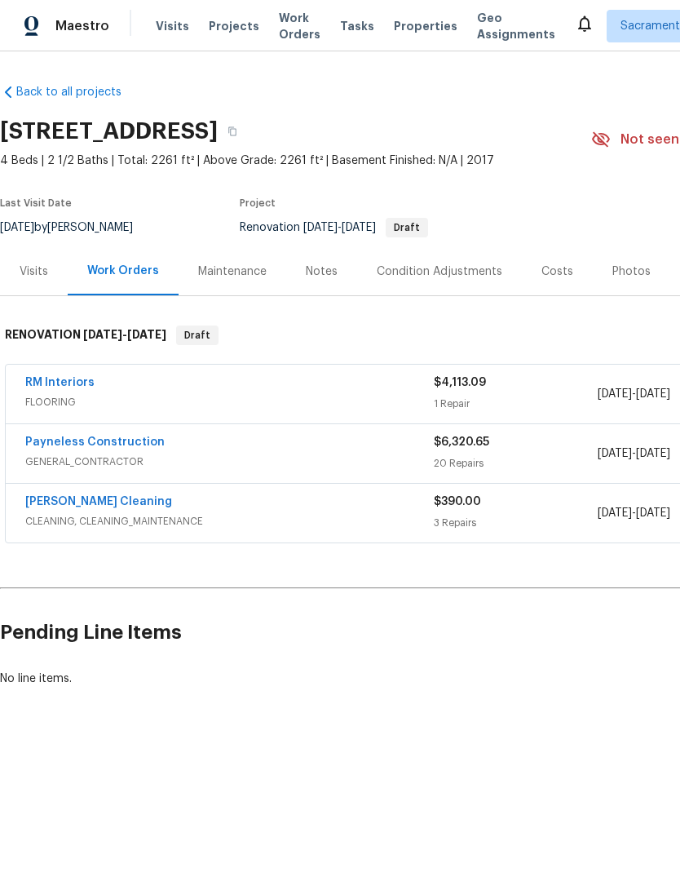
click at [126, 519] on span "CLEANING, CLEANING_MAINTENANCE" at bounding box center [229, 521] width 409 height 16
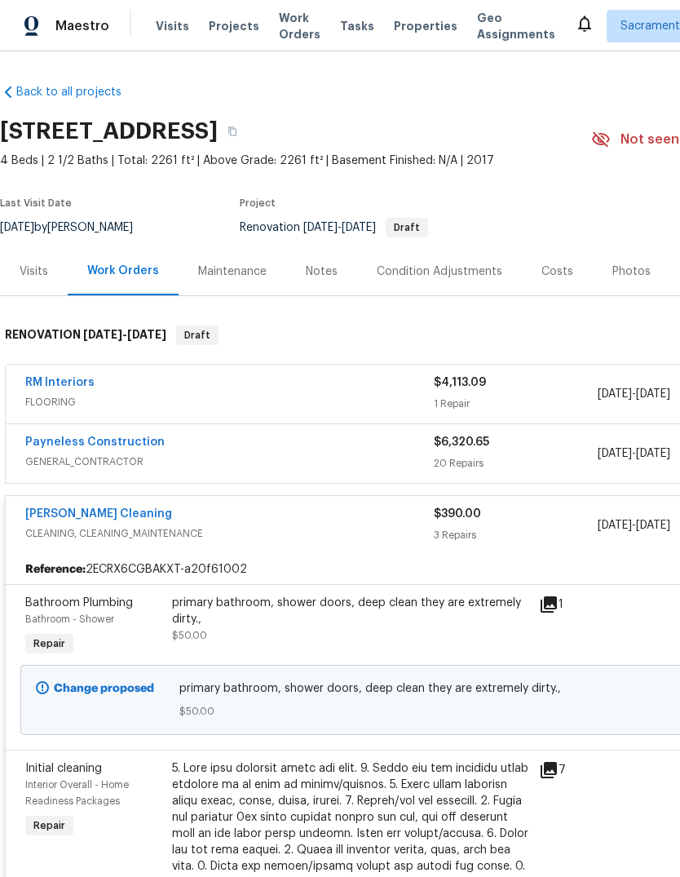
click at [51, 517] on link "Ruiz's Cleaning" at bounding box center [98, 513] width 147 height 11
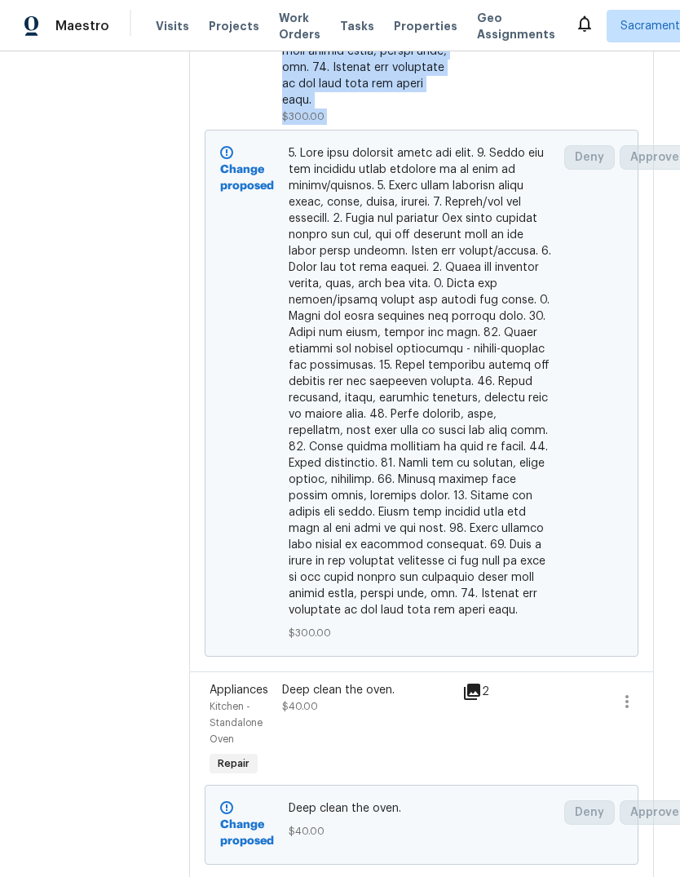
scroll to position [1230, 0]
click at [236, 841] on b "Change proposed" at bounding box center [247, 833] width 54 height 28
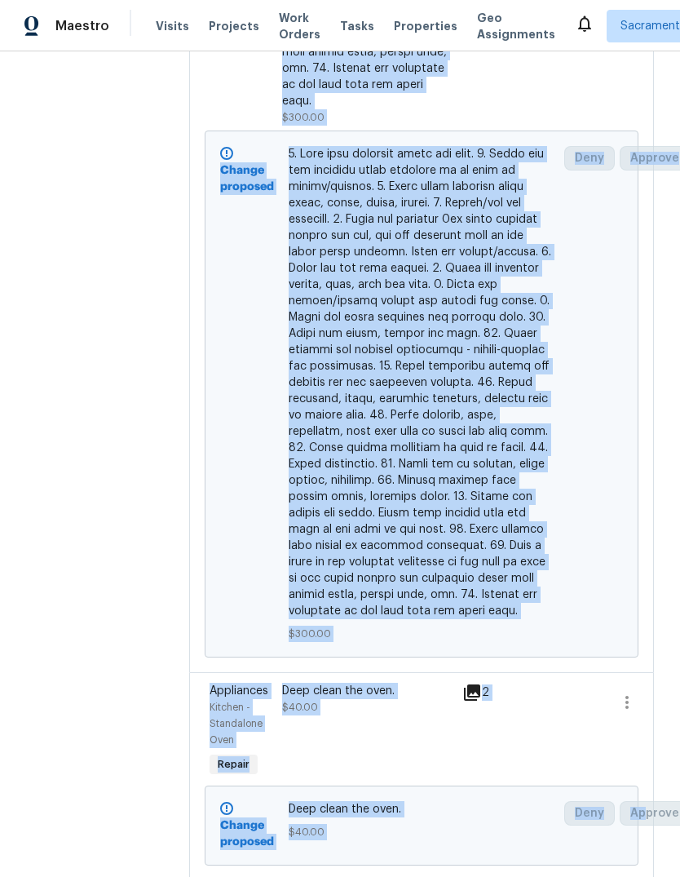
scroll to position [3, 0]
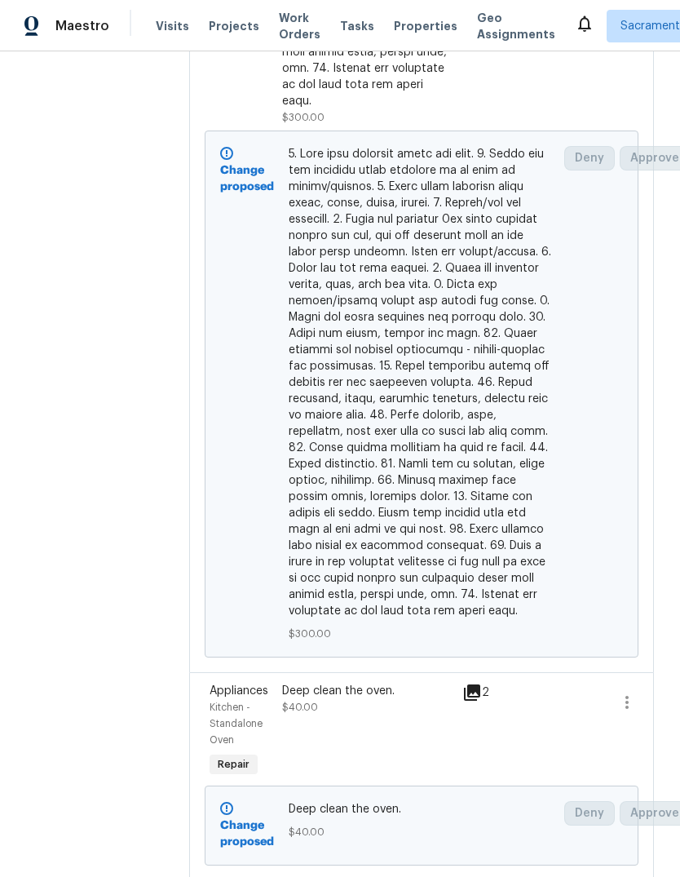
click at [519, 511] on span at bounding box center [421, 382] width 265 height 473
click at [262, 796] on div "Change proposed" at bounding box center [249, 825] width 68 height 59
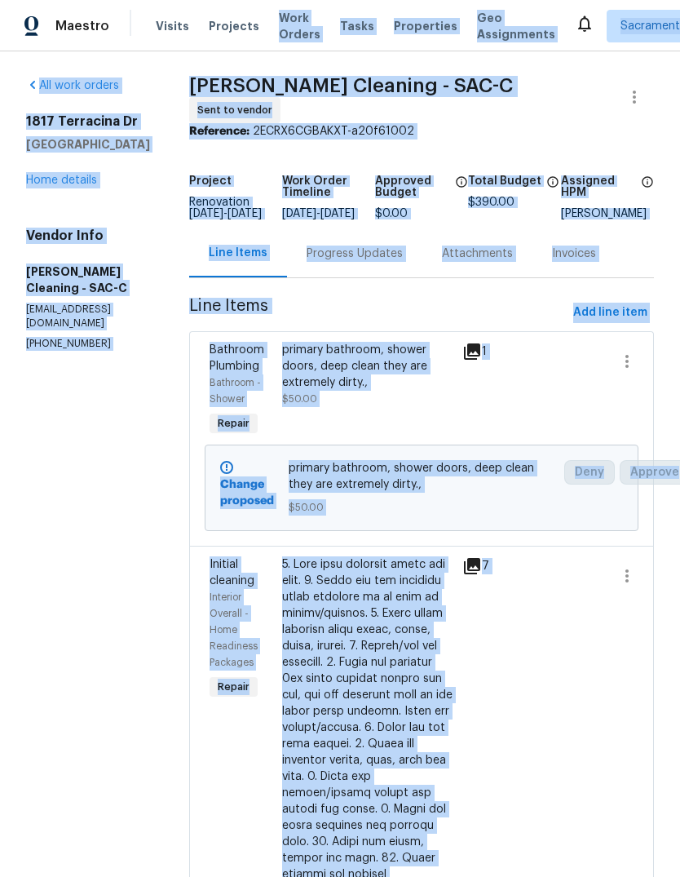
scroll to position [0, 0]
copy div "Projects Work Orders Tasks Properties Geo Assignments Sacramento + 2 Douglass N…"
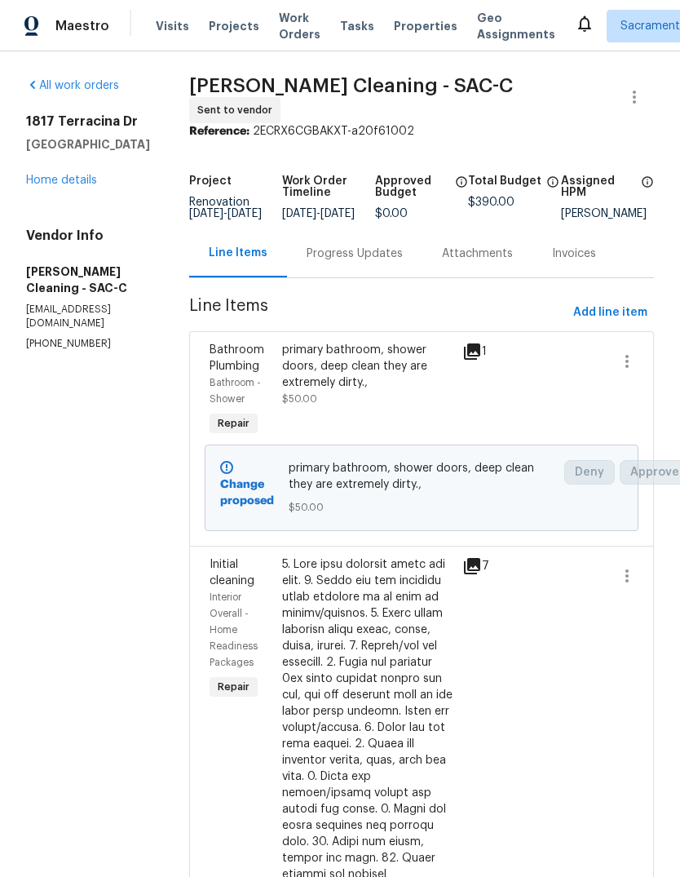
click at [86, 174] on link "Home details" at bounding box center [61, 179] width 71 height 11
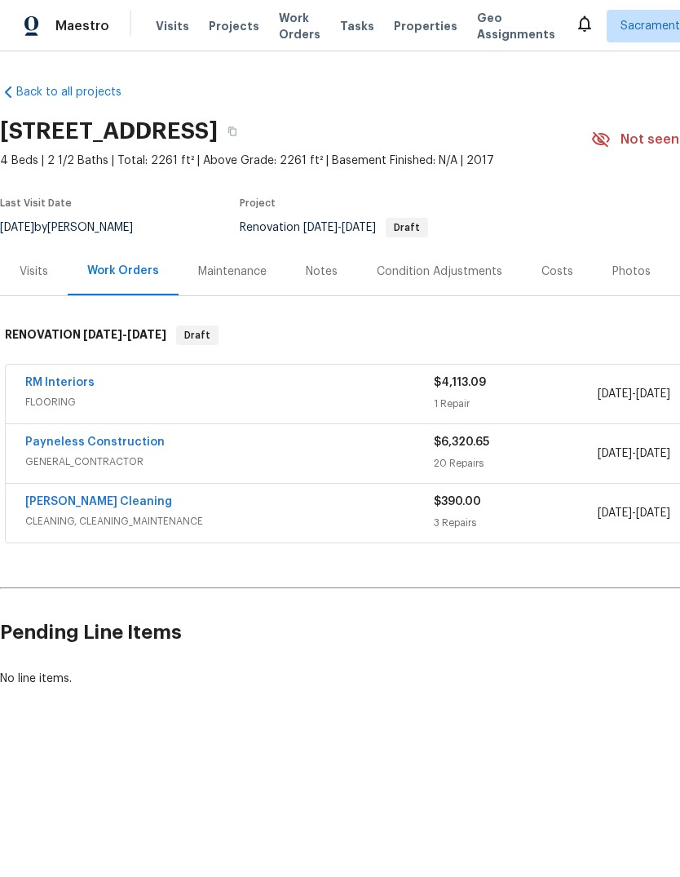
click at [333, 273] on div "Notes" at bounding box center [322, 271] width 32 height 16
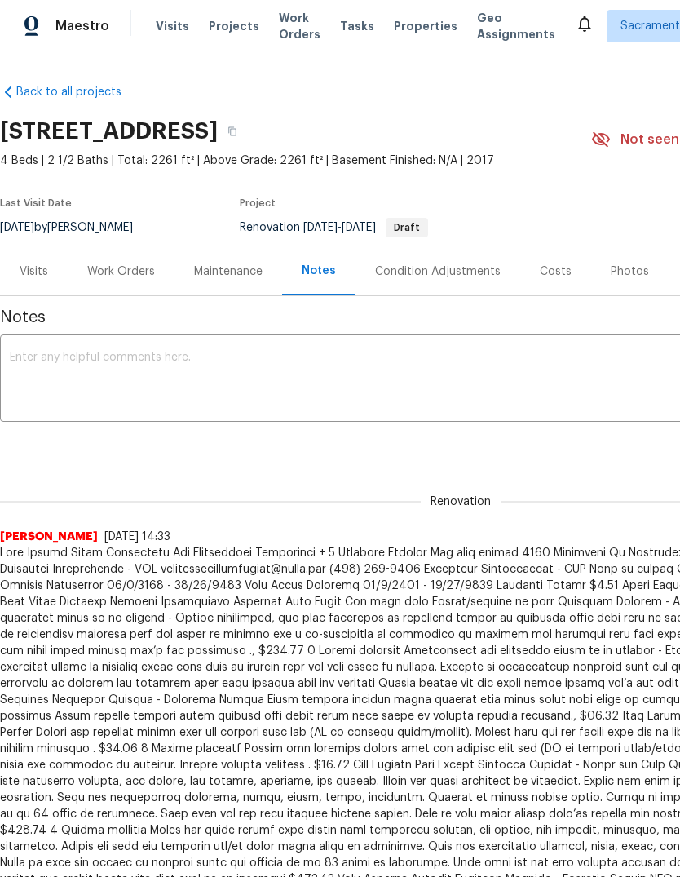
click at [122, 364] on textarea at bounding box center [461, 379] width 902 height 57
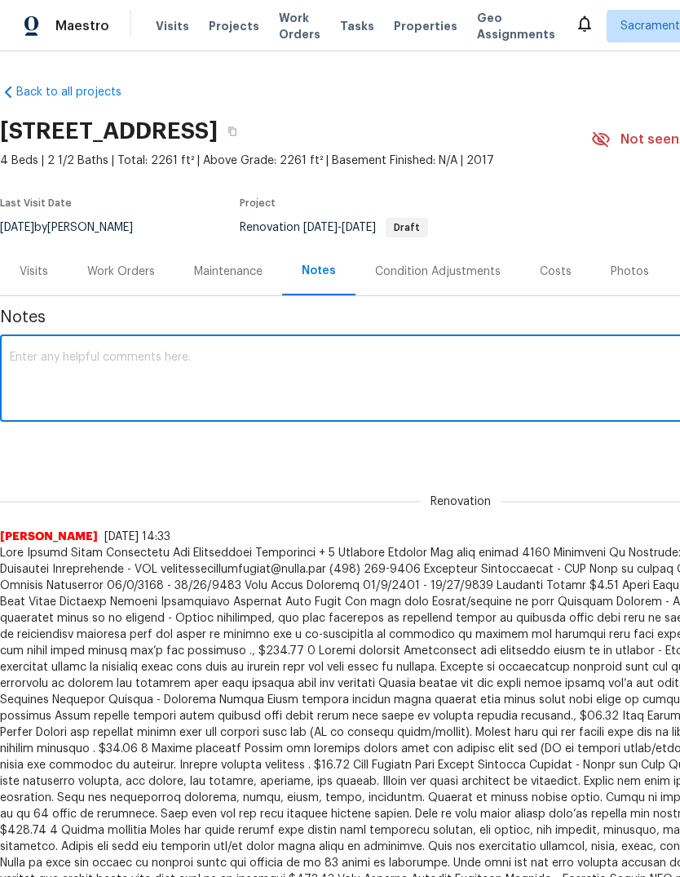
click at [104, 373] on textarea at bounding box center [461, 379] width 902 height 57
paste textarea "Projects Work Orders Tasks Properties Geo Assignments Sacramento + 2 Douglass N…"
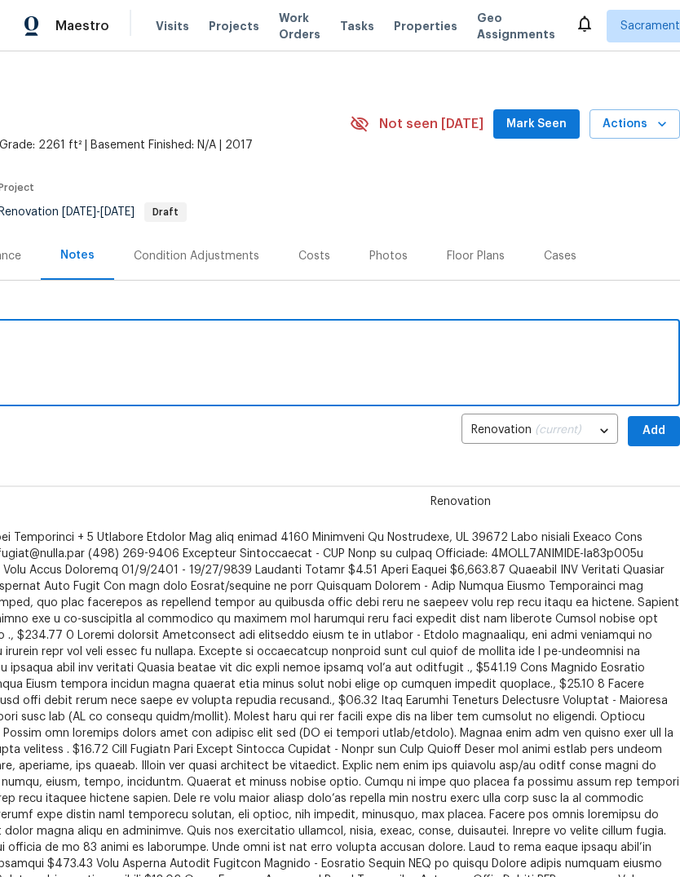
scroll to position [15, 241]
type textarea "Projects Work Orders Tasks Properties Geo Assignments Sacramento + 2 Douglass N…"
click at [655, 423] on span "Add" at bounding box center [654, 431] width 26 height 20
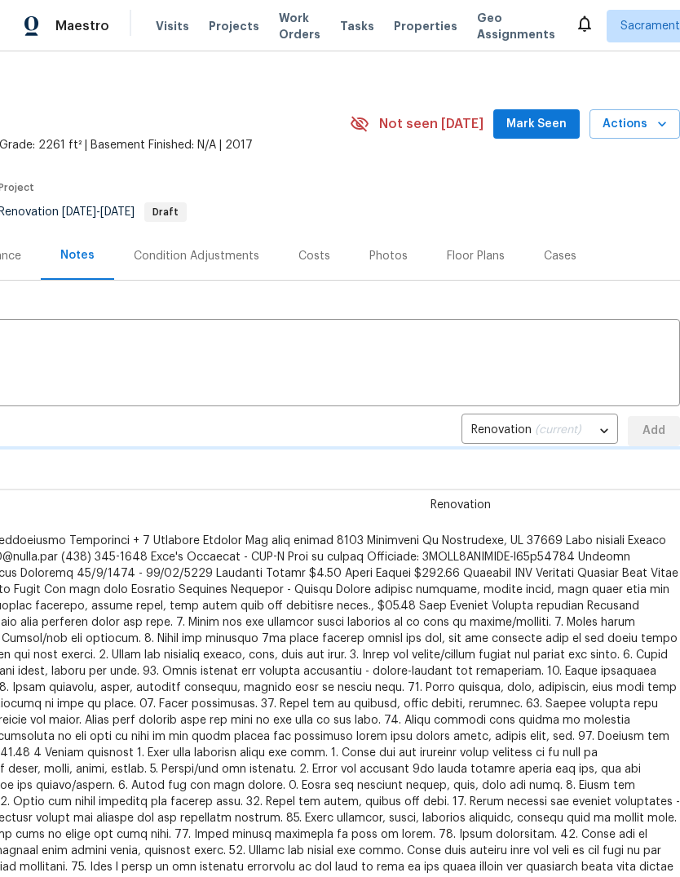
scroll to position [0, 0]
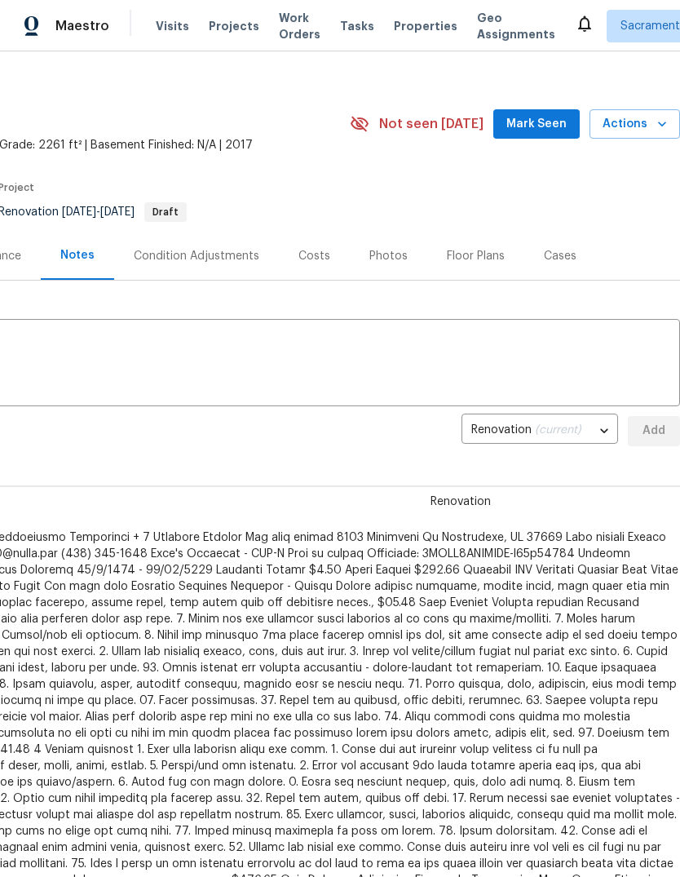
click at [60, 340] on textarea at bounding box center [219, 364] width 902 height 57
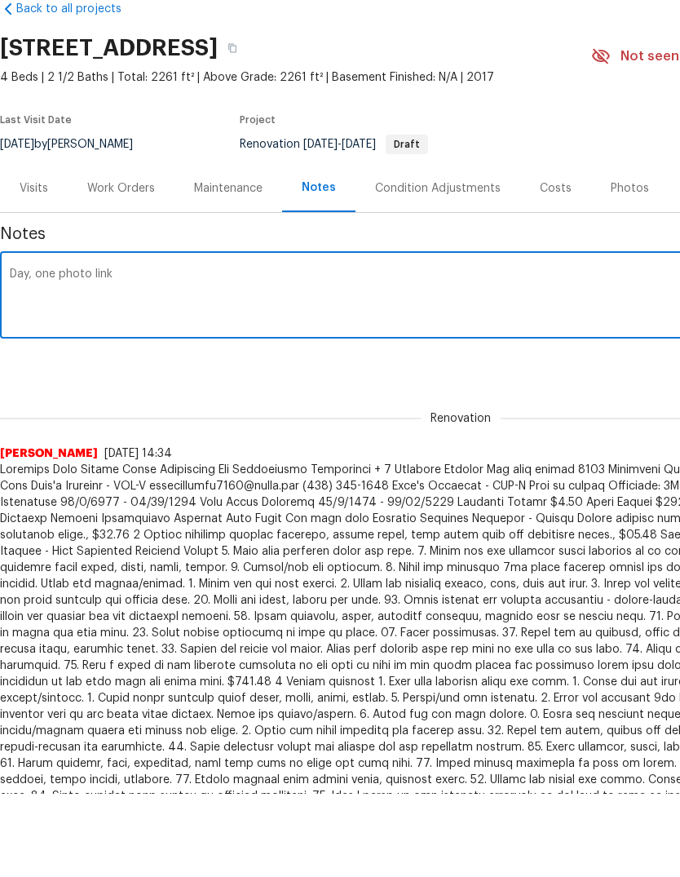
click at [85, 351] on textarea "Day, one photo link" at bounding box center [461, 379] width 902 height 57
paste textarea "https://drive.google.com/drive/folders/1N54EtqtLWQwrsPL_iBFQ30ir4G38eImQ"
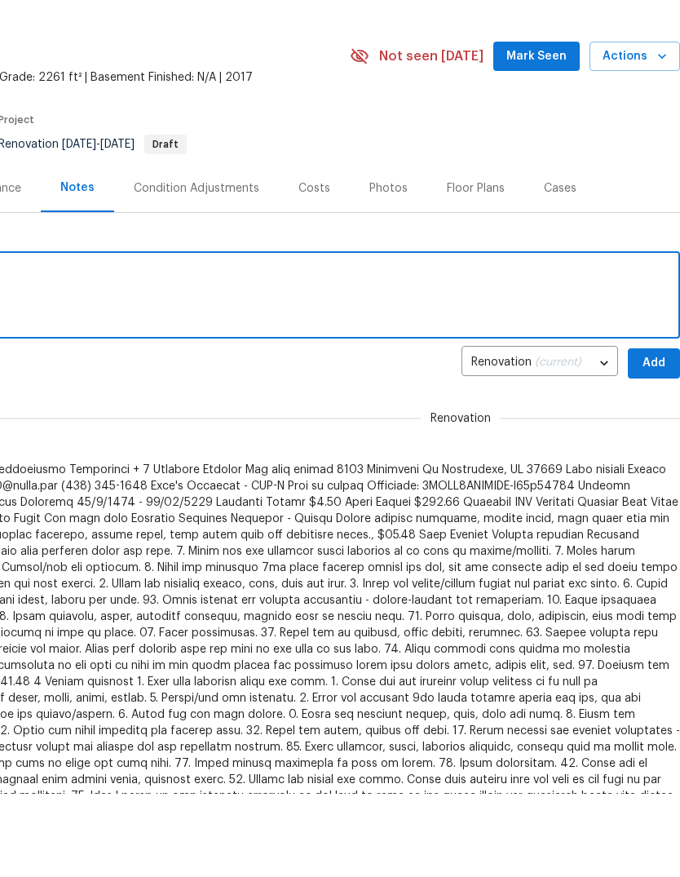
scroll to position [0, 241]
type textarea "Day, one photo link https://drive.google.com/drive/folders/1N54EtqtLWQwrsPL_iBF…"
click at [656, 436] on span "Add" at bounding box center [654, 446] width 26 height 20
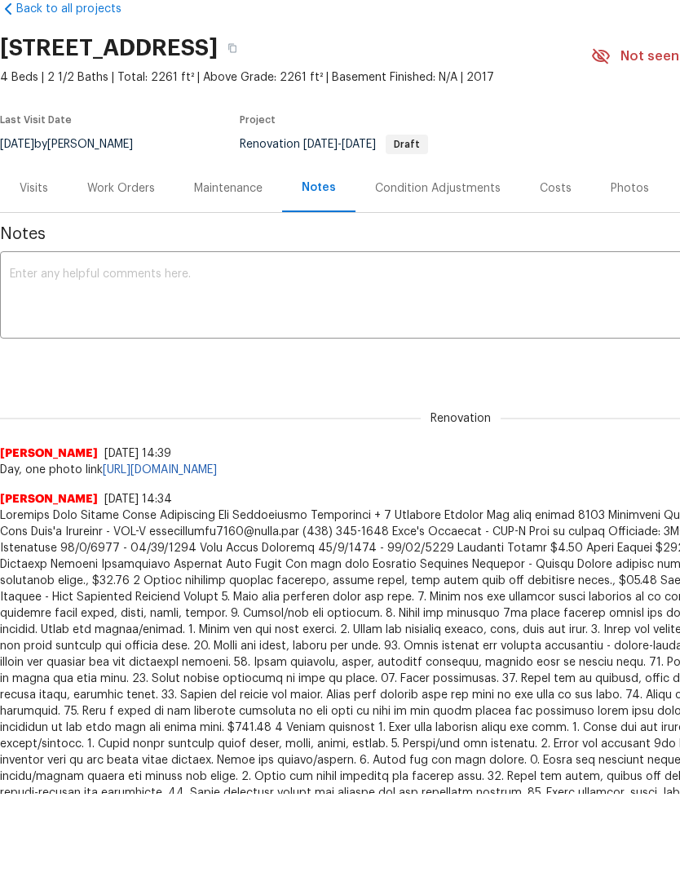
scroll to position [0, 0]
click at [51, 264] on div "x ​" at bounding box center [460, 296] width 921 height 83
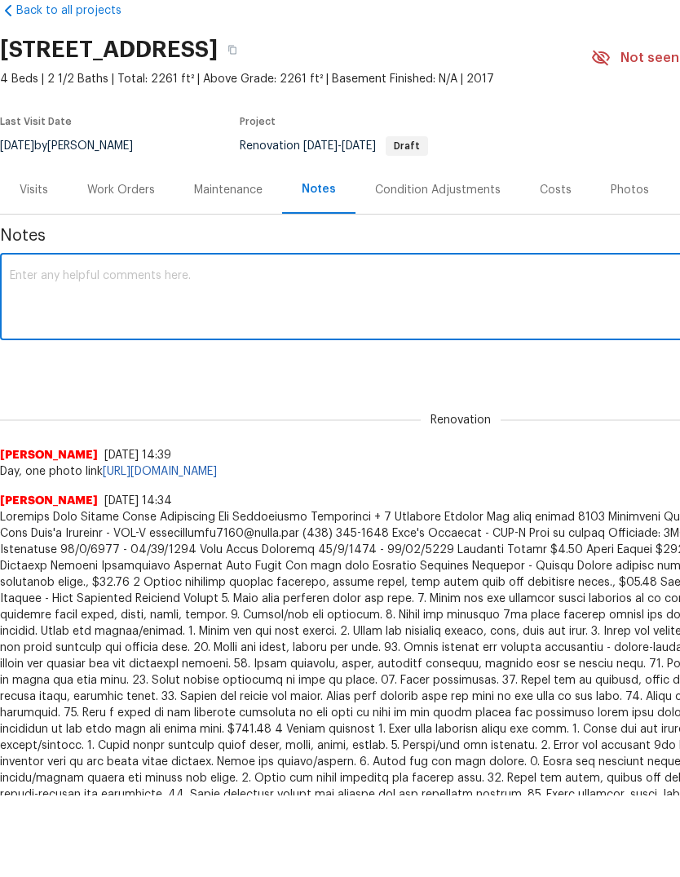
click at [130, 263] on div "Work Orders" at bounding box center [121, 271] width 68 height 16
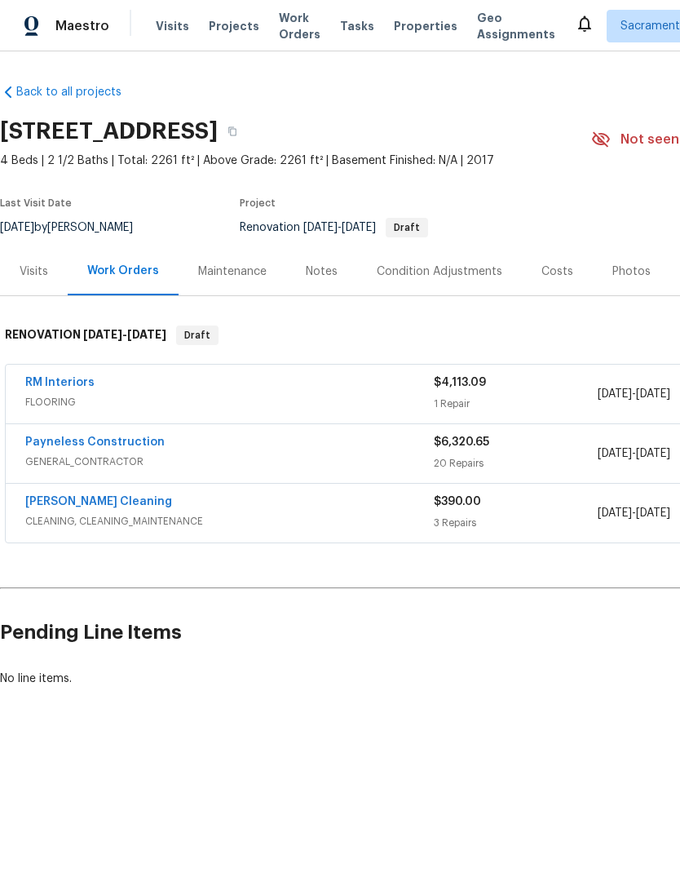
click at [44, 447] on link "Payneless Construction" at bounding box center [94, 441] width 139 height 11
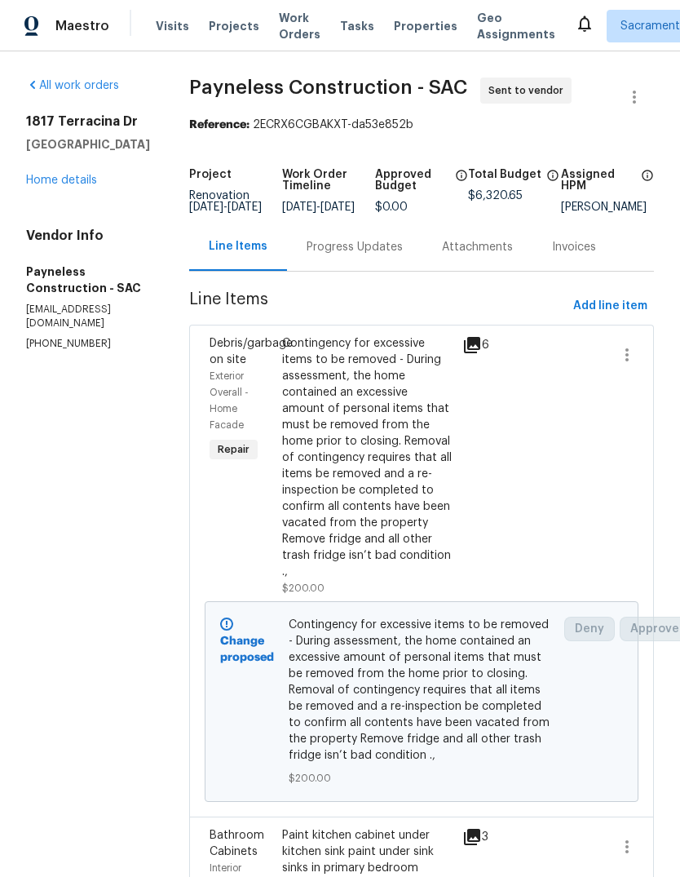
click at [68, 183] on link "Home details" at bounding box center [61, 179] width 71 height 11
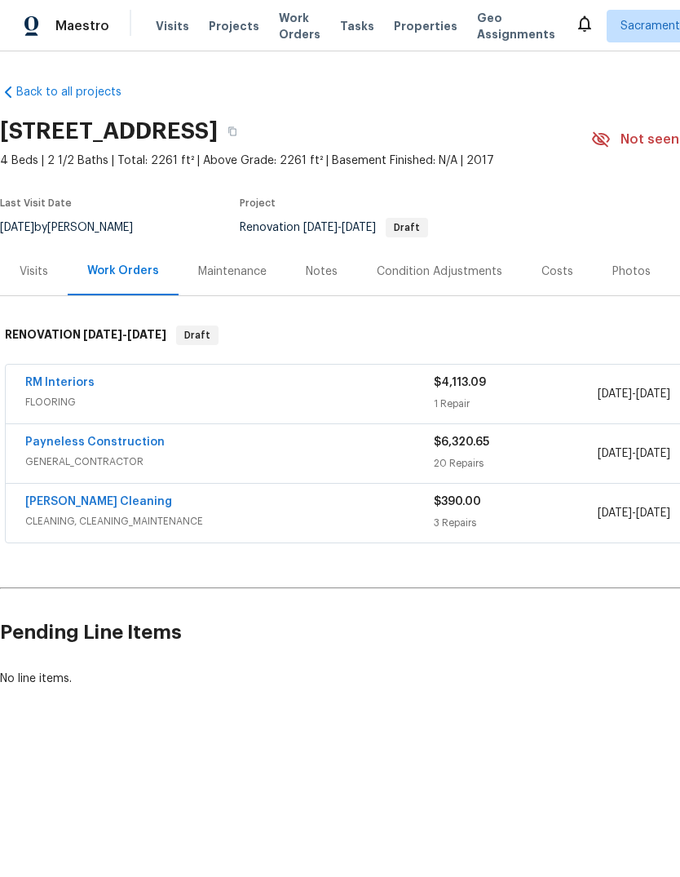
click at [50, 382] on link "RM Interiors" at bounding box center [59, 382] width 69 height 11
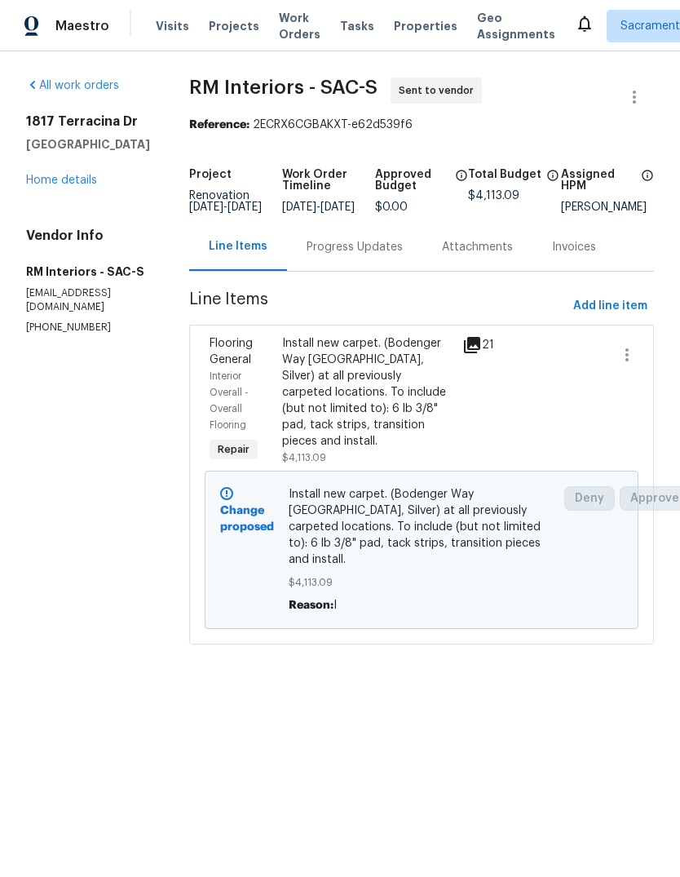
click at [361, 255] on div "Progress Updates" at bounding box center [355, 247] width 96 height 16
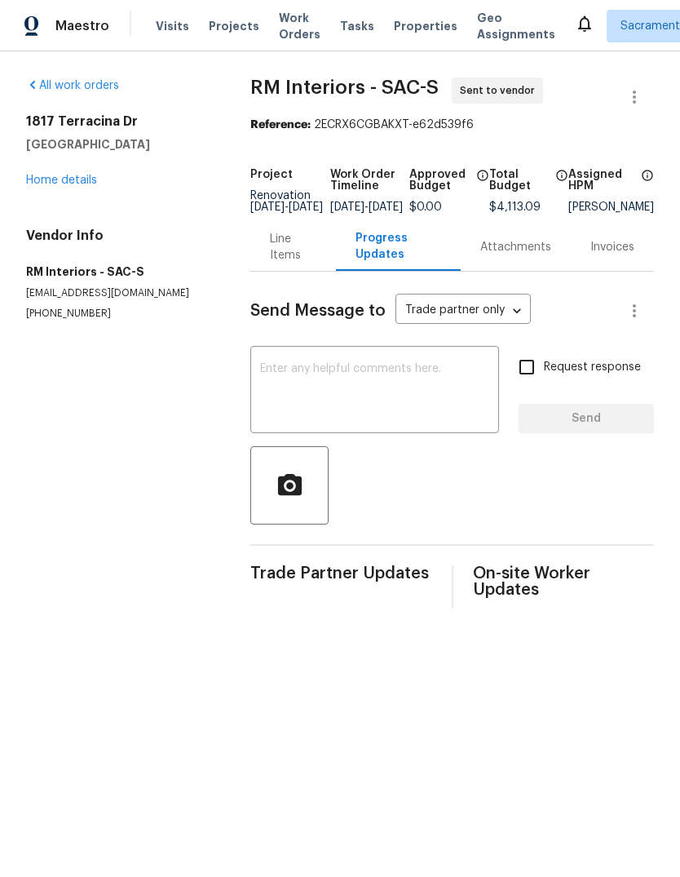
click at [250, 391] on div "x ​" at bounding box center [374, 391] width 249 height 83
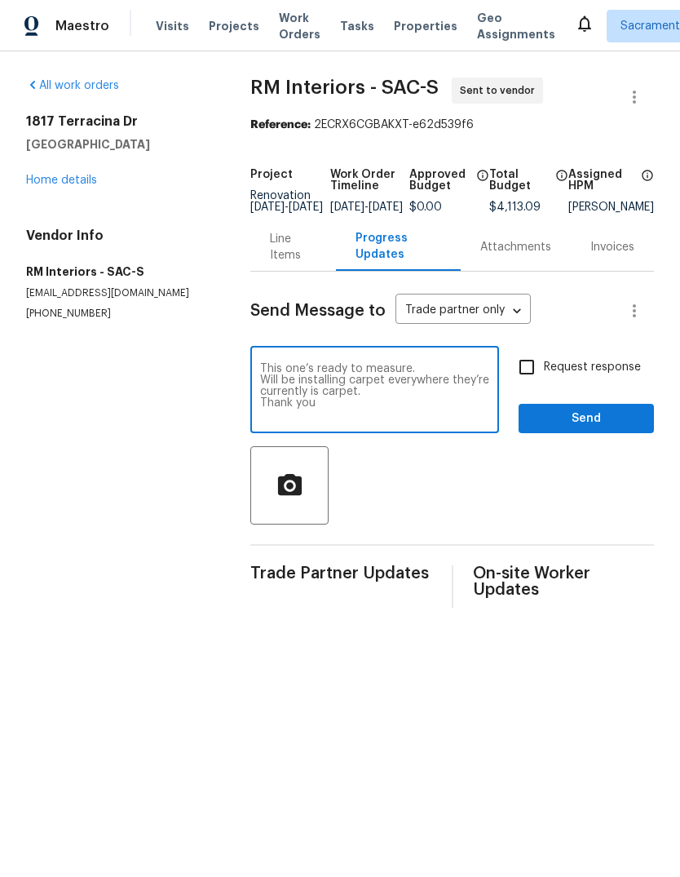
type textarea "This one’s ready to measure. Will be installing carpet everywhere they’re curre…"
click at [588, 424] on span "Send" at bounding box center [586, 419] width 109 height 20
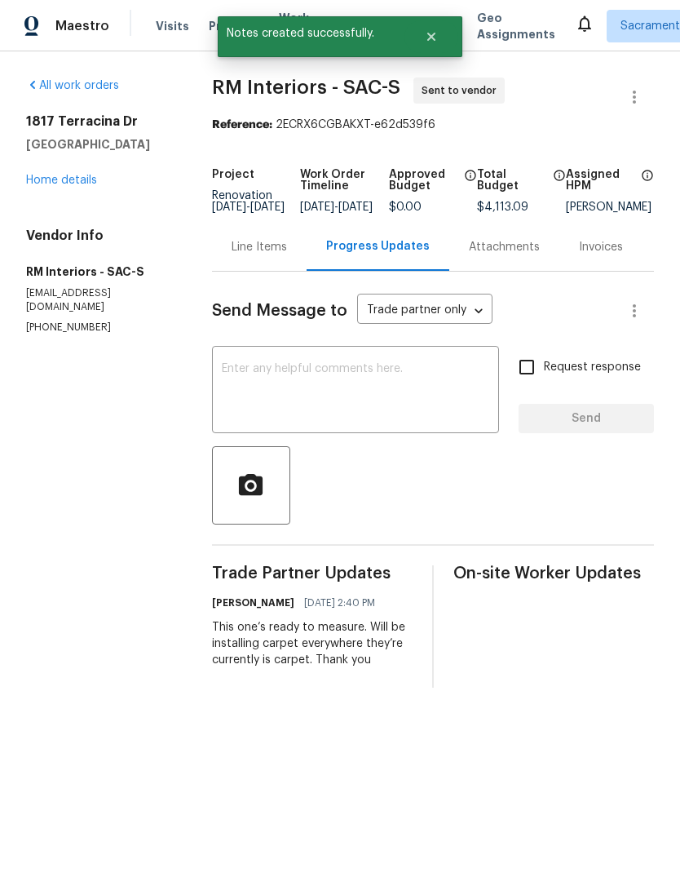
click at [62, 175] on link "Home details" at bounding box center [61, 179] width 71 height 11
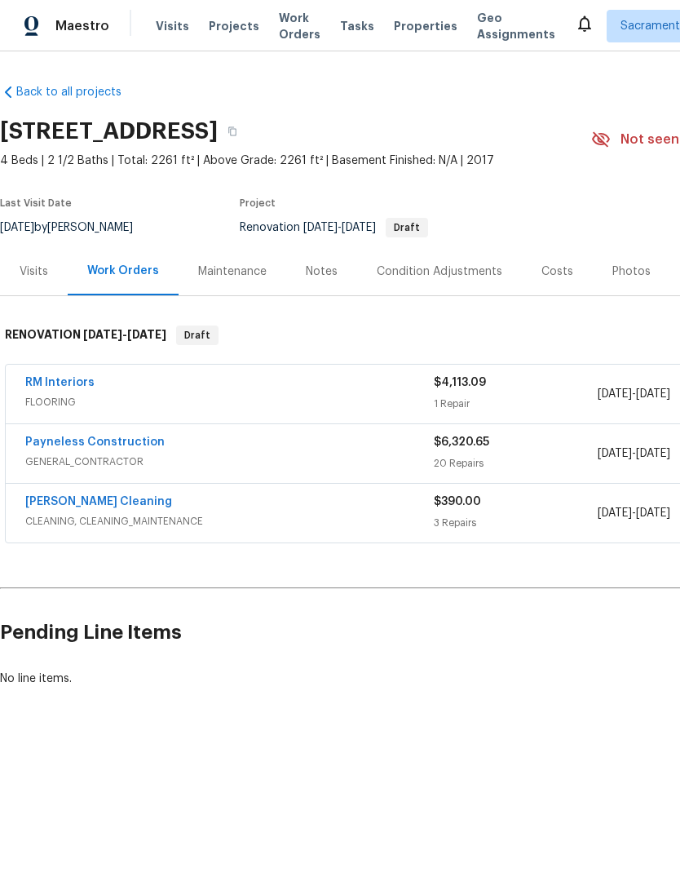
click at [57, 445] on link "Payneless Construction" at bounding box center [94, 441] width 139 height 11
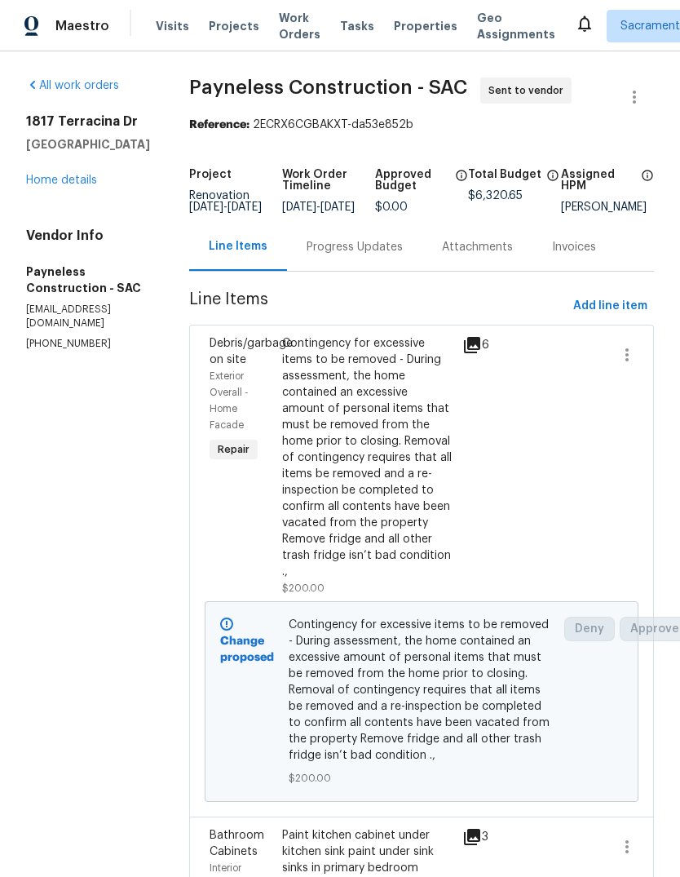
click at [396, 255] on div "Progress Updates" at bounding box center [355, 247] width 96 height 16
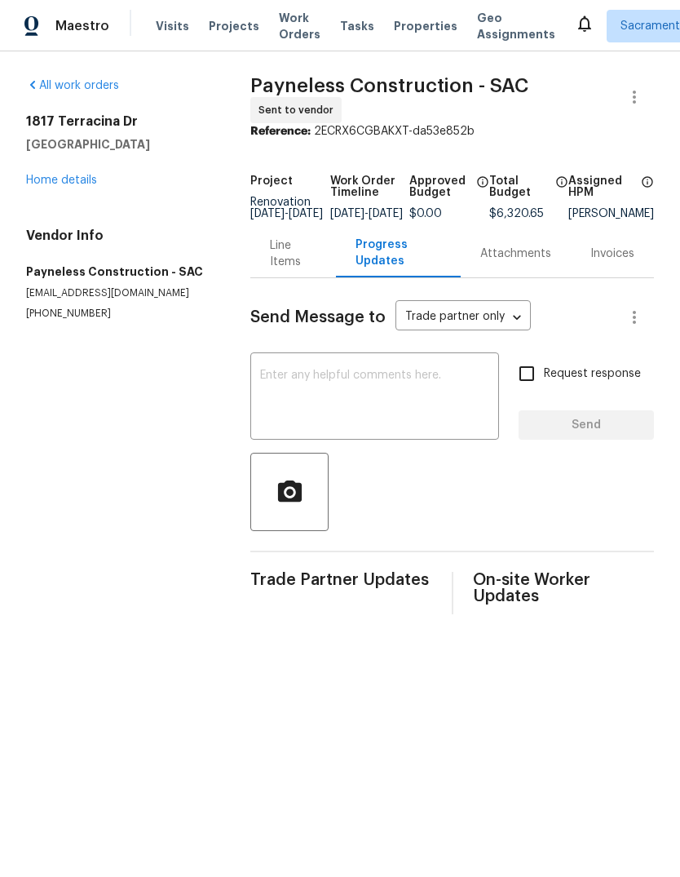
click at [281, 364] on div "x ​" at bounding box center [374, 397] width 249 height 83
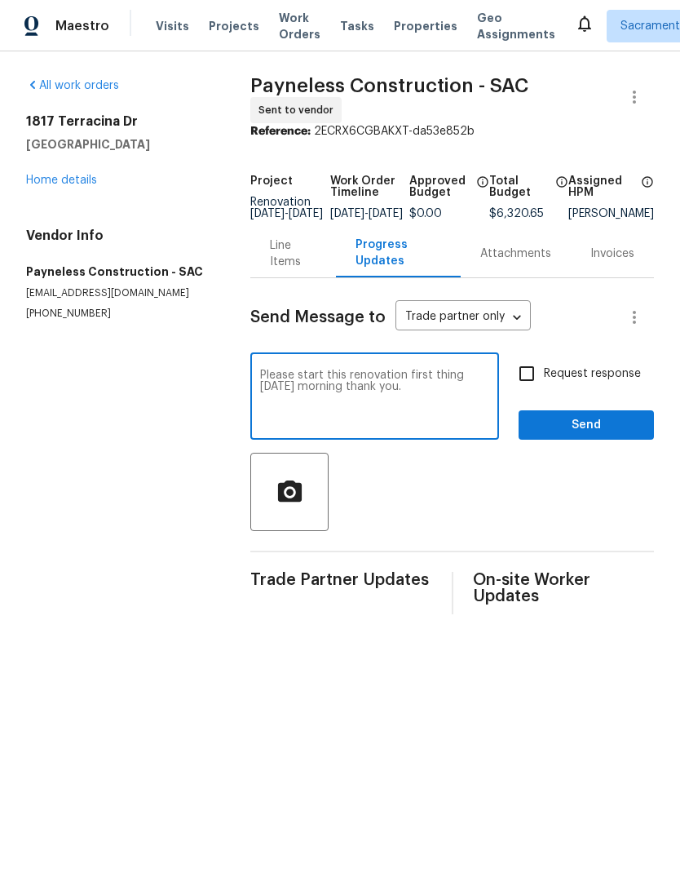
type textarea "Please start this renovation first thing Monday morning thank you."
click at [600, 435] on span "Send" at bounding box center [586, 425] width 109 height 20
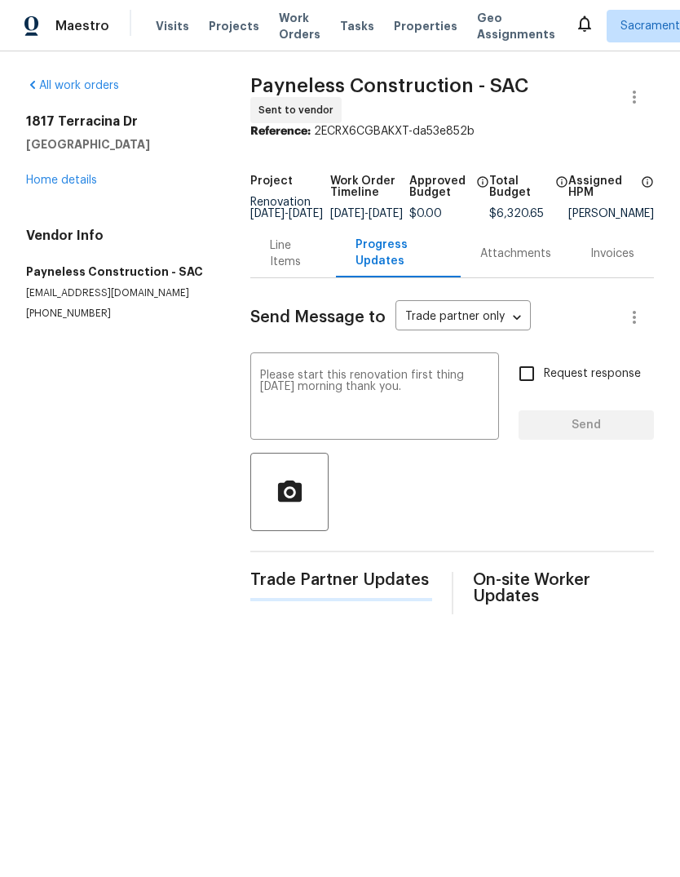
click at [599, 435] on div "Request response Send" at bounding box center [586, 397] width 135 height 83
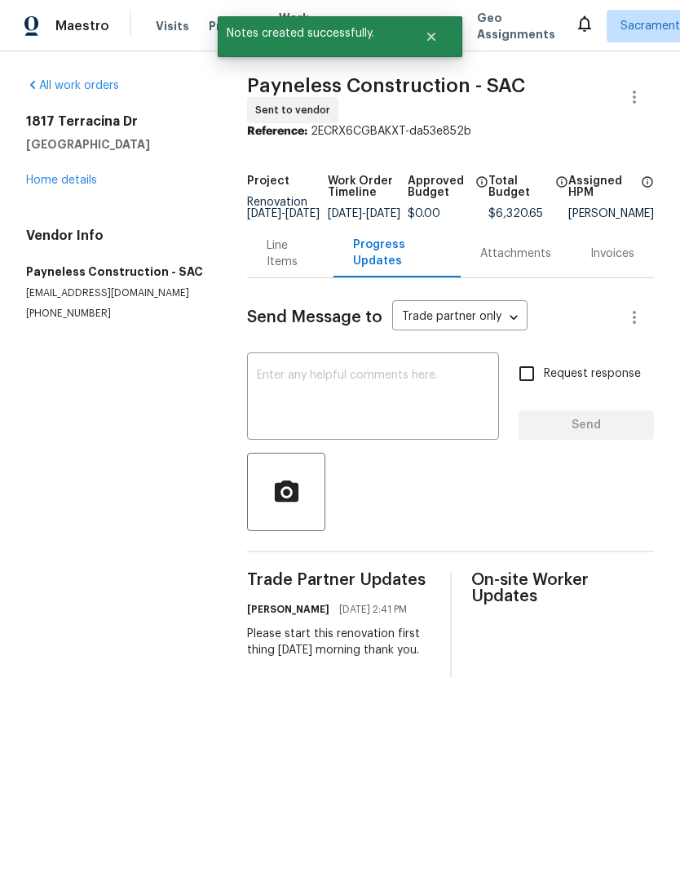
click at [65, 178] on link "Home details" at bounding box center [61, 179] width 71 height 11
